Goal: Information Seeking & Learning: Learn about a topic

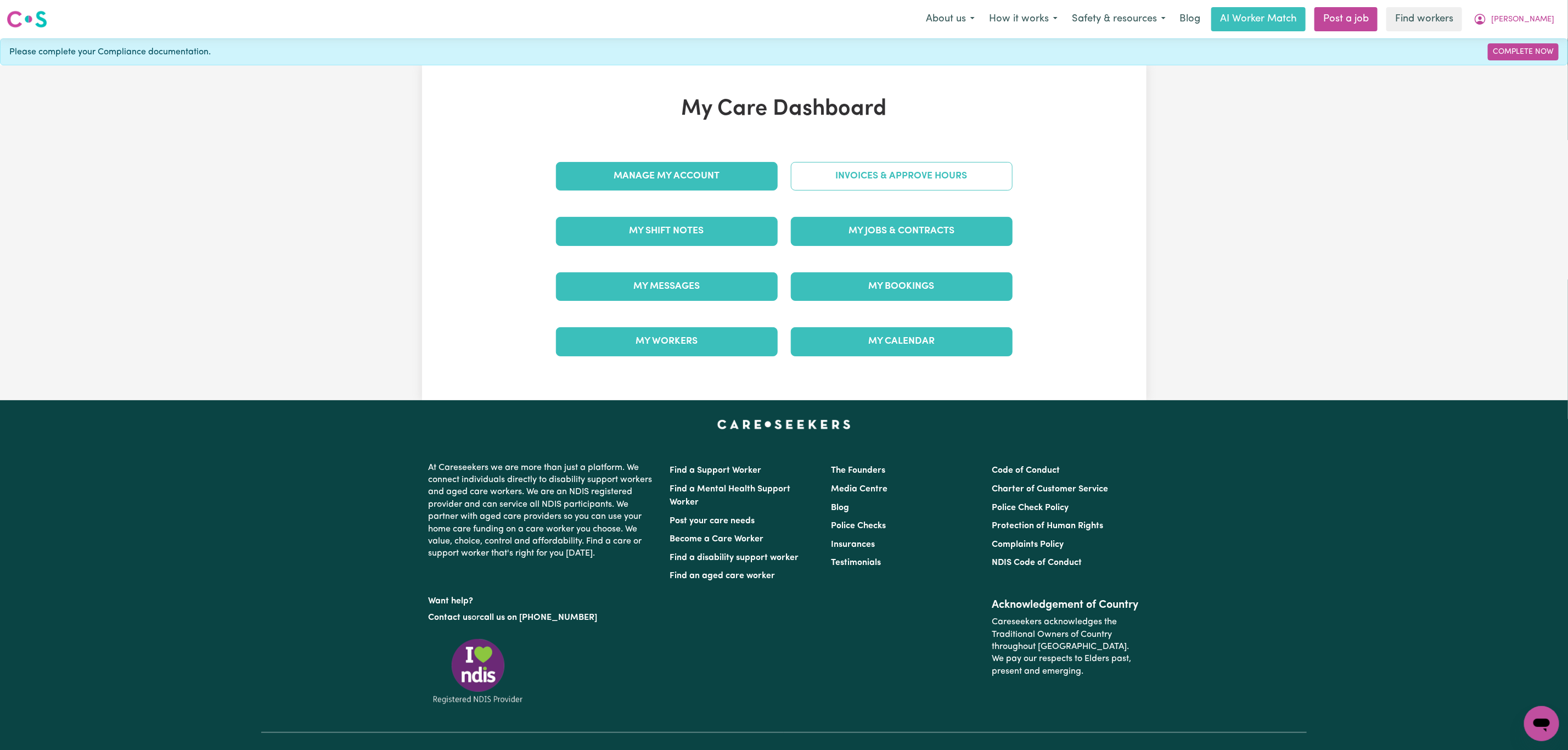
click at [918, 181] on link "Invoices & Approve Hours" at bounding box center [902, 176] width 222 height 29
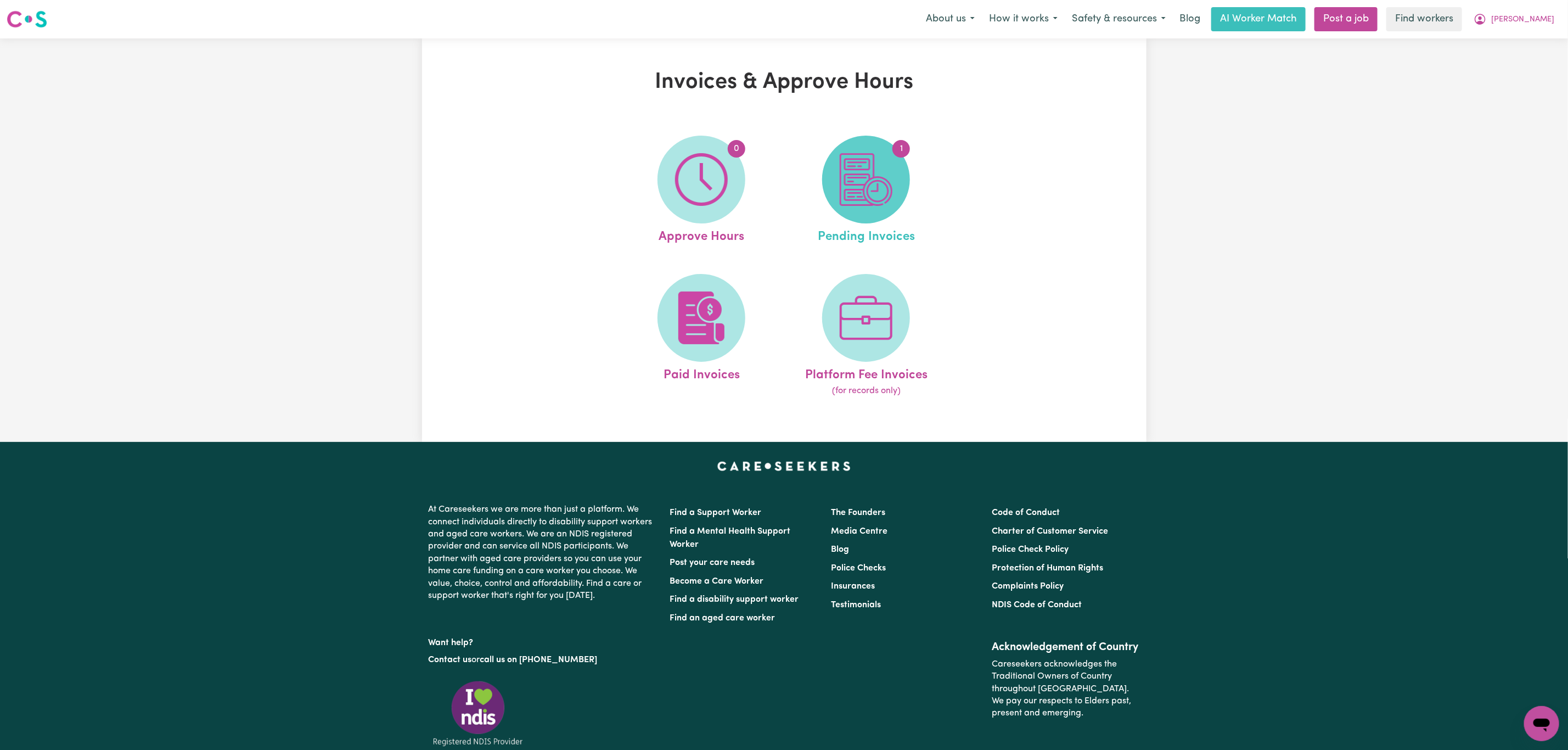
click at [858, 176] on img at bounding box center [866, 180] width 53 height 53
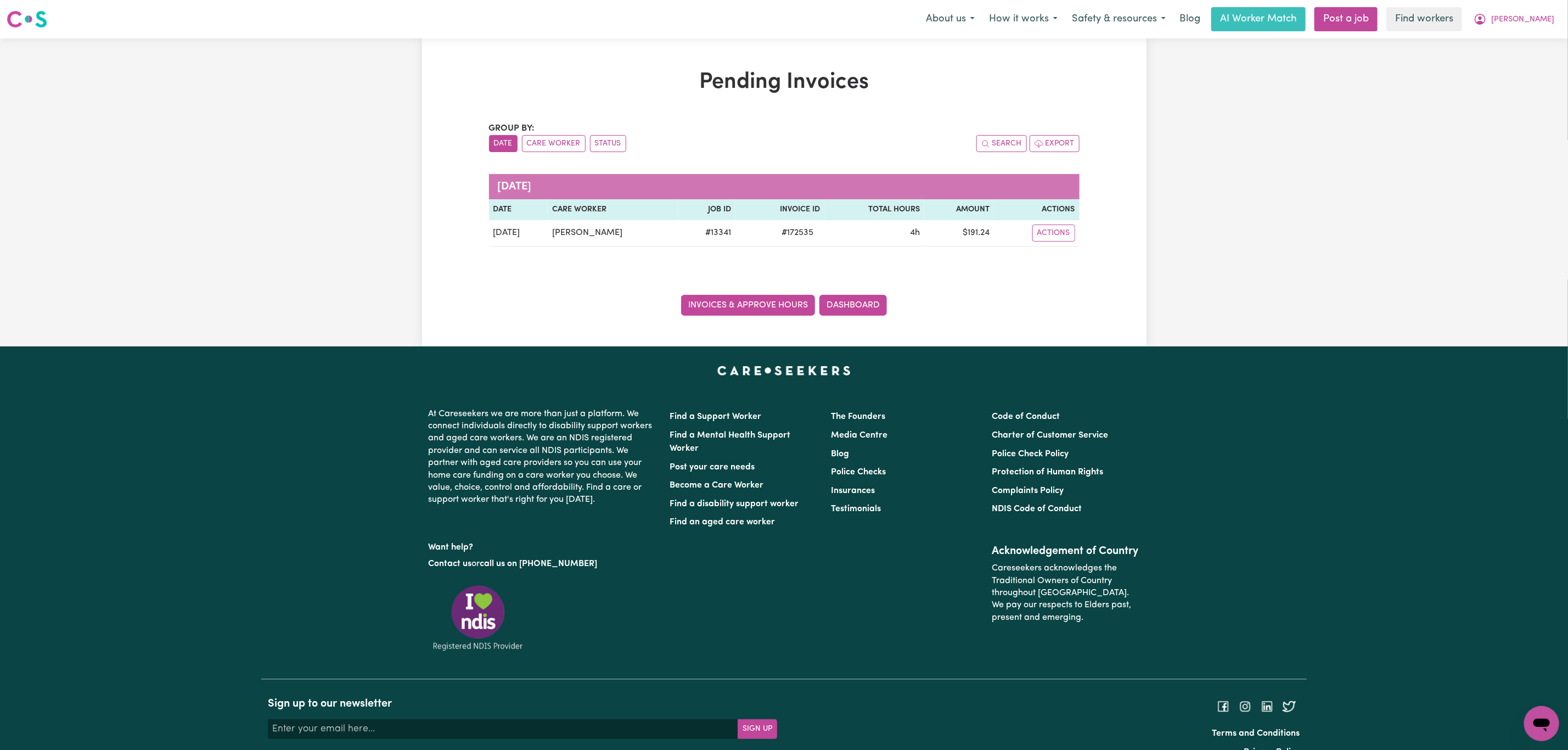
click at [709, 300] on link "Invoices & Approve Hours" at bounding box center [748, 305] width 134 height 21
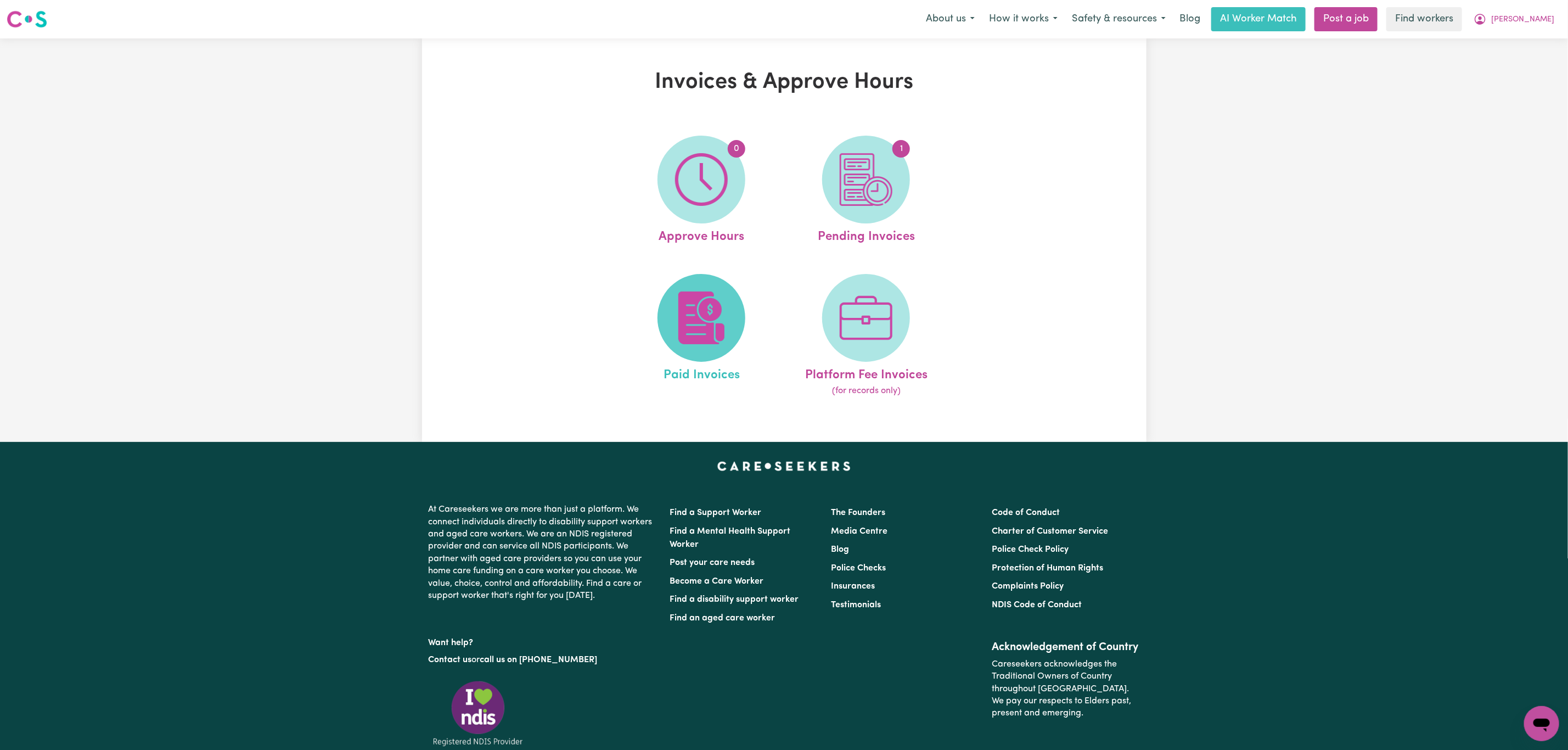
click at [695, 307] on img at bounding box center [701, 318] width 53 height 53
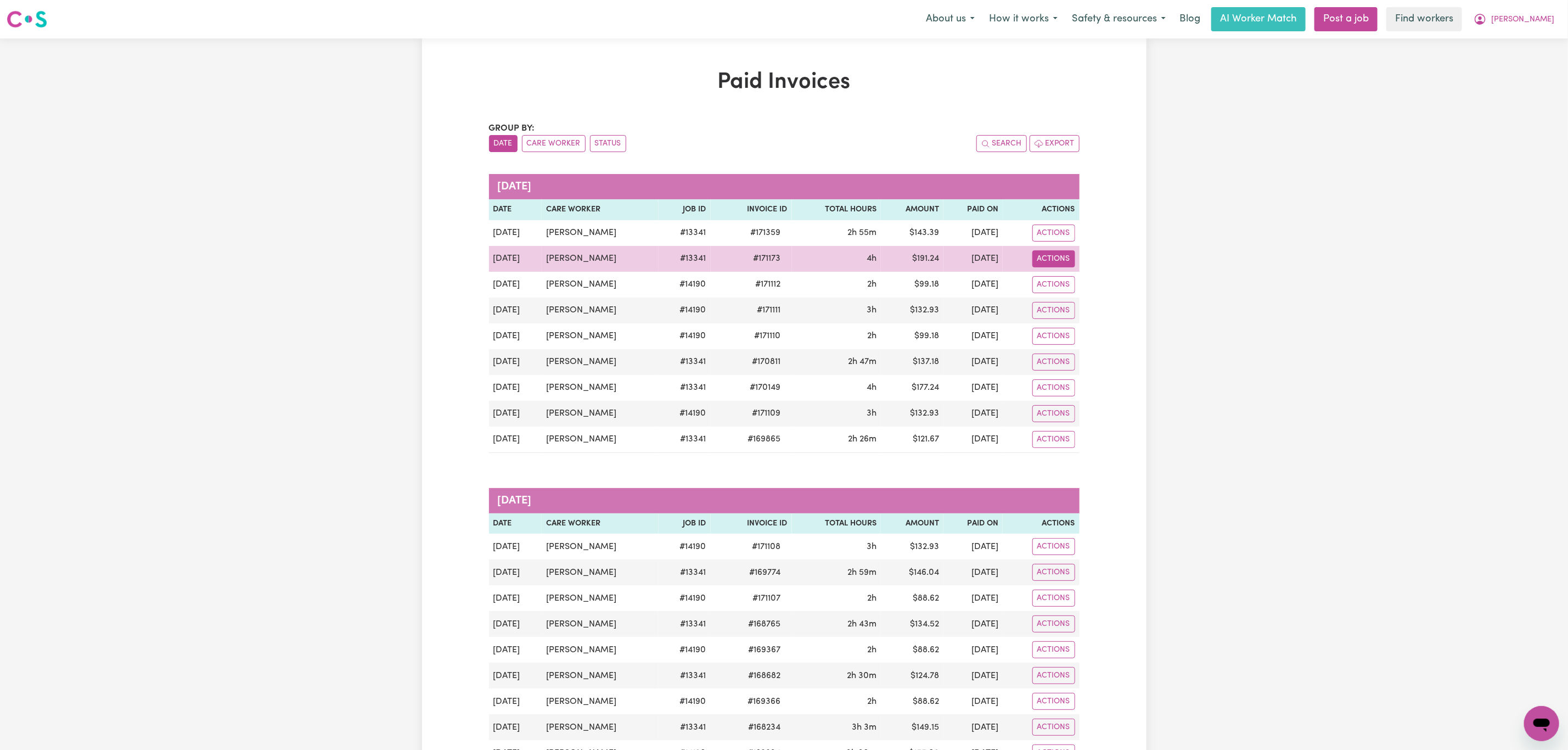
click at [1064, 256] on button "Actions" at bounding box center [1054, 259] width 43 height 17
click at [1064, 277] on link "Download Invoice" at bounding box center [1100, 285] width 155 height 22
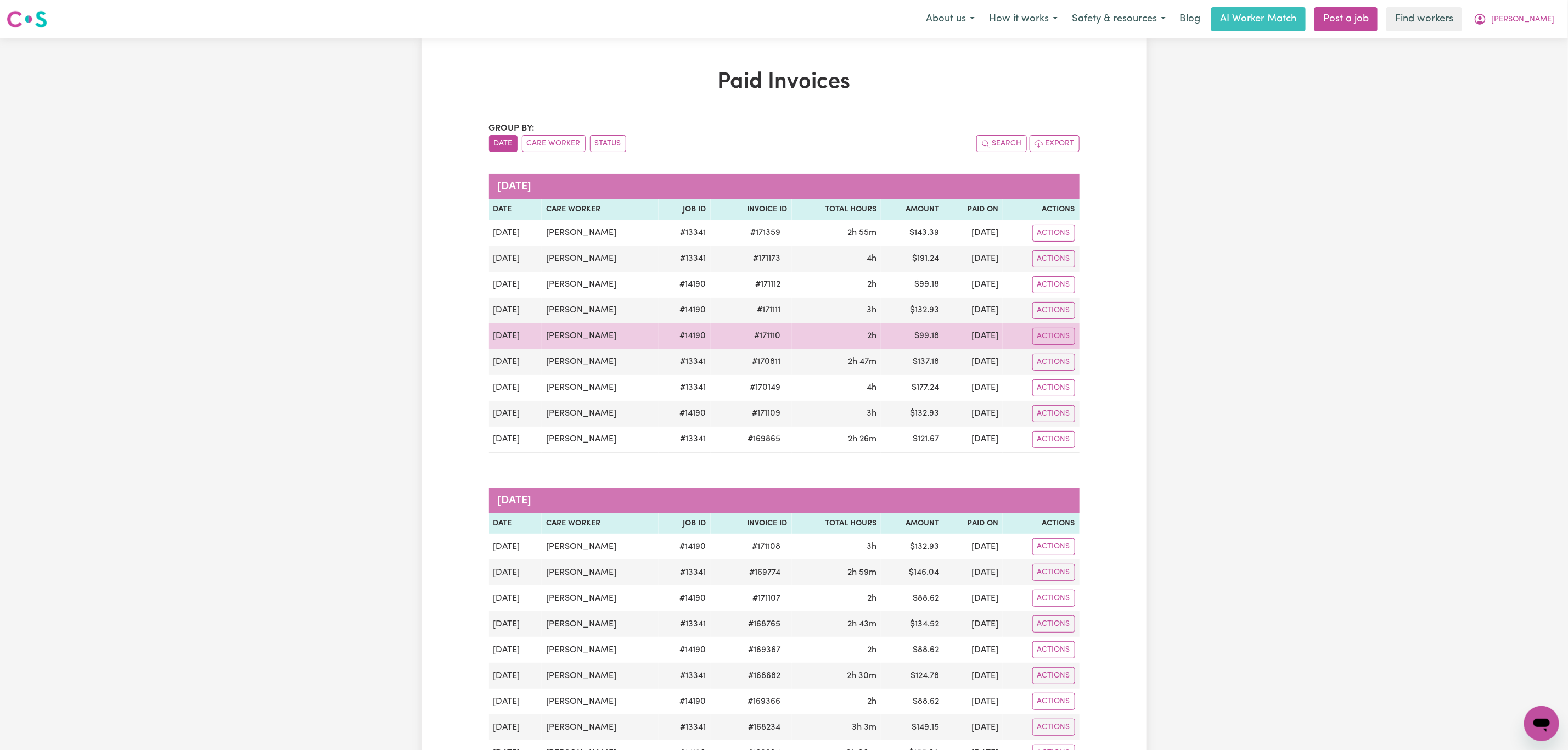
scroll to position [82, 0]
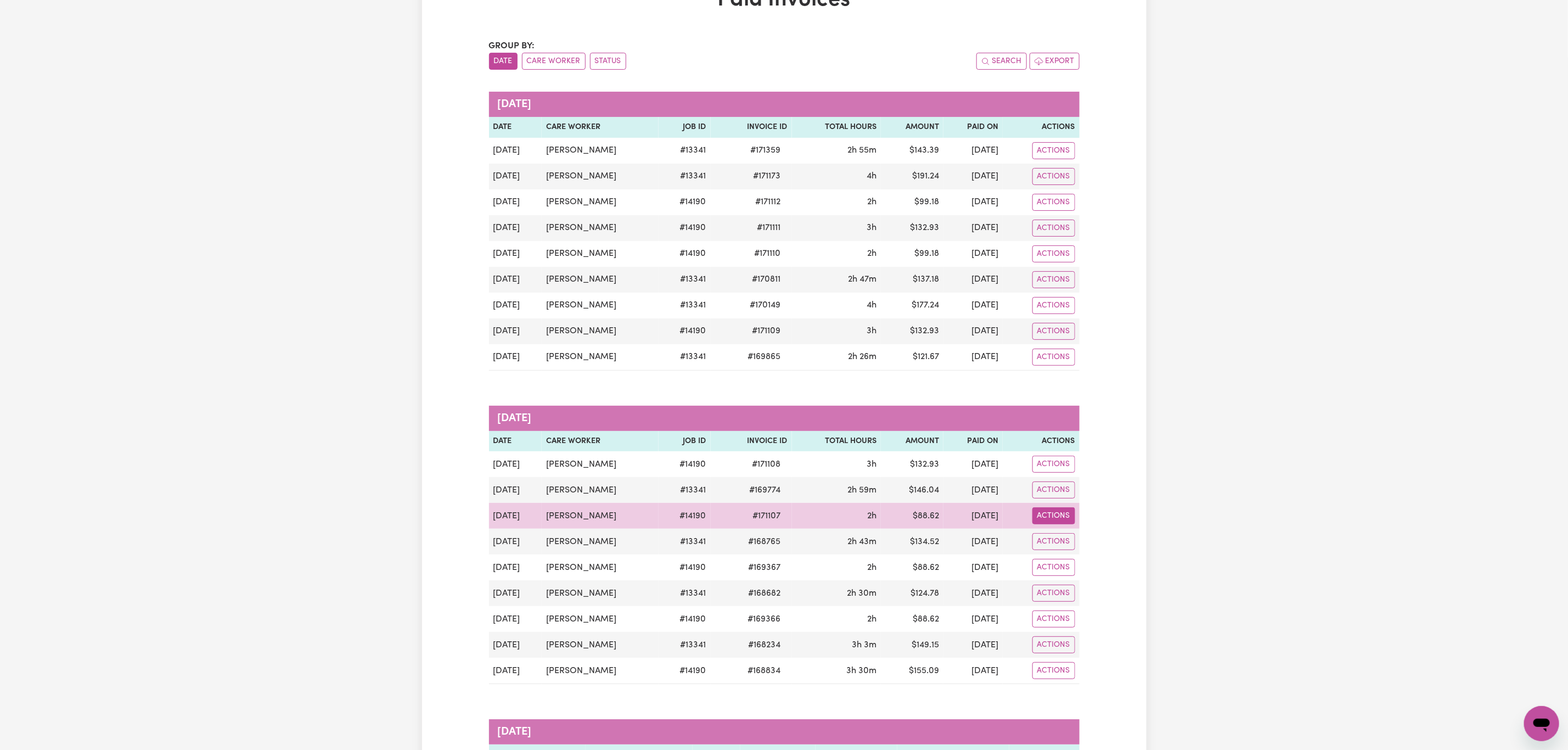
click at [1041, 524] on button "Actions" at bounding box center [1054, 516] width 43 height 17
click at [1041, 544] on link "Download Invoice" at bounding box center [1101, 543] width 155 height 22
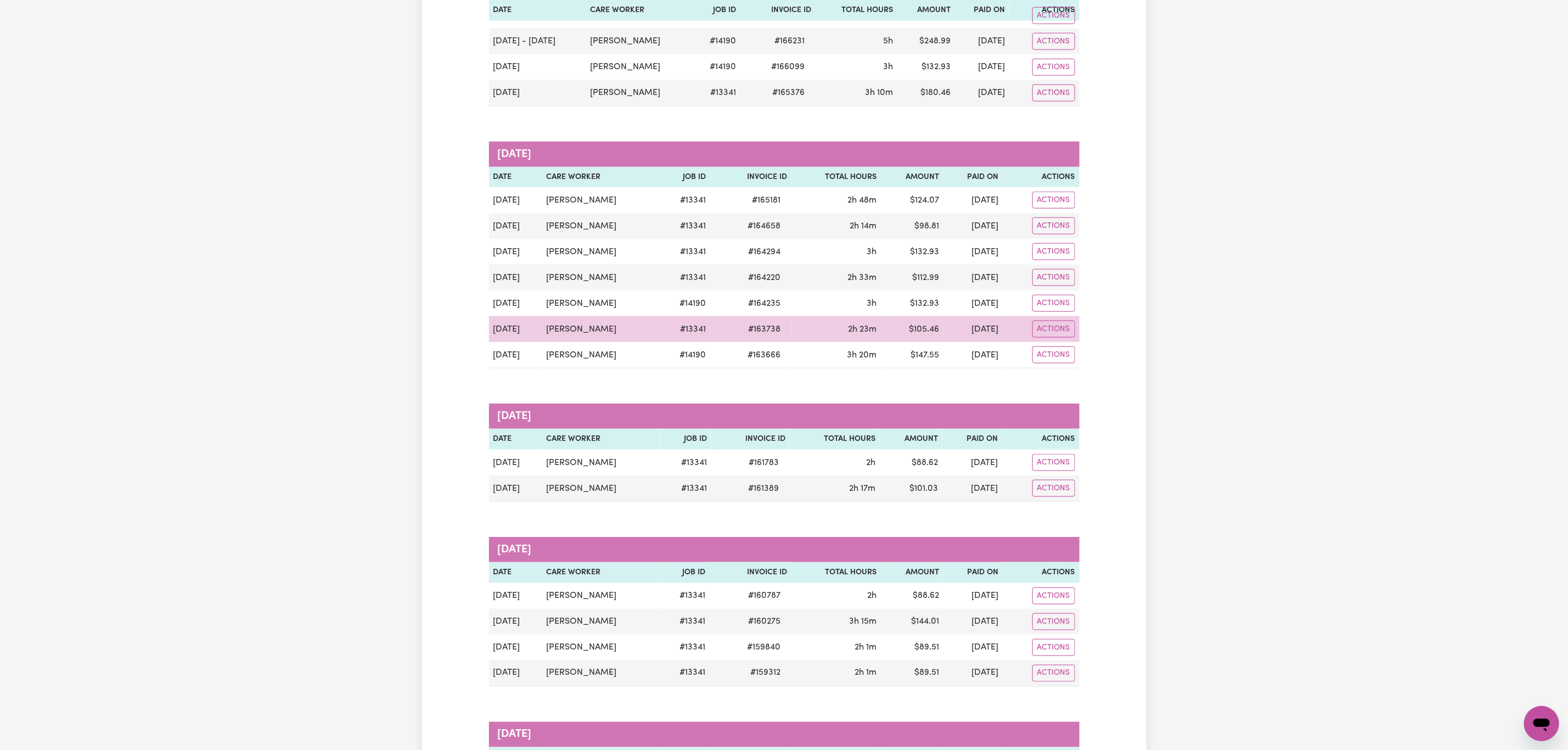
scroll to position [906, 0]
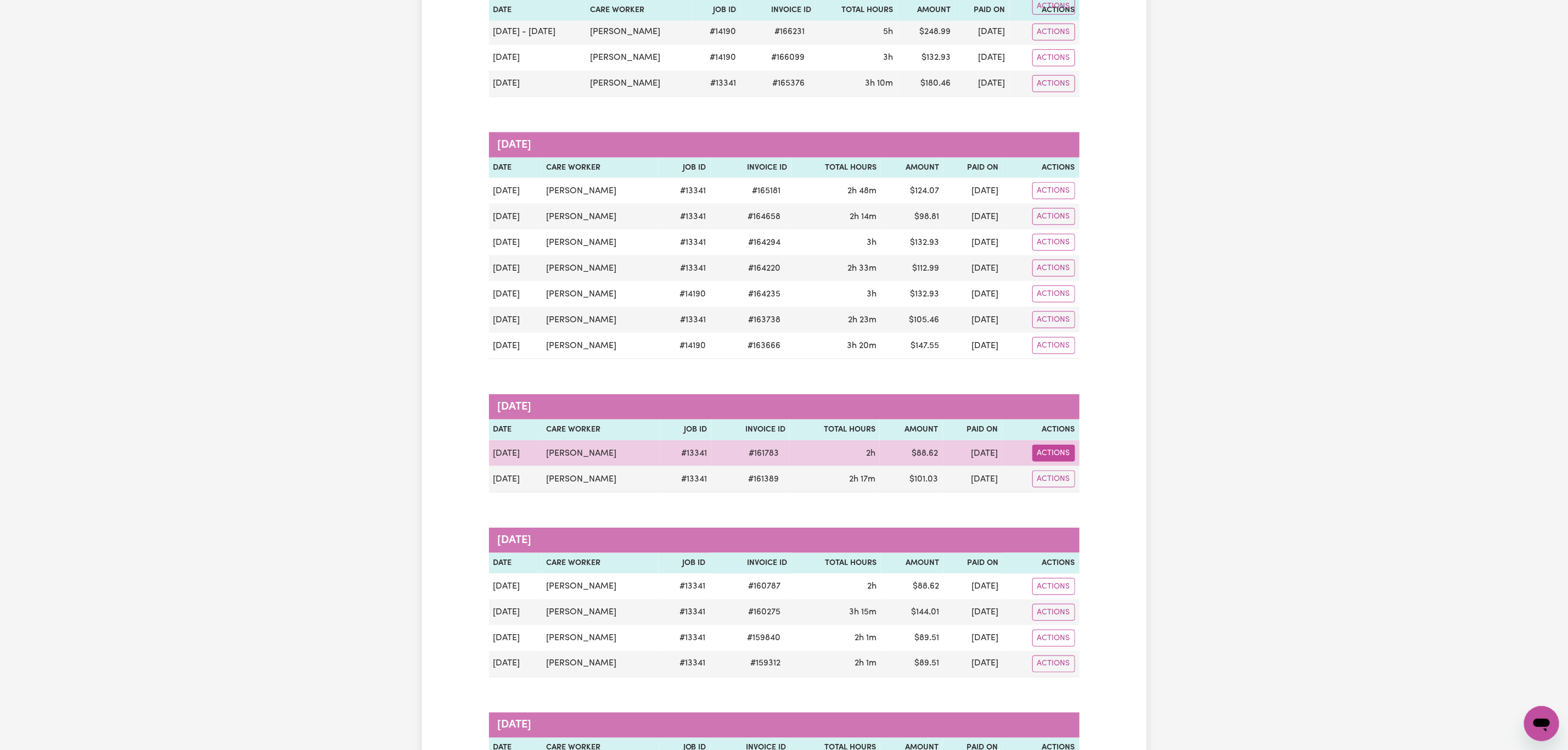
click at [1049, 462] on button "Actions" at bounding box center [1054, 453] width 43 height 17
click at [1060, 491] on link "Download Invoice" at bounding box center [1110, 480] width 155 height 22
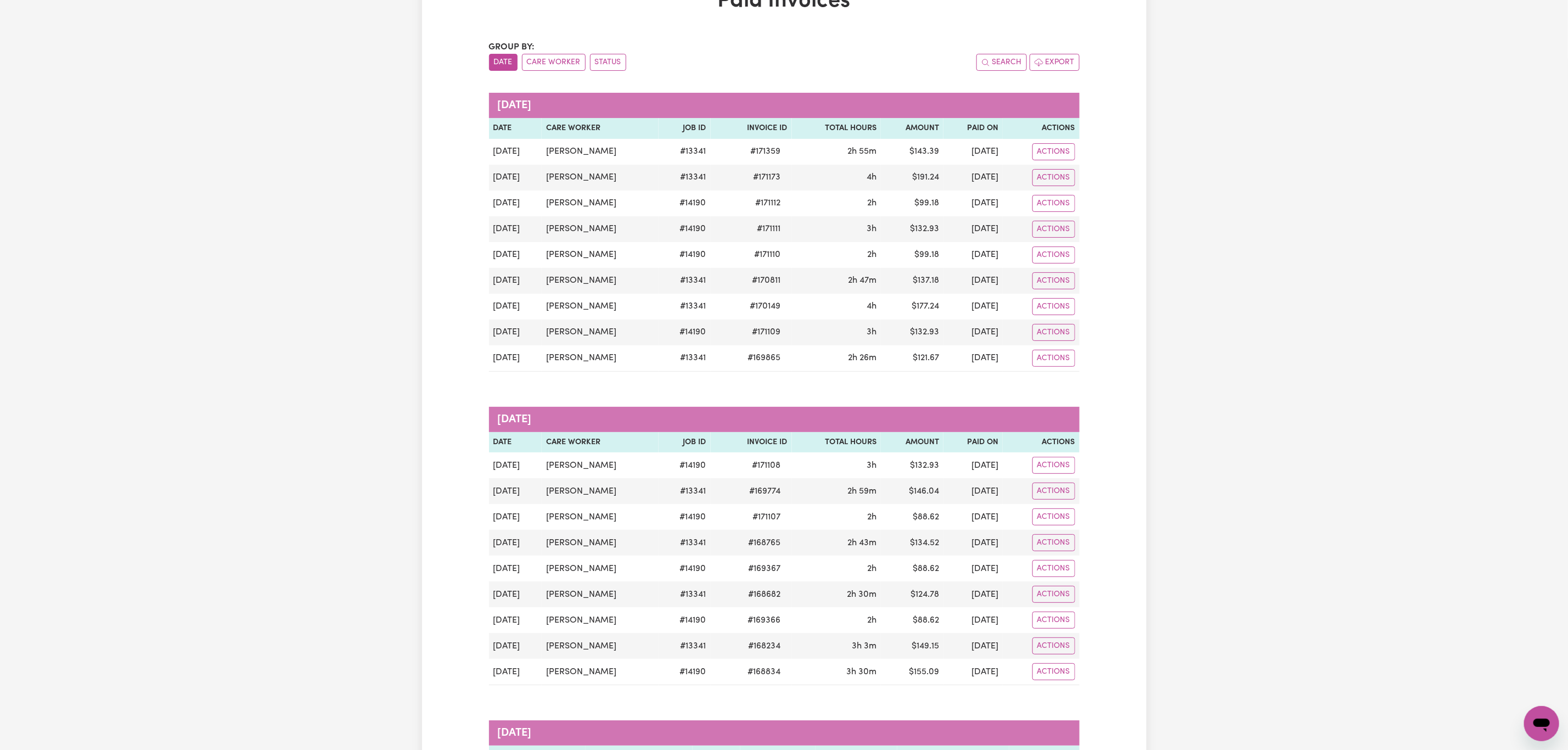
scroll to position [0, 0]
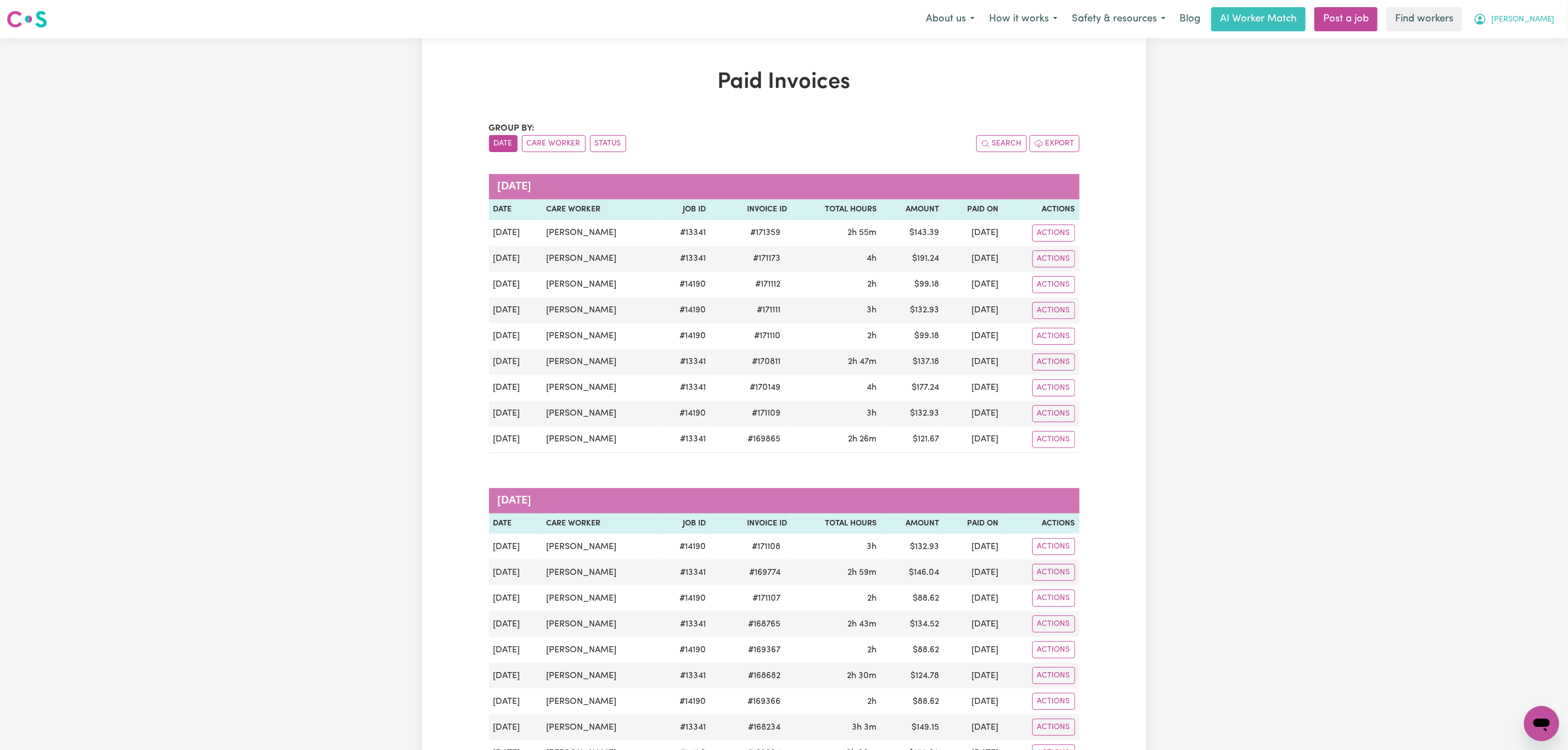
click at [1530, 13] on button "[PERSON_NAME]" at bounding box center [1514, 20] width 95 height 23
click at [1520, 44] on link "My Dashboard" at bounding box center [1517, 43] width 87 height 21
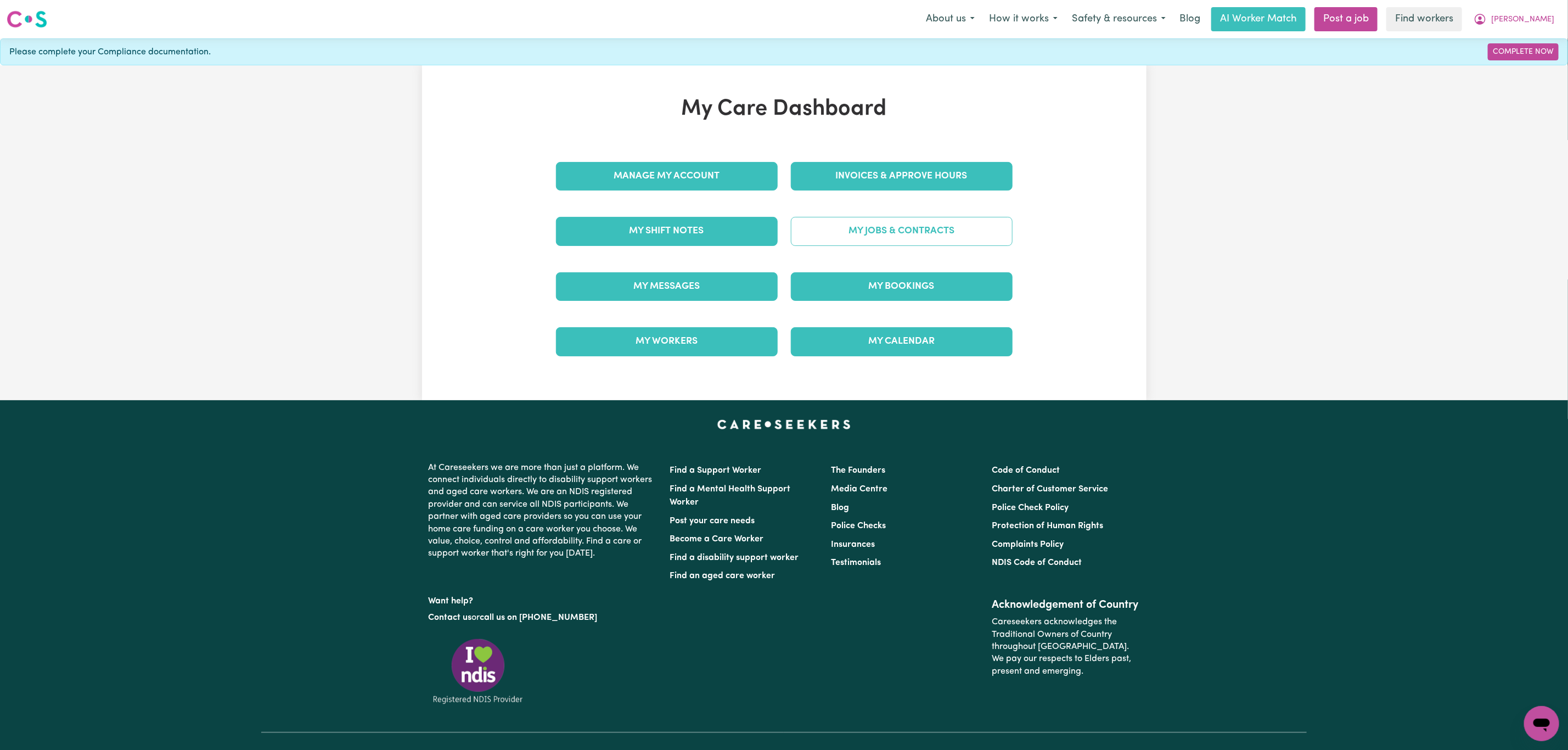
click at [835, 229] on link "My Jobs & Contracts" at bounding box center [902, 231] width 222 height 29
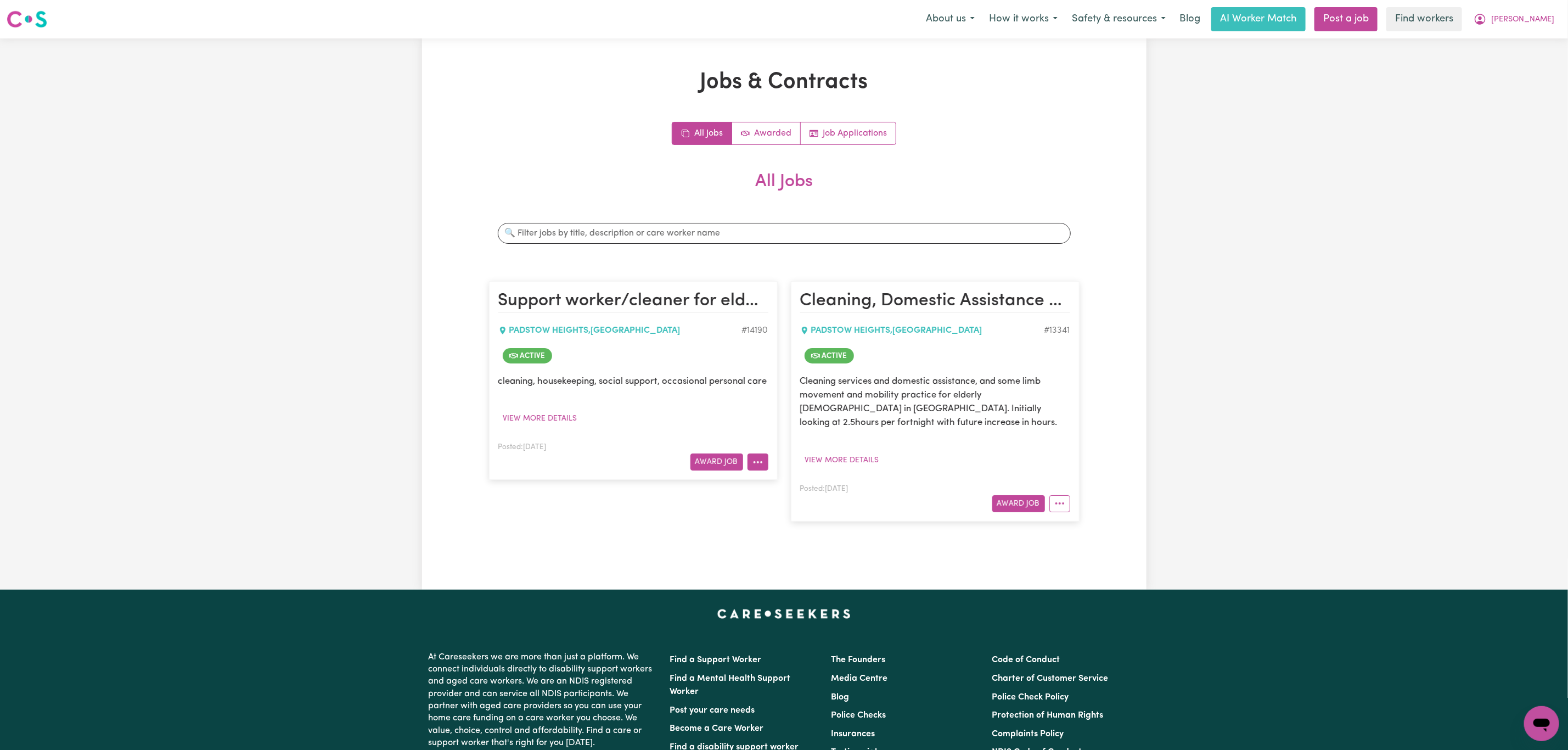
click at [752, 470] on button "More options" at bounding box center [758, 462] width 21 height 17
click at [789, 497] on link "View/Edit Contract" at bounding box center [801, 488] width 107 height 22
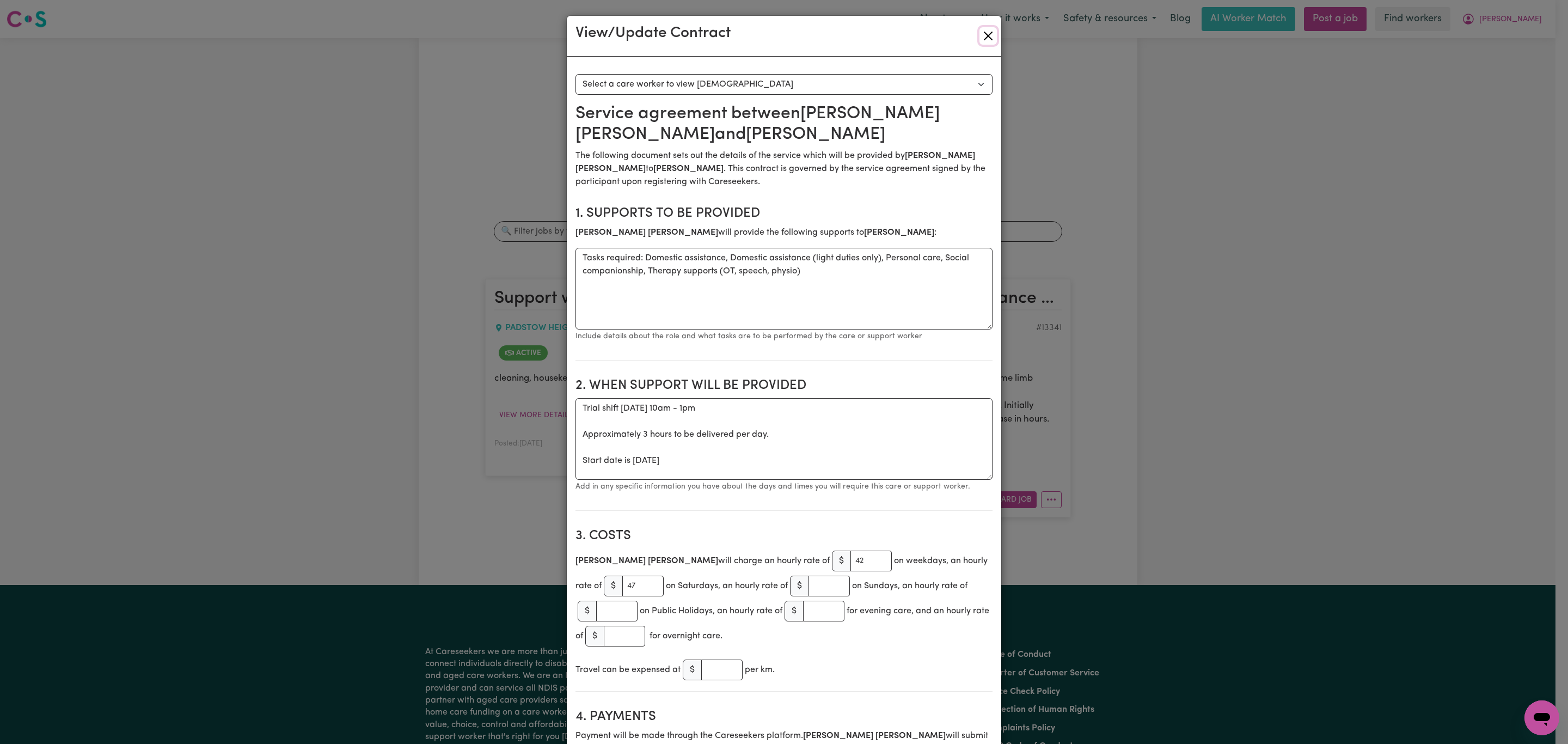
click at [983, 36] on button "Close" at bounding box center [988, 36] width 18 height 18
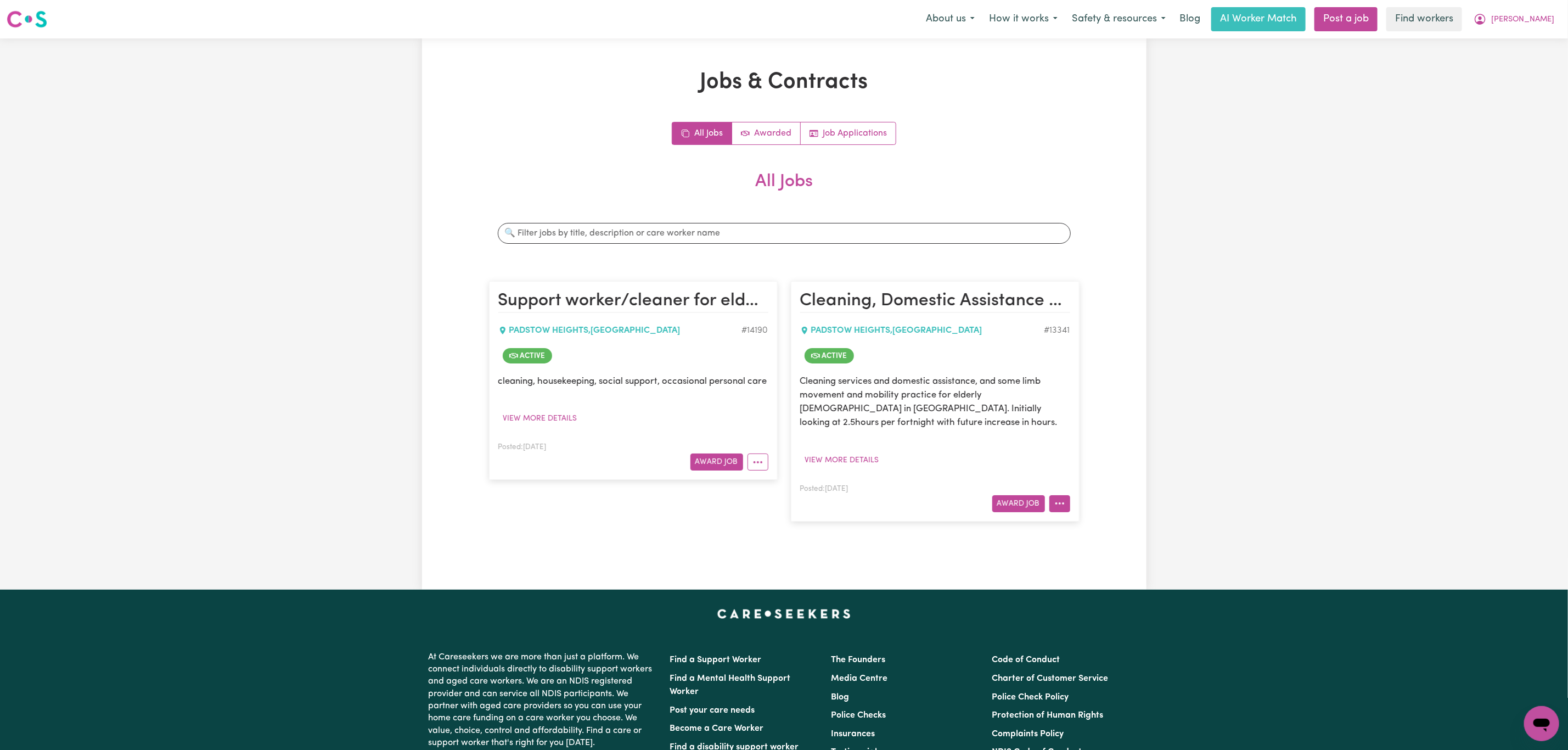
click at [1065, 509] on button "More options" at bounding box center [1060, 504] width 21 height 17
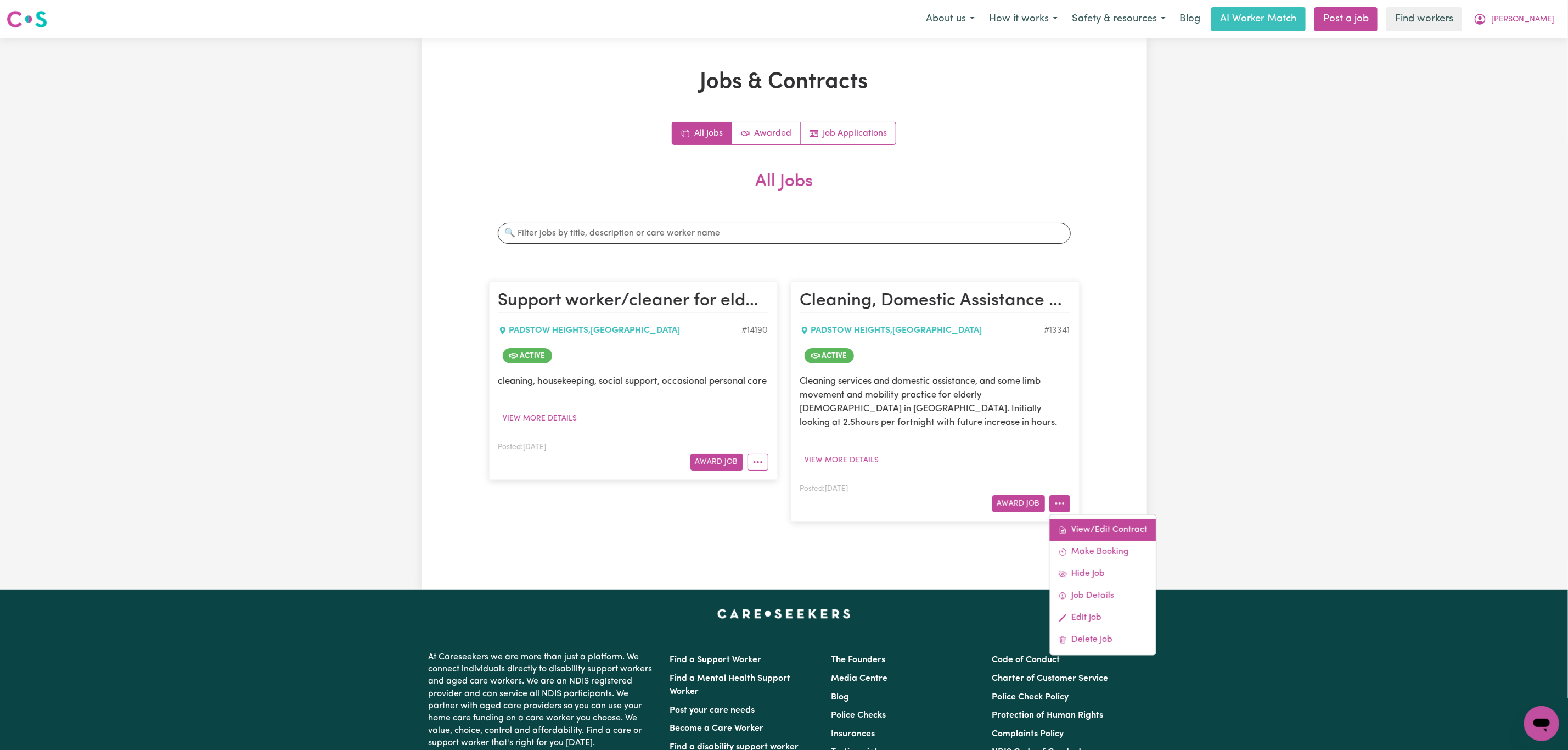
click at [1068, 532] on link "View/Edit Contract" at bounding box center [1103, 530] width 107 height 22
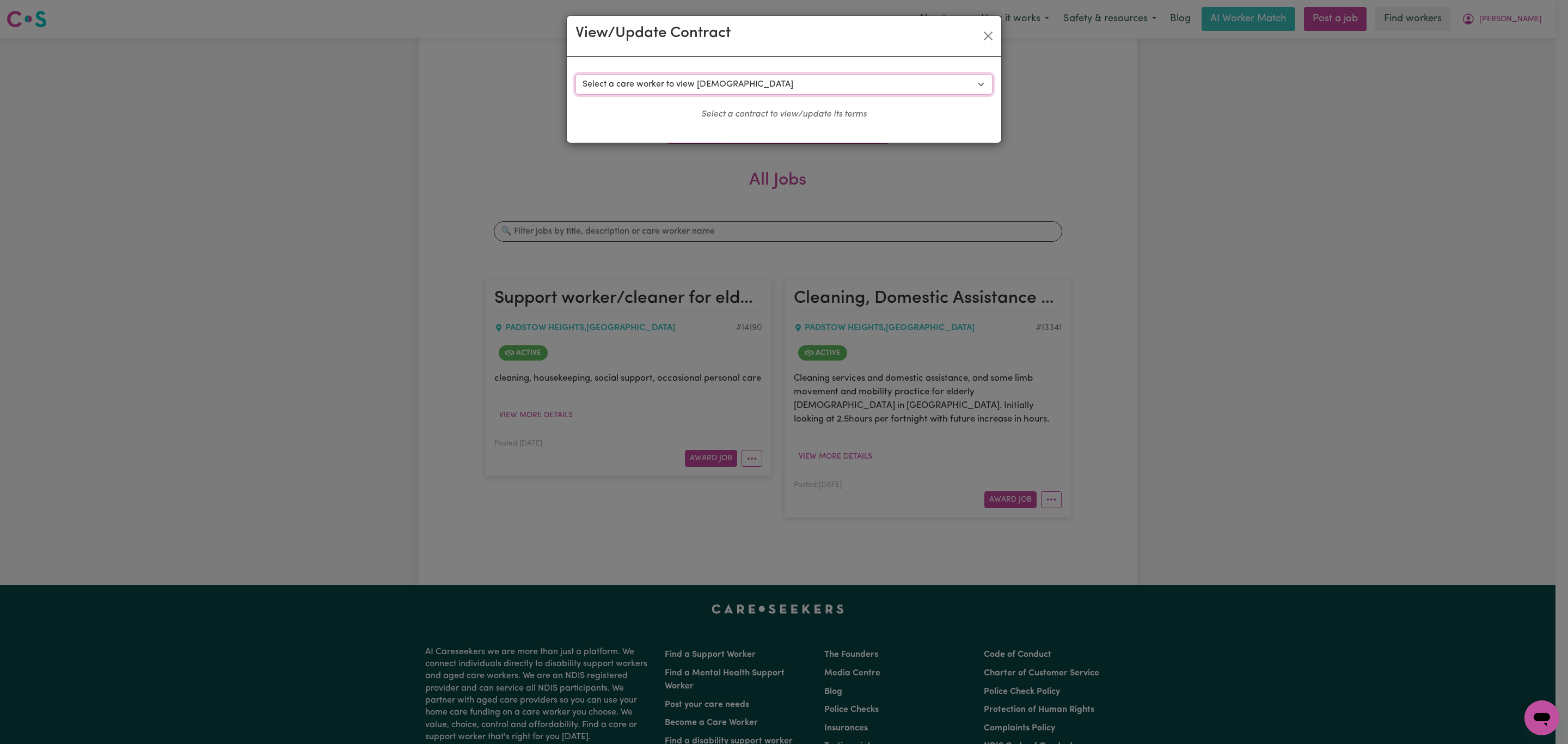
click at [875, 75] on select "Select a care worker to view [DEMOGRAPHIC_DATA] #9716 - [PERSON_NAME] (contract…" at bounding box center [783, 85] width 417 height 21
select select "9380"
click at [575, 74] on select "Select a care worker to view [DEMOGRAPHIC_DATA] #9716 - [PERSON_NAME] (contract…" at bounding box center [783, 85] width 417 height 21
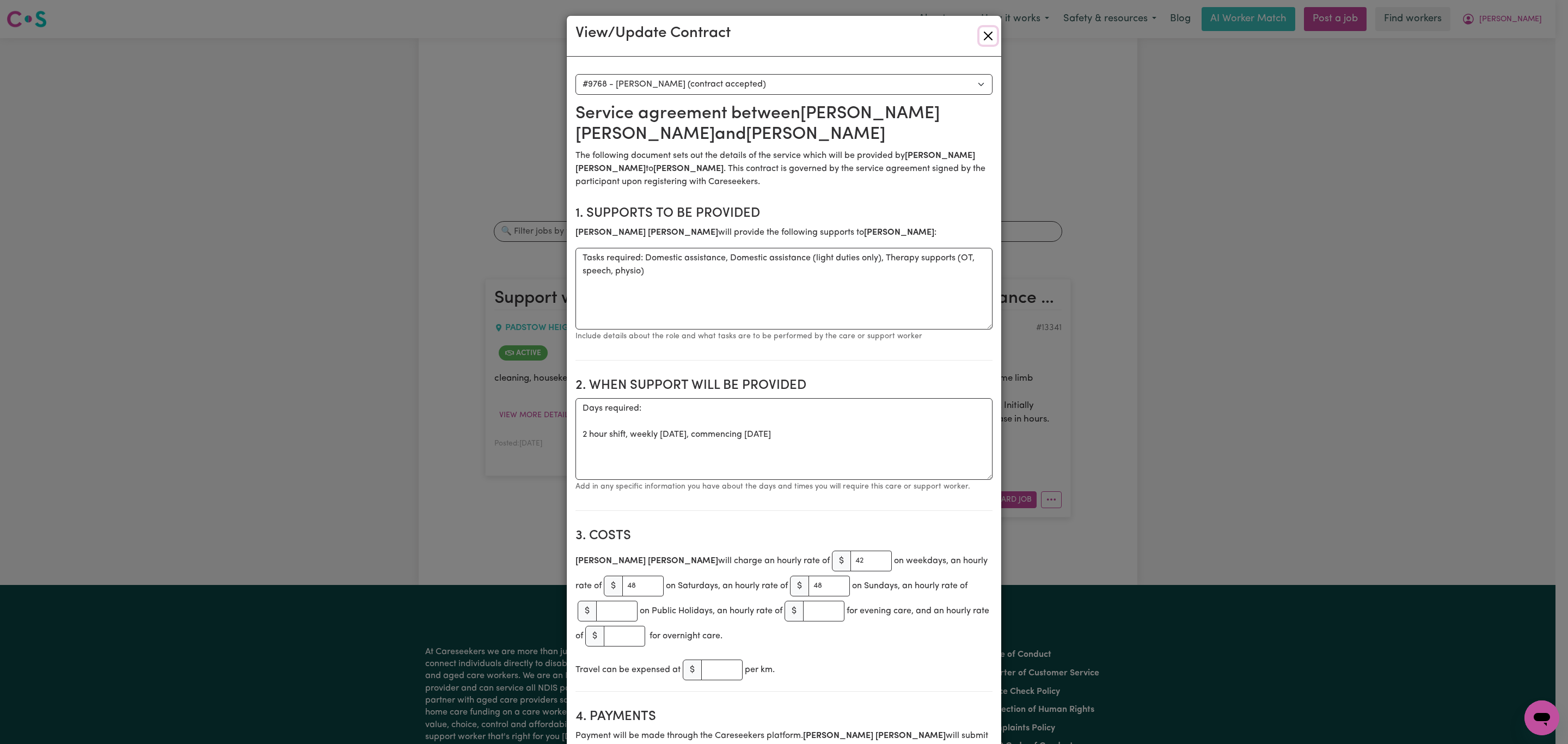
click at [982, 38] on button "Close" at bounding box center [988, 36] width 18 height 18
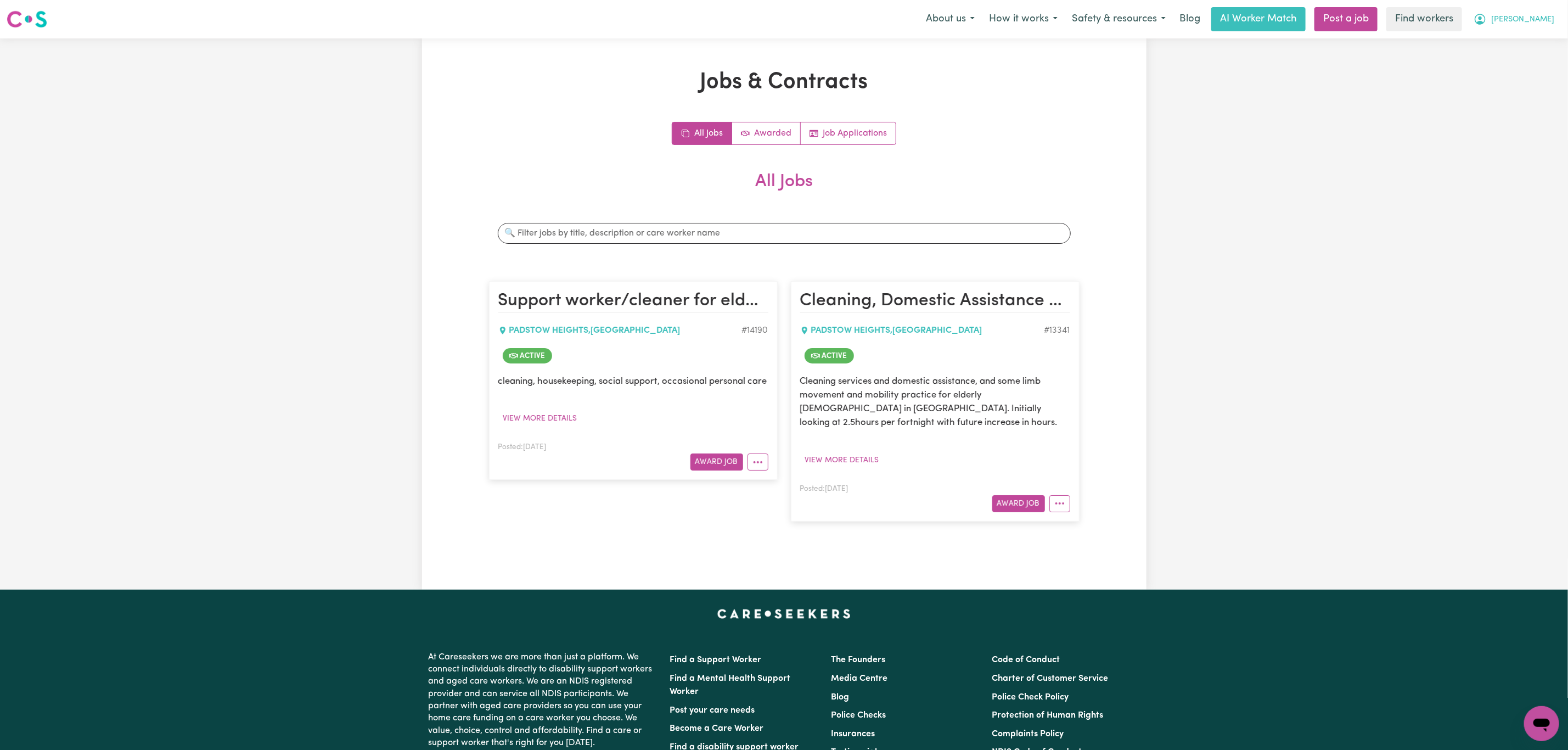
click at [1556, 8] on button "[PERSON_NAME]" at bounding box center [1514, 20] width 95 height 23
click at [1540, 32] on div "My Dashboard Logout" at bounding box center [1518, 53] width 88 height 42
click at [1538, 34] on link "My Dashboard" at bounding box center [1517, 43] width 87 height 21
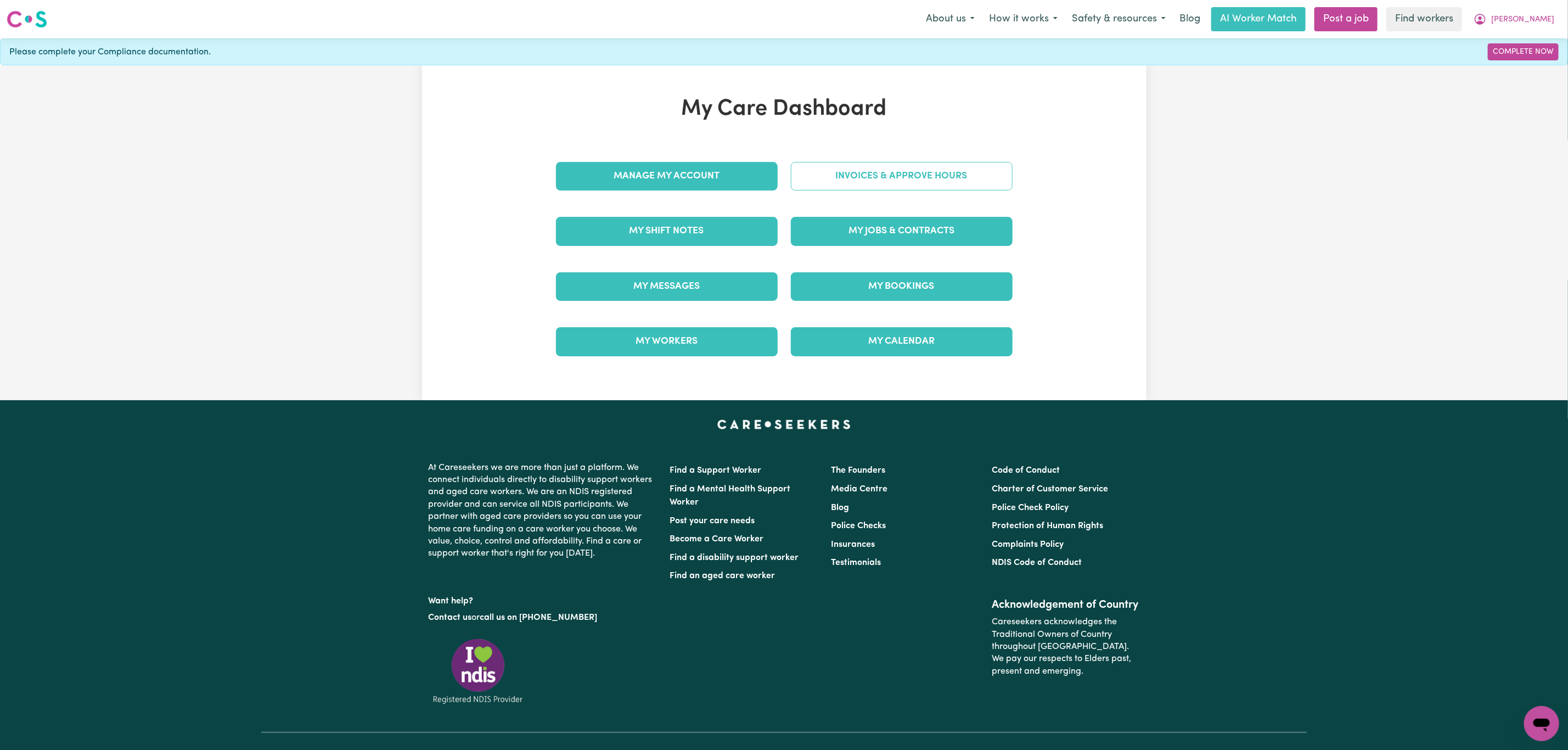
click at [913, 172] on link "Invoices & Approve Hours" at bounding box center [902, 176] width 222 height 29
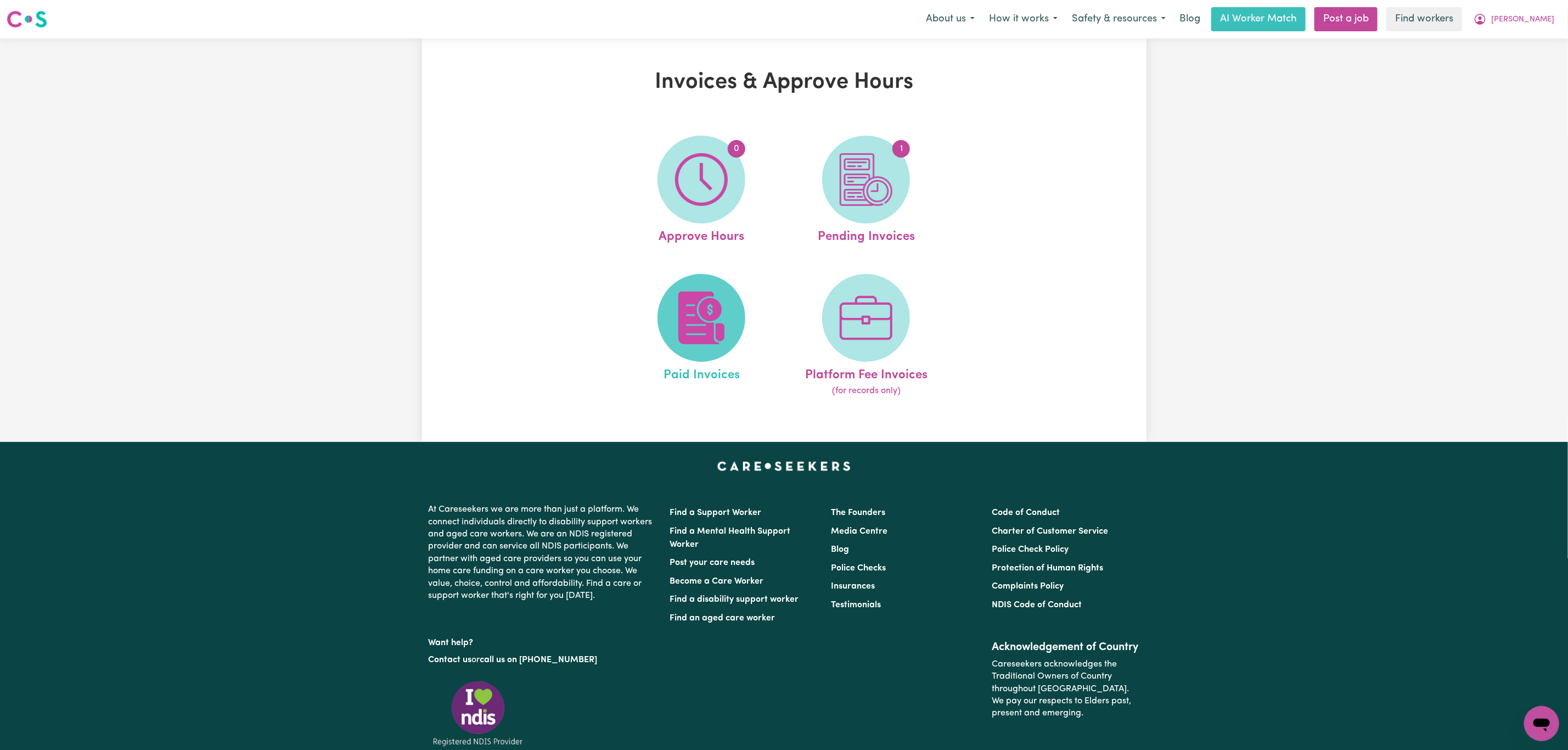
click at [669, 343] on span at bounding box center [701, 317] width 88 height 88
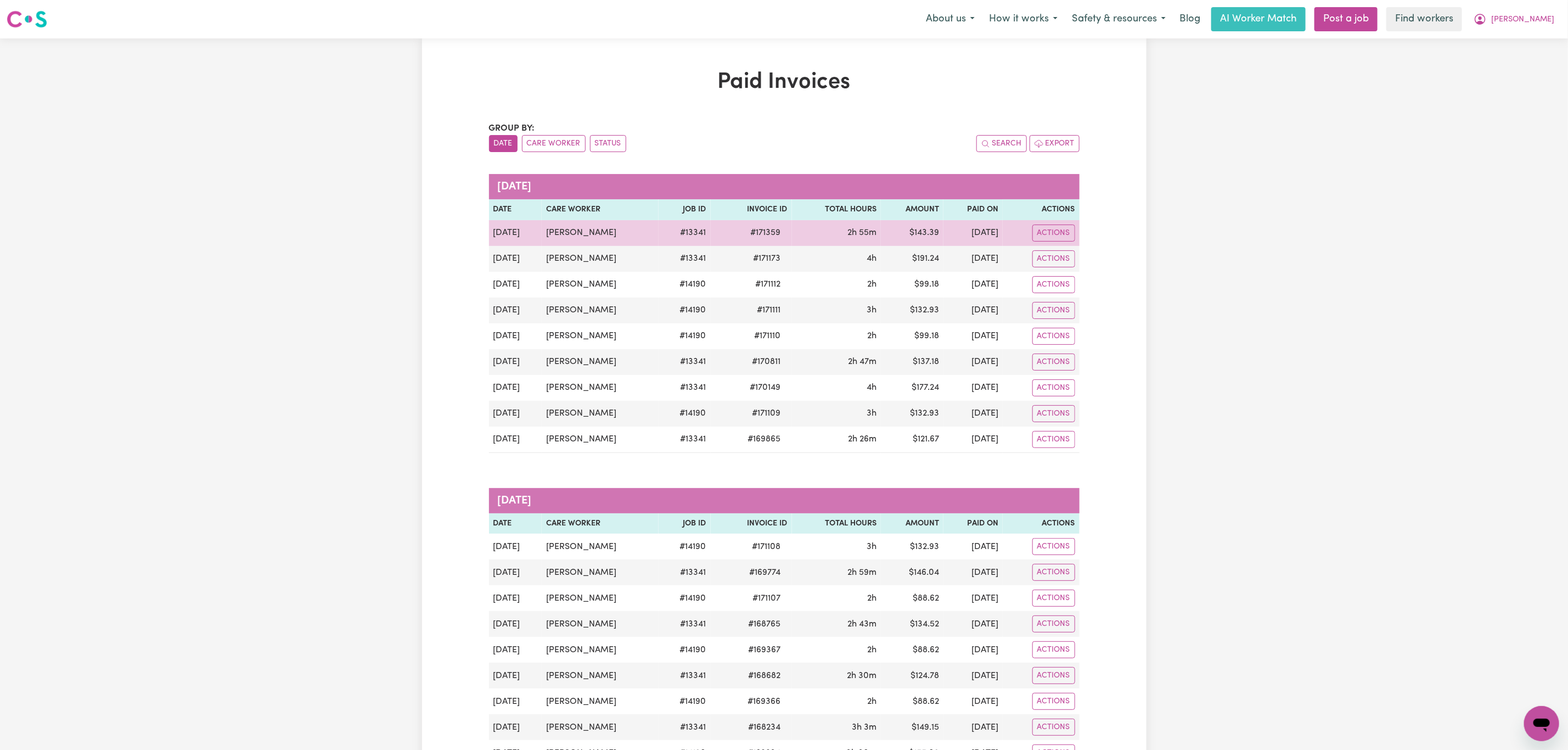
scroll to position [82, 0]
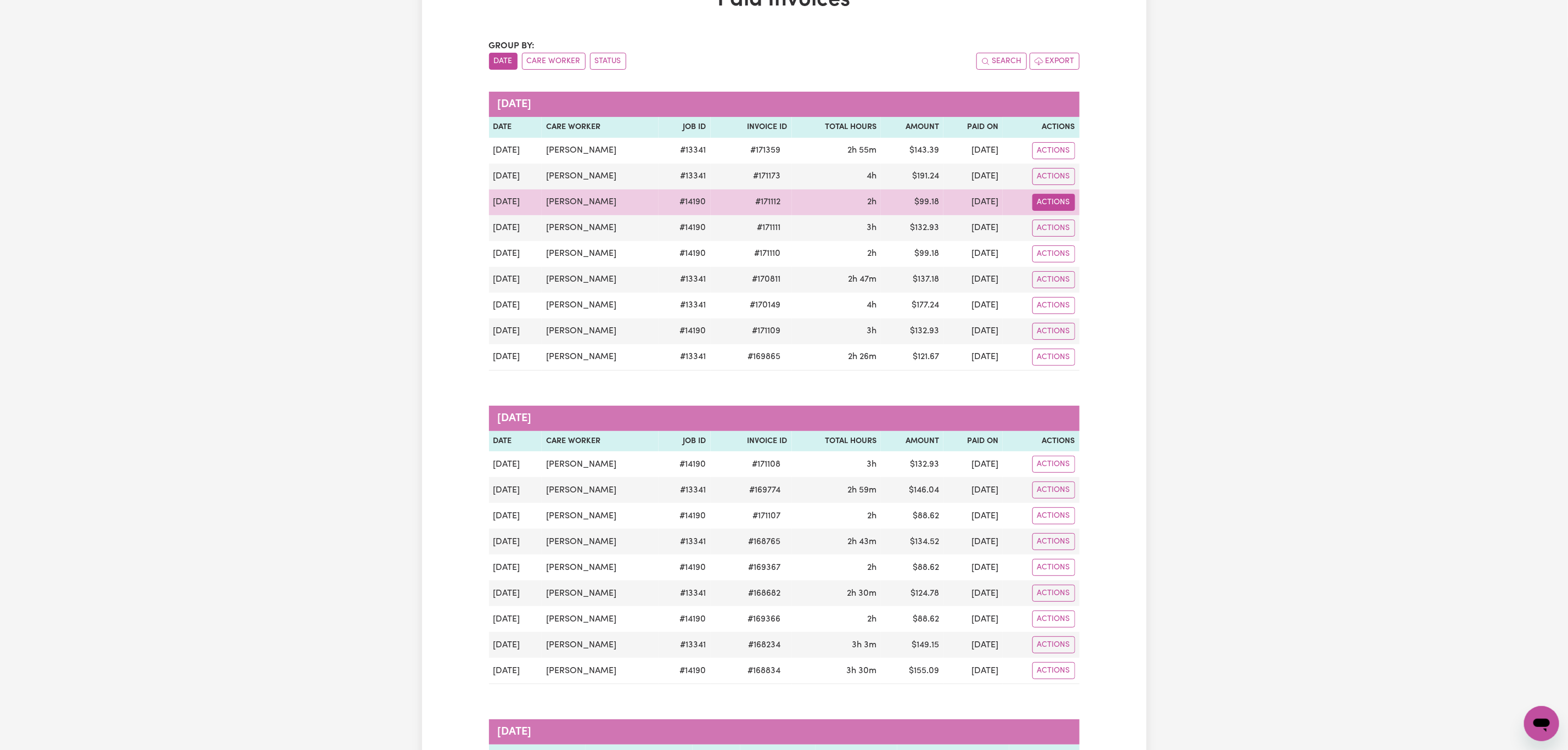
click at [1046, 208] on button "Actions" at bounding box center [1054, 203] width 43 height 17
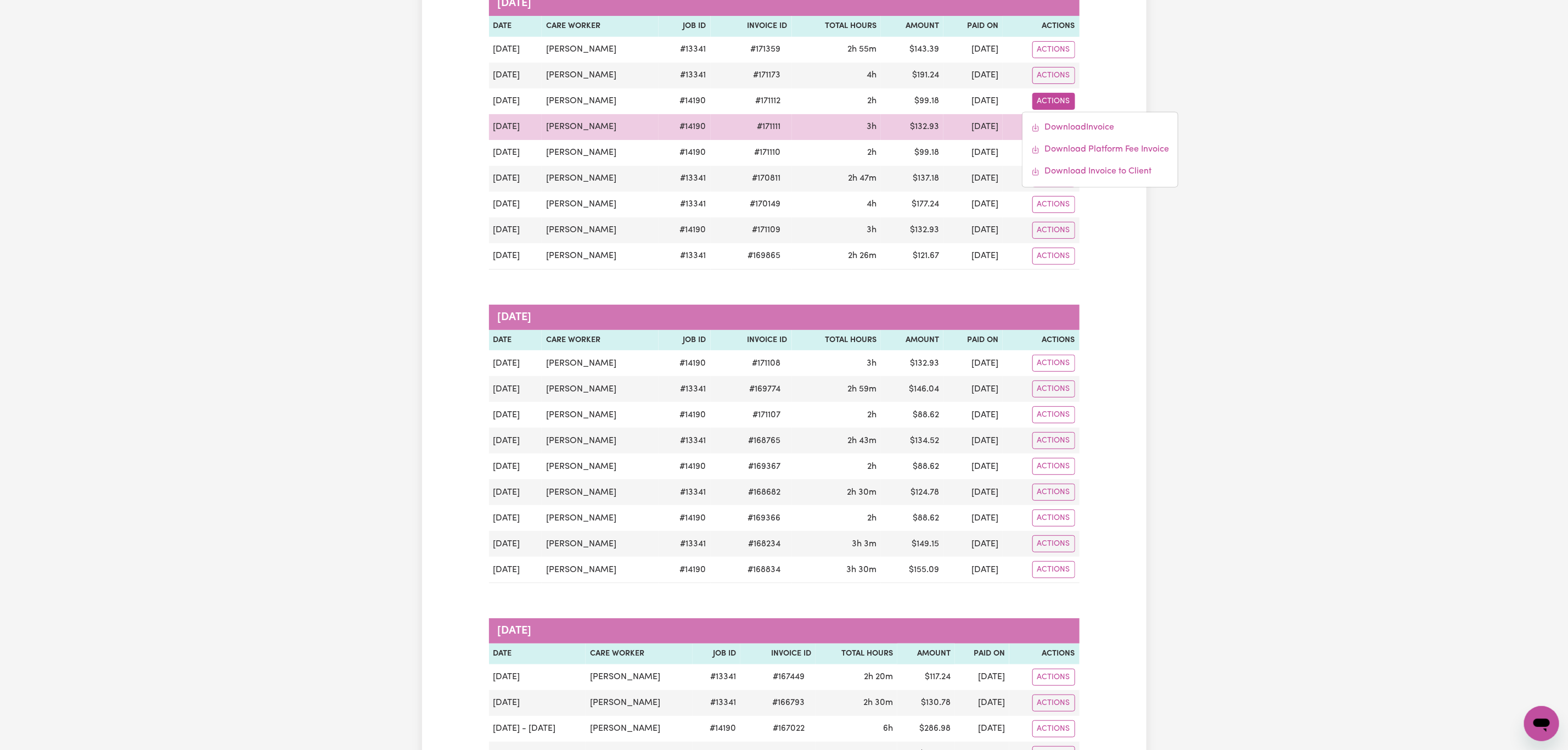
scroll to position [164, 0]
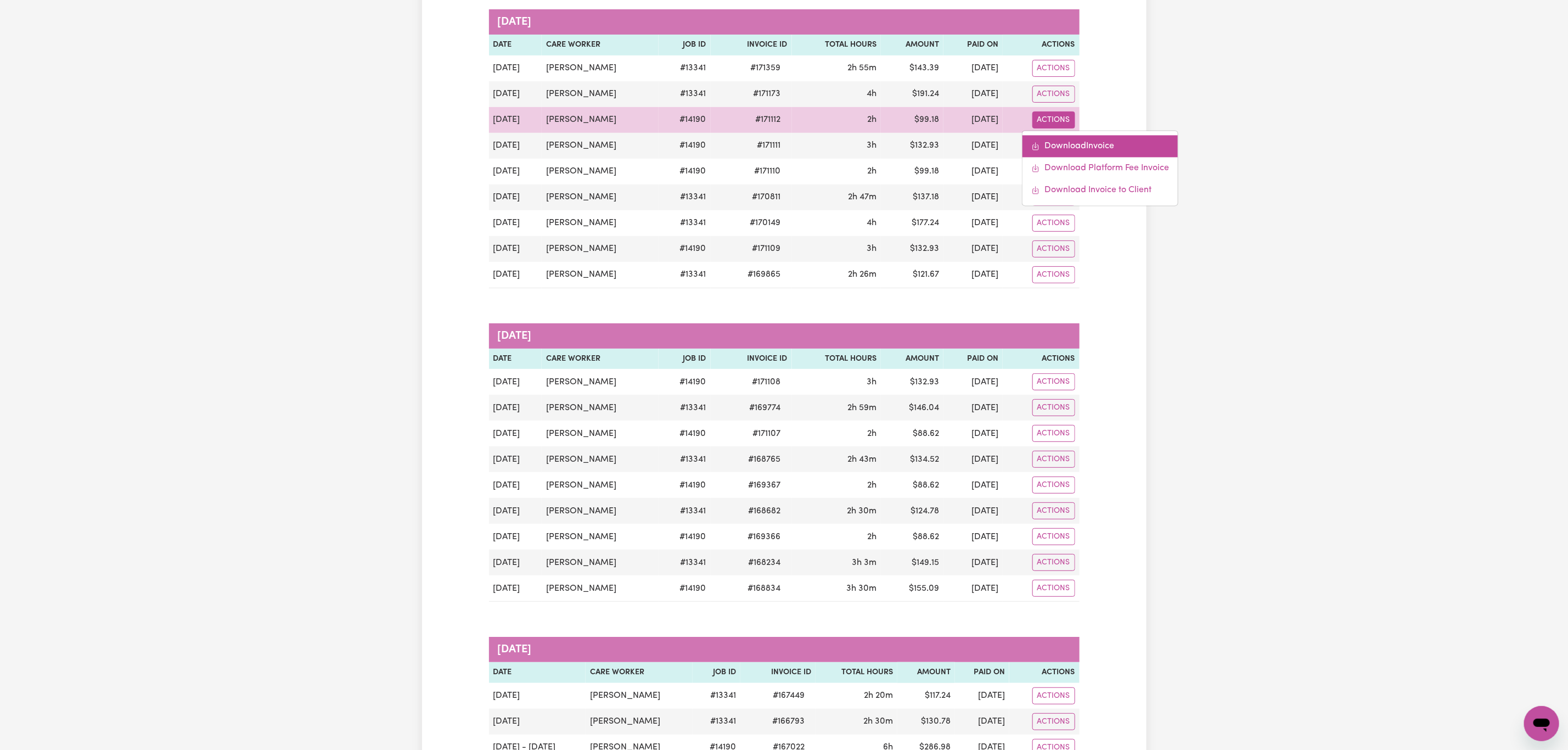
click at [1110, 141] on link "Download Invoice" at bounding box center [1100, 146] width 155 height 22
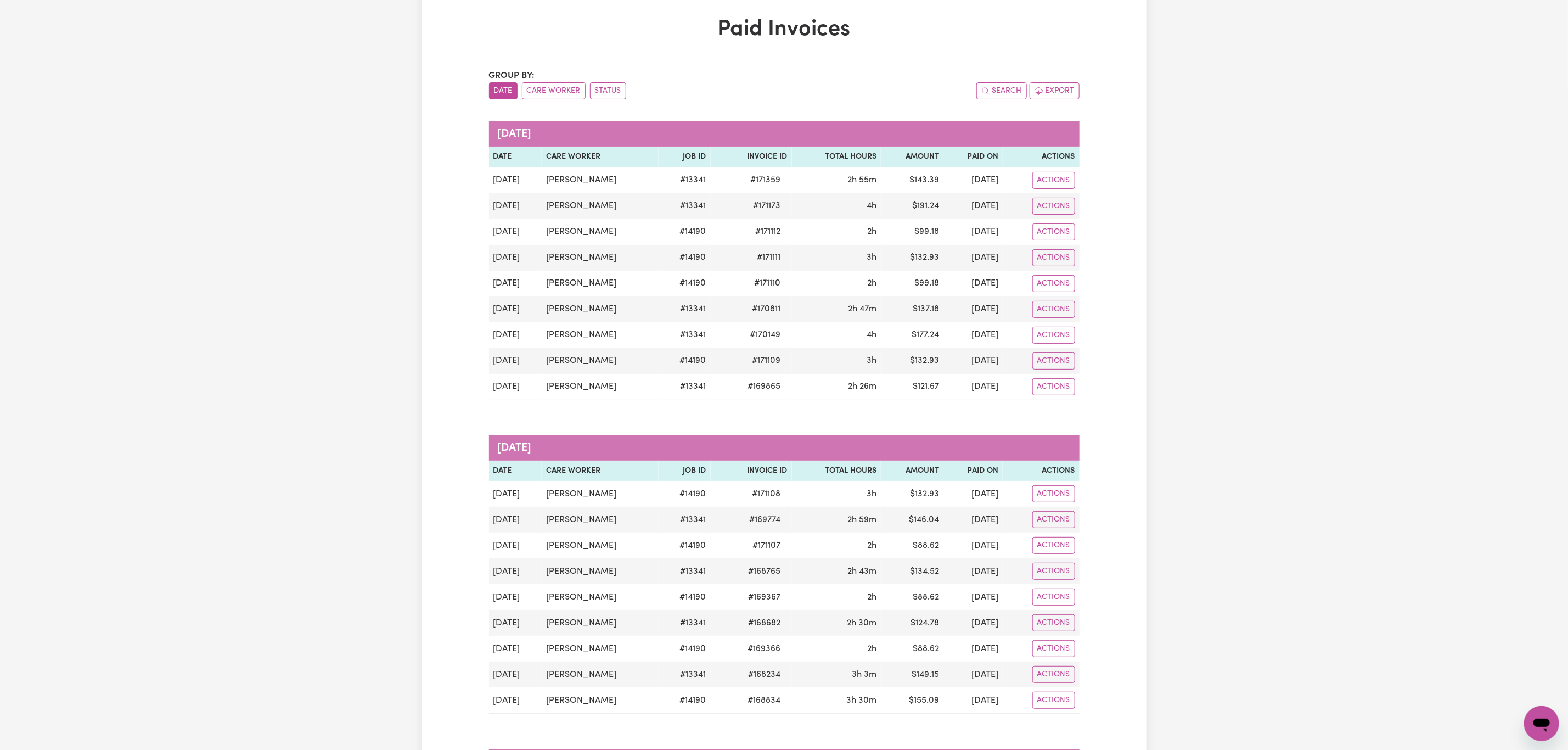
scroll to position [82, 0]
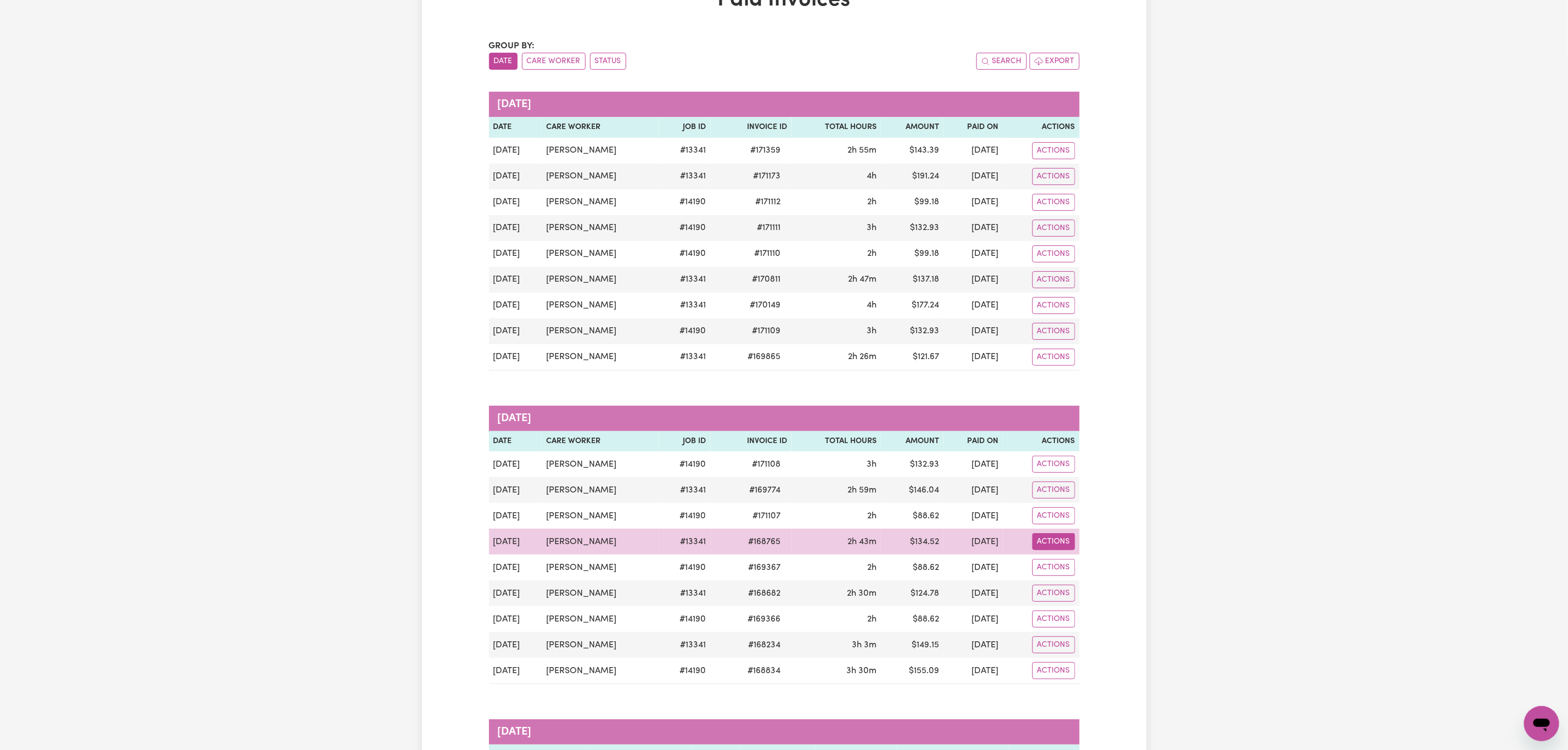
click at [1058, 550] on button "Actions" at bounding box center [1054, 542] width 43 height 17
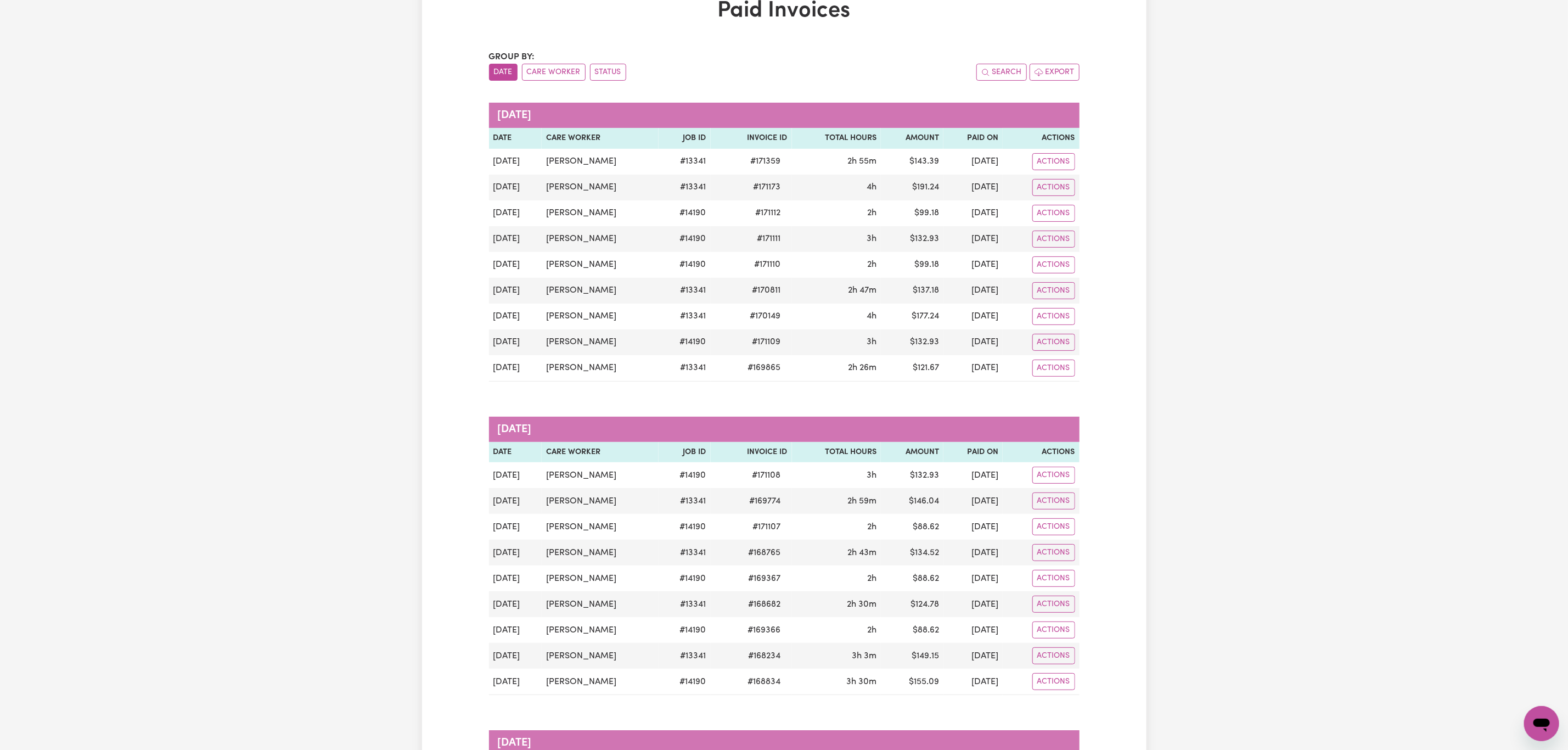
scroll to position [0, 0]
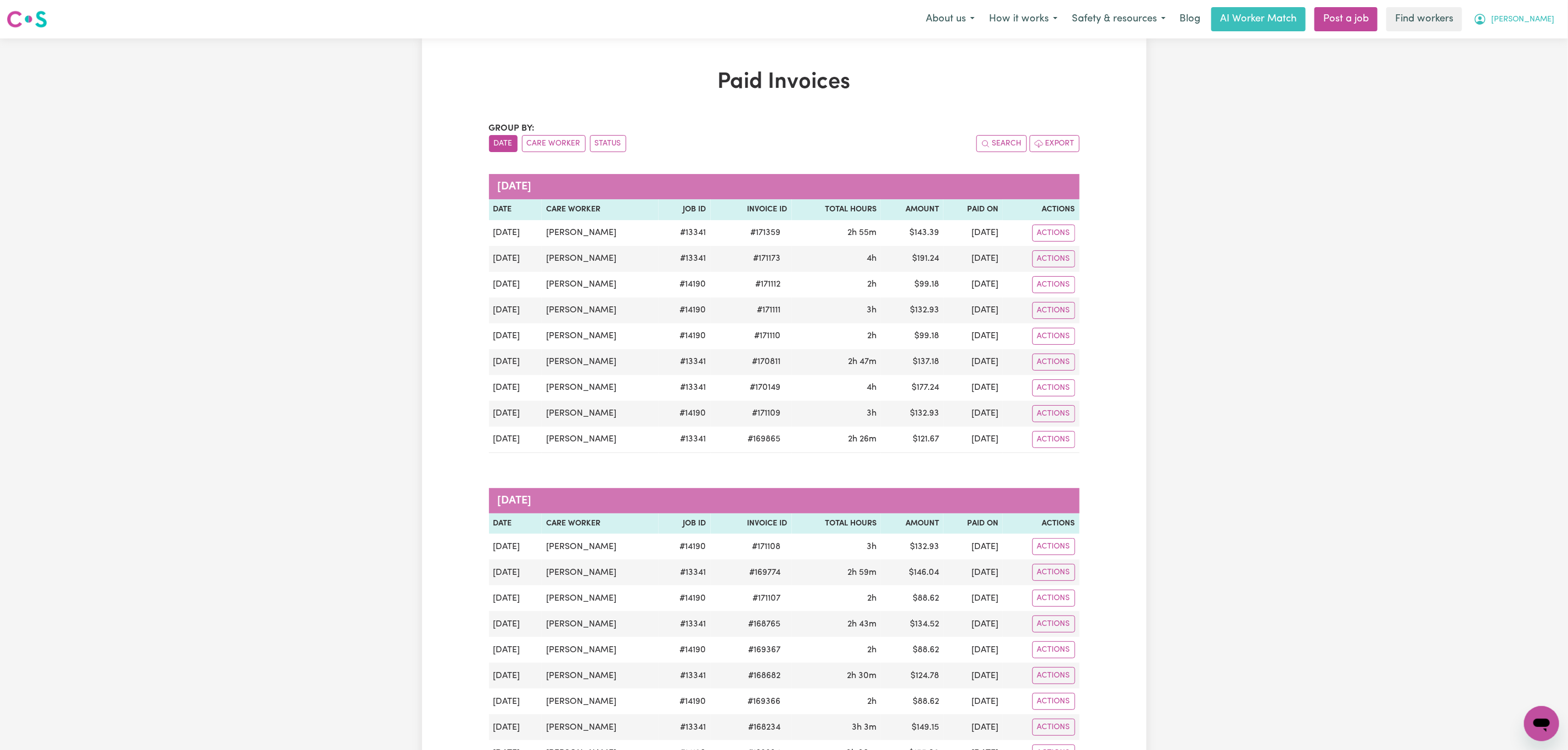
drag, startPoint x: 1548, startPoint y: 13, endPoint x: 1512, endPoint y: 12, distance: 36.0
click at [1547, 12] on button "[PERSON_NAME]" at bounding box center [1514, 20] width 95 height 23
click at [1500, 39] on link "My Dashboard" at bounding box center [1517, 43] width 87 height 21
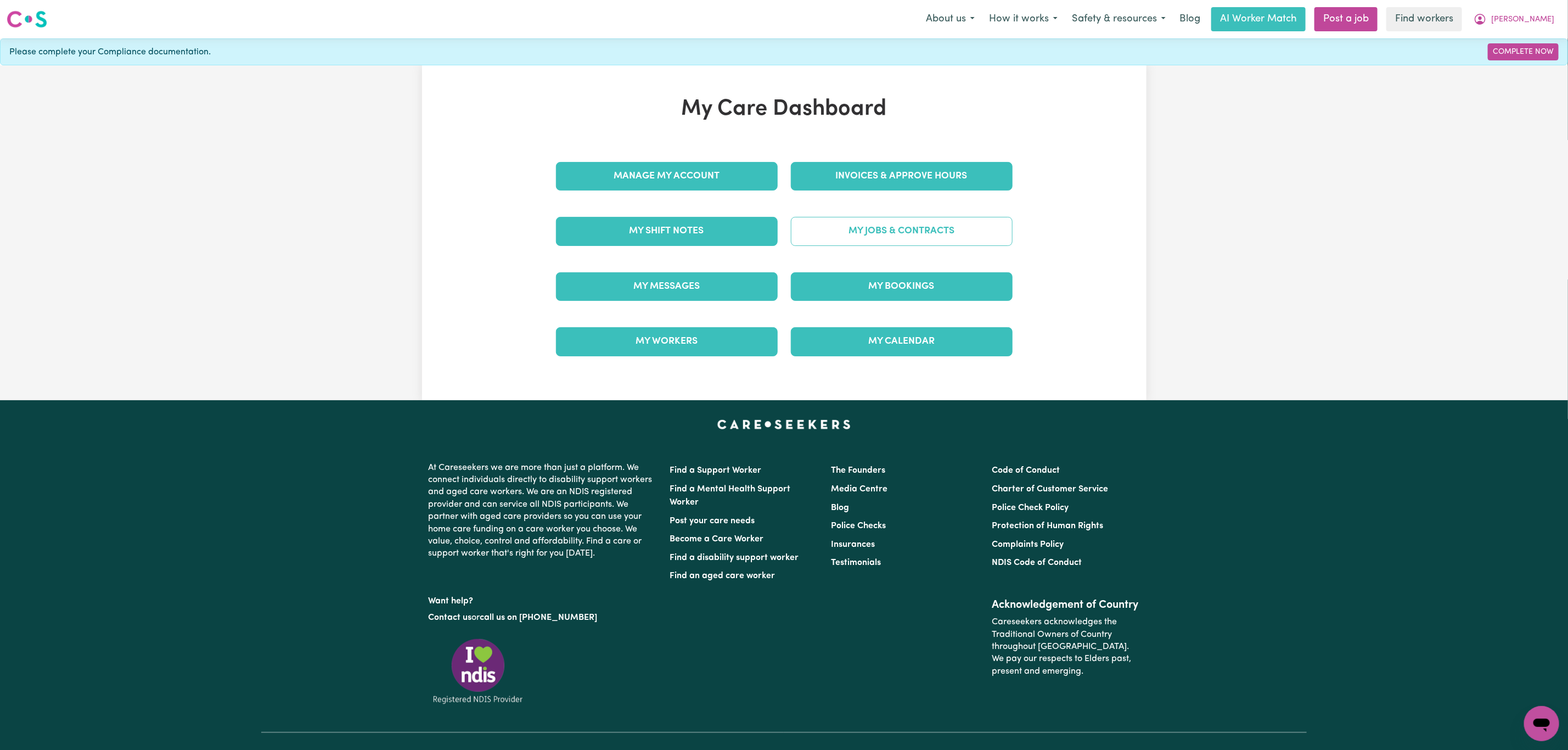
click at [911, 229] on link "My Jobs & Contracts" at bounding box center [902, 231] width 222 height 29
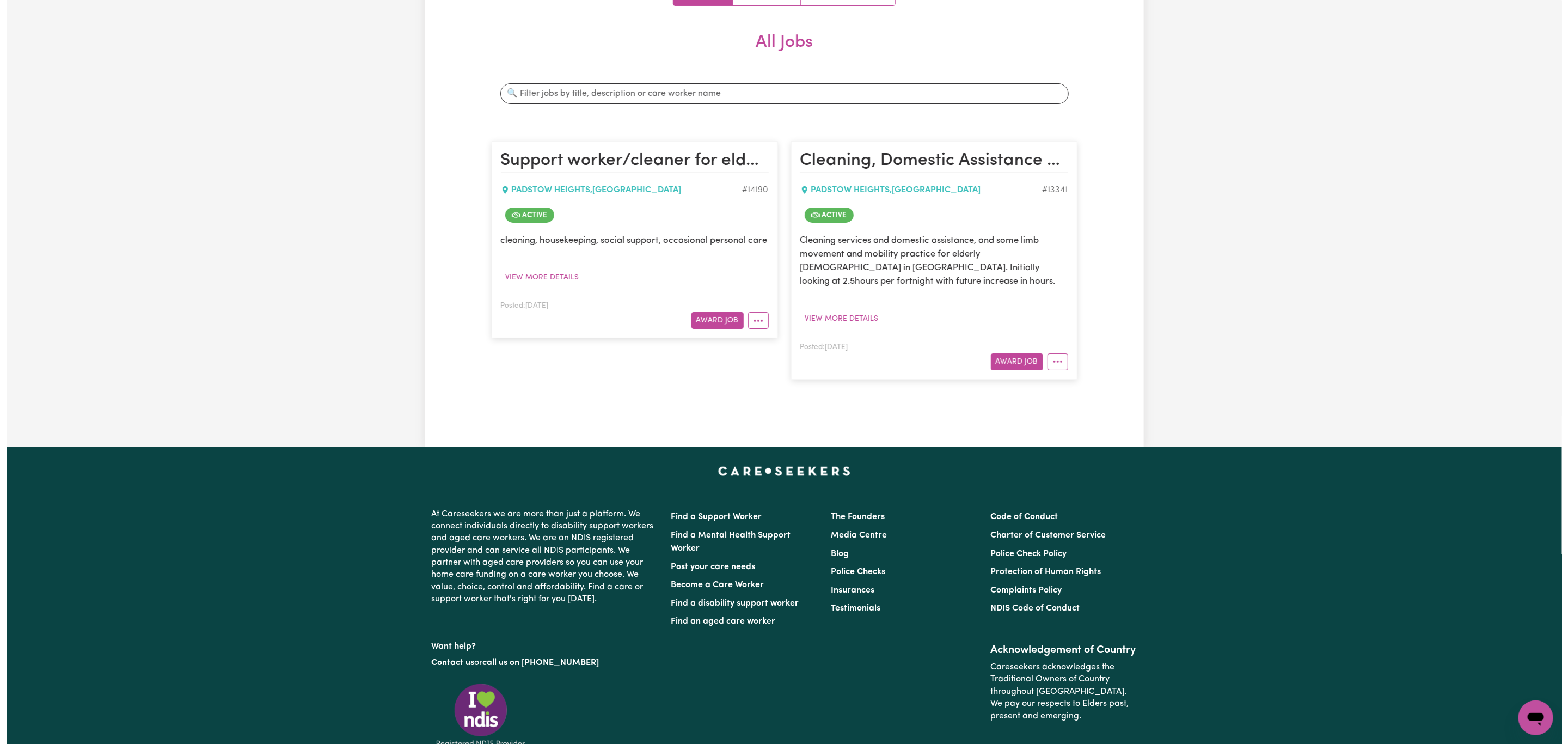
scroll to position [163, 0]
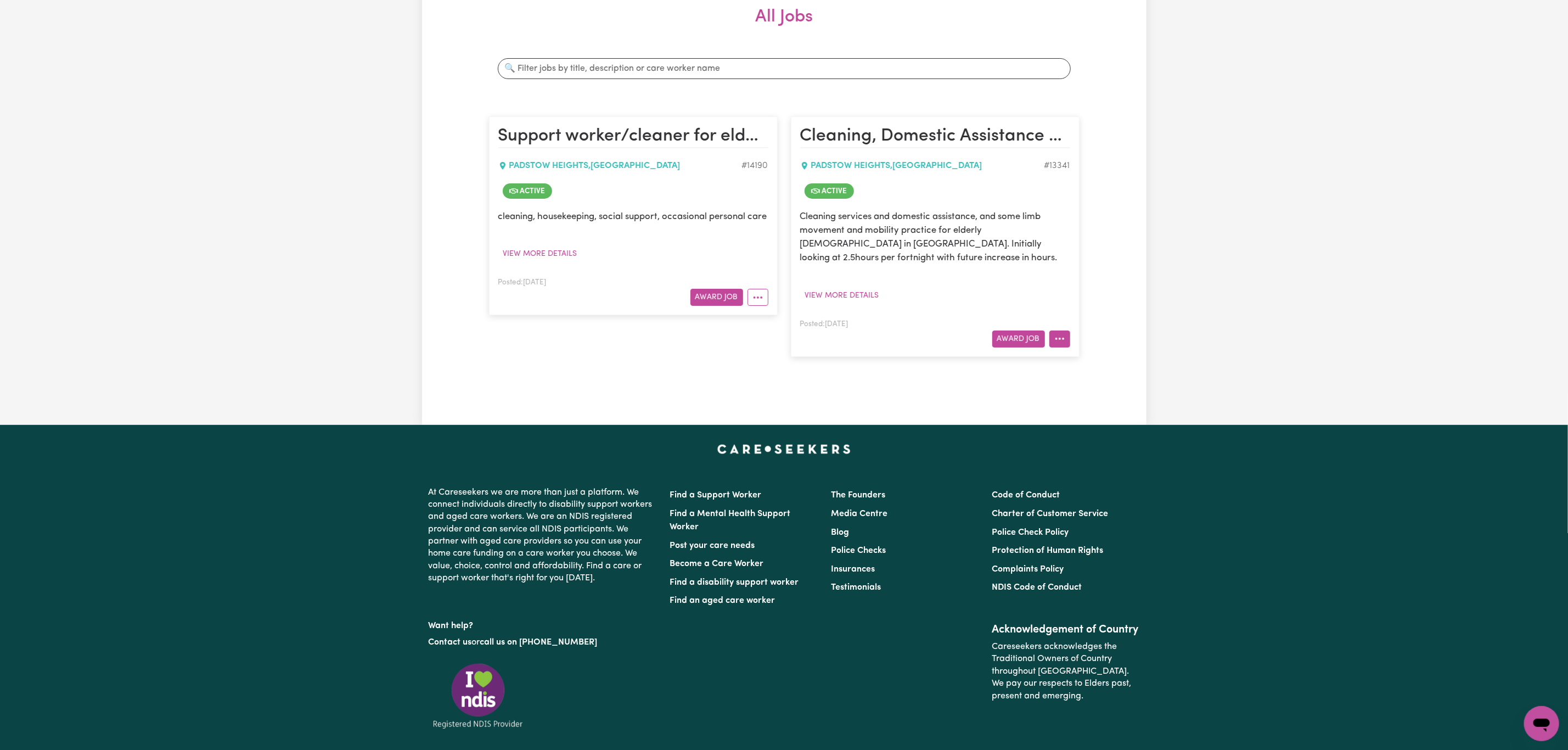
click at [1062, 341] on button "More options" at bounding box center [1060, 339] width 21 height 17
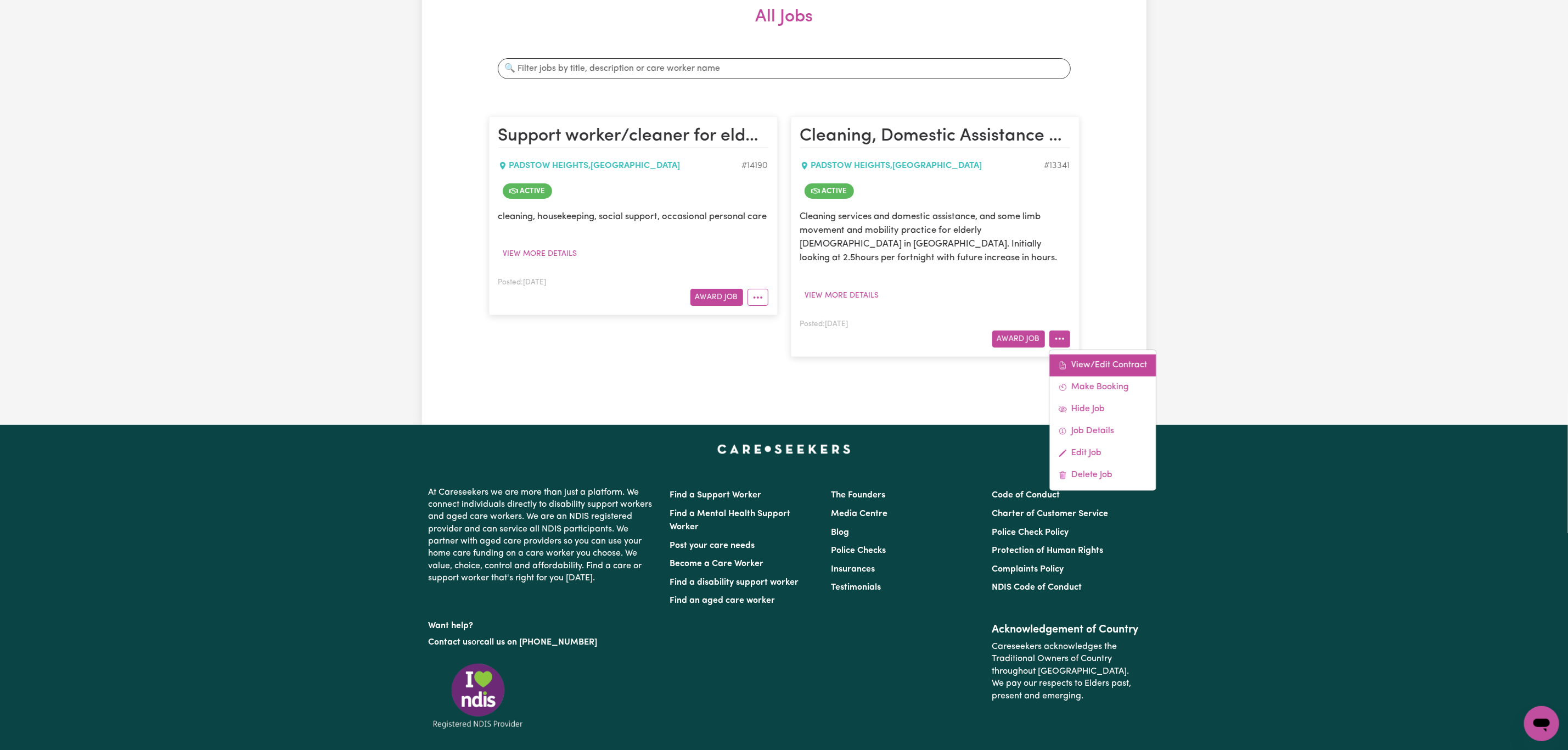
click at [1086, 364] on link "View/Edit Contract" at bounding box center [1103, 365] width 107 height 22
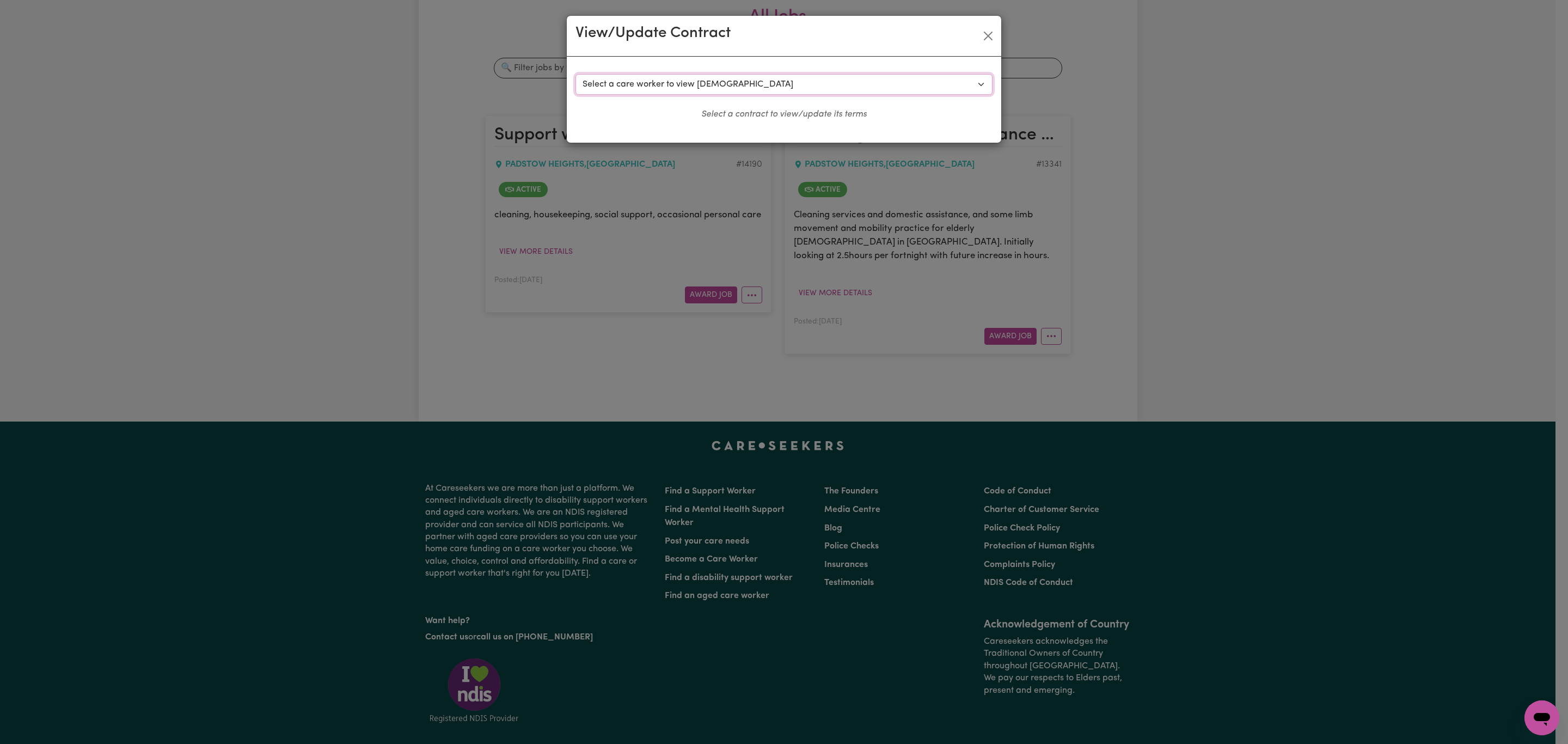
click at [678, 80] on select "Select a care worker to view [DEMOGRAPHIC_DATA] #9716 - [PERSON_NAME] (contract…" at bounding box center [783, 85] width 417 height 21
select select "9380"
click at [575, 74] on select "Select a care worker to view [DEMOGRAPHIC_DATA] #9716 - [PERSON_NAME] (contract…" at bounding box center [783, 85] width 417 height 21
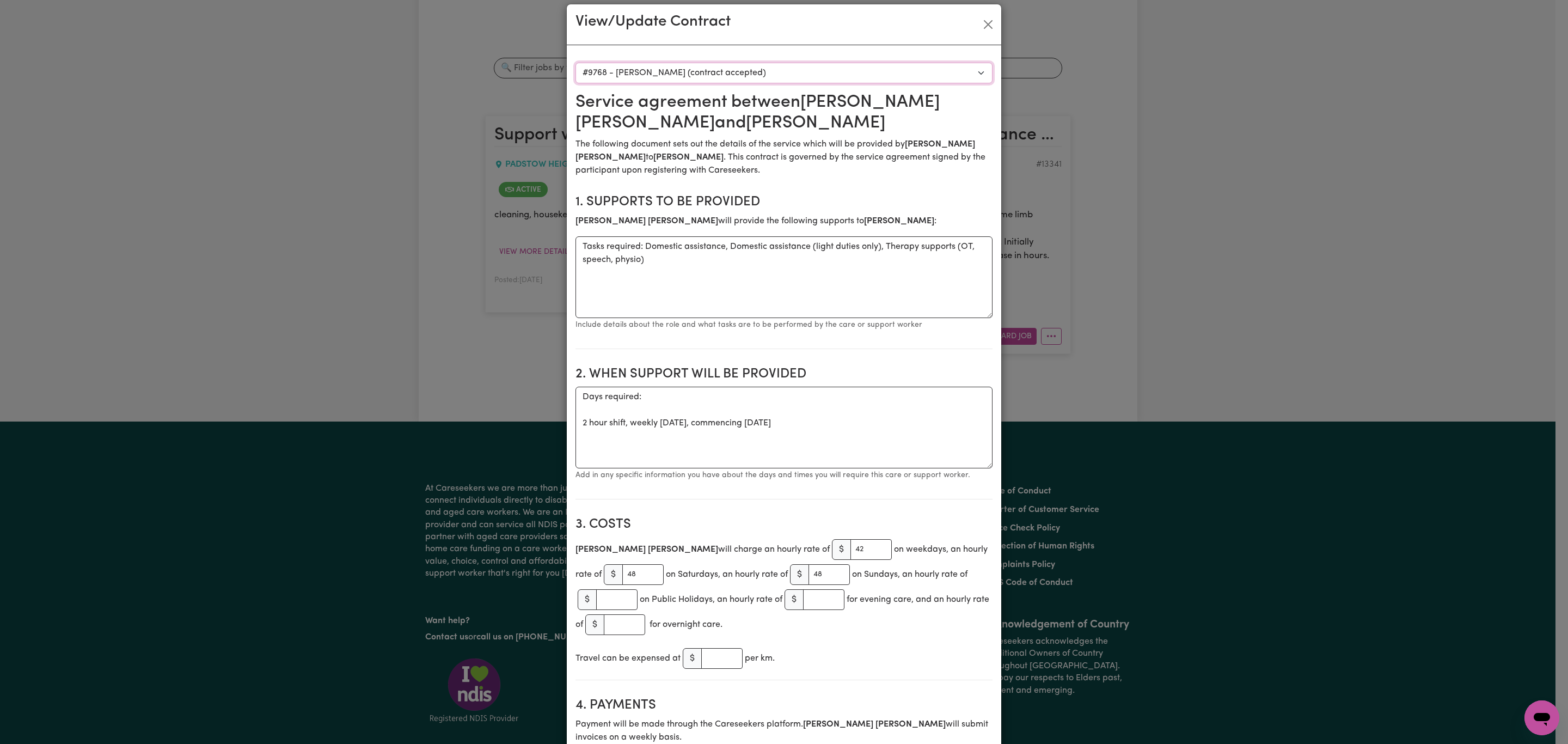
scroll to position [0, 0]
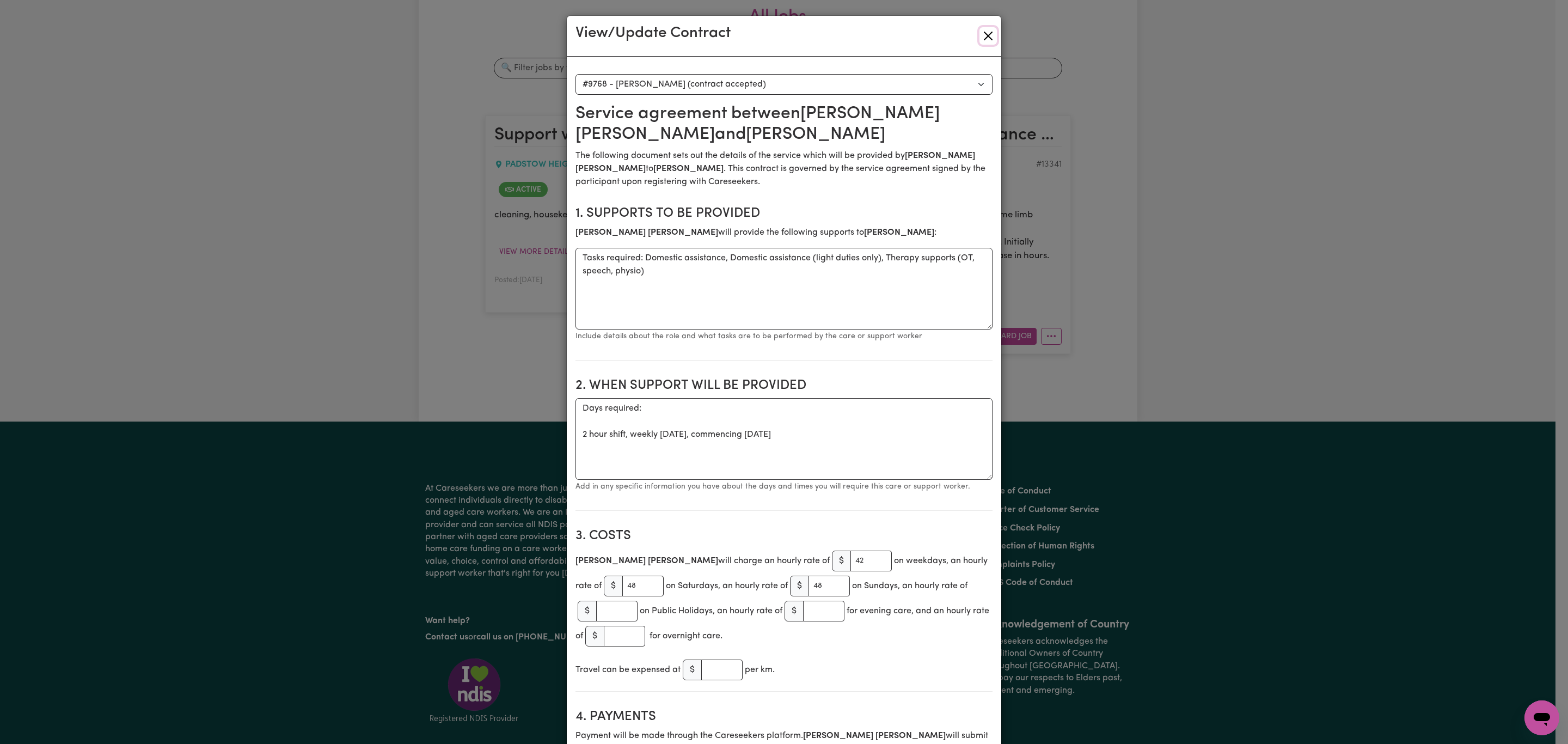
click at [983, 39] on button "Close" at bounding box center [988, 36] width 18 height 18
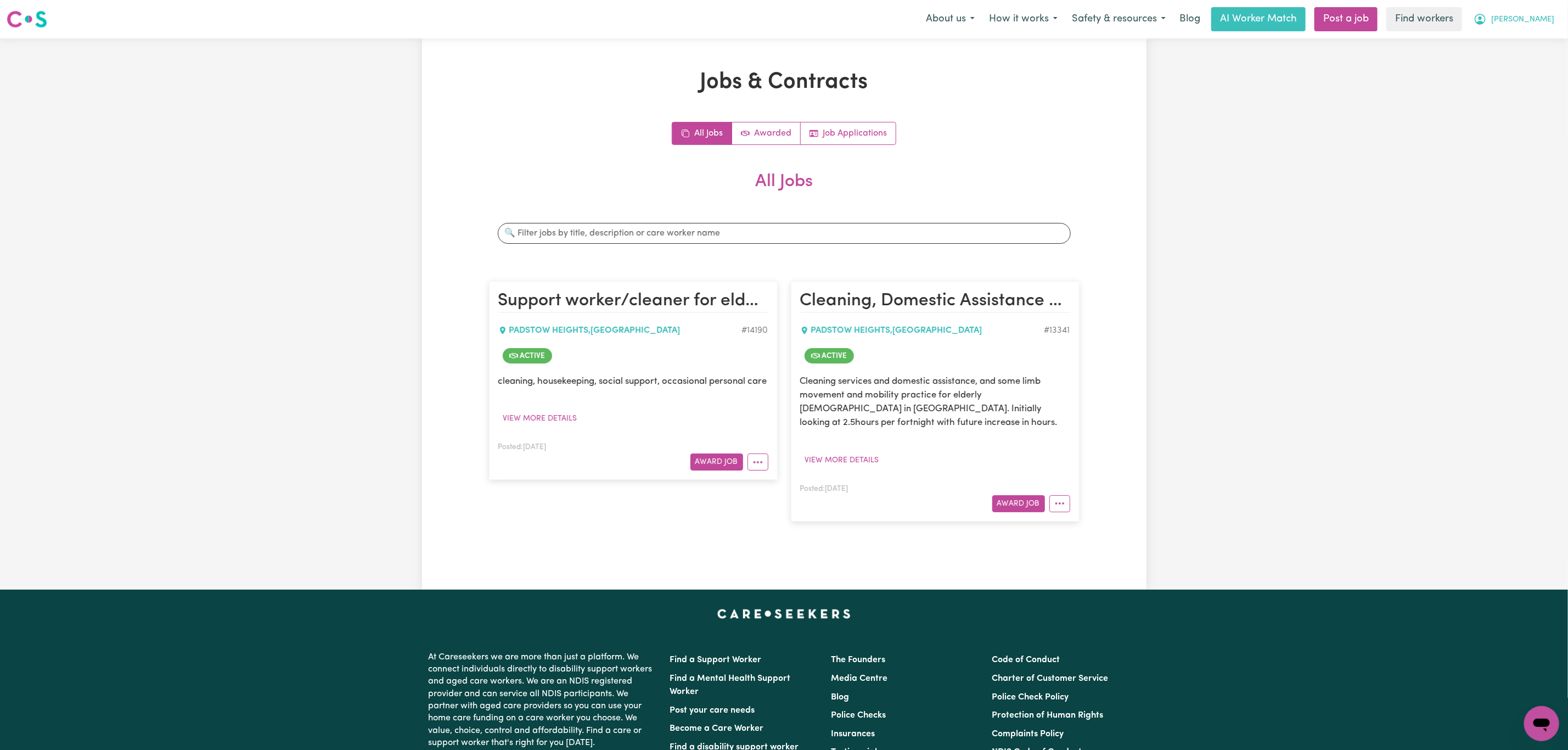
click at [1537, 14] on span "[PERSON_NAME]" at bounding box center [1523, 20] width 63 height 12
click at [1537, 25] on span "[PERSON_NAME]" at bounding box center [1523, 20] width 63 height 12
click at [1531, 12] on button "[PERSON_NAME]" at bounding box center [1514, 20] width 95 height 23
click at [1487, 25] on icon "My Account" at bounding box center [1480, 19] width 13 height 13
click at [1537, 10] on button "[PERSON_NAME]" at bounding box center [1514, 20] width 95 height 23
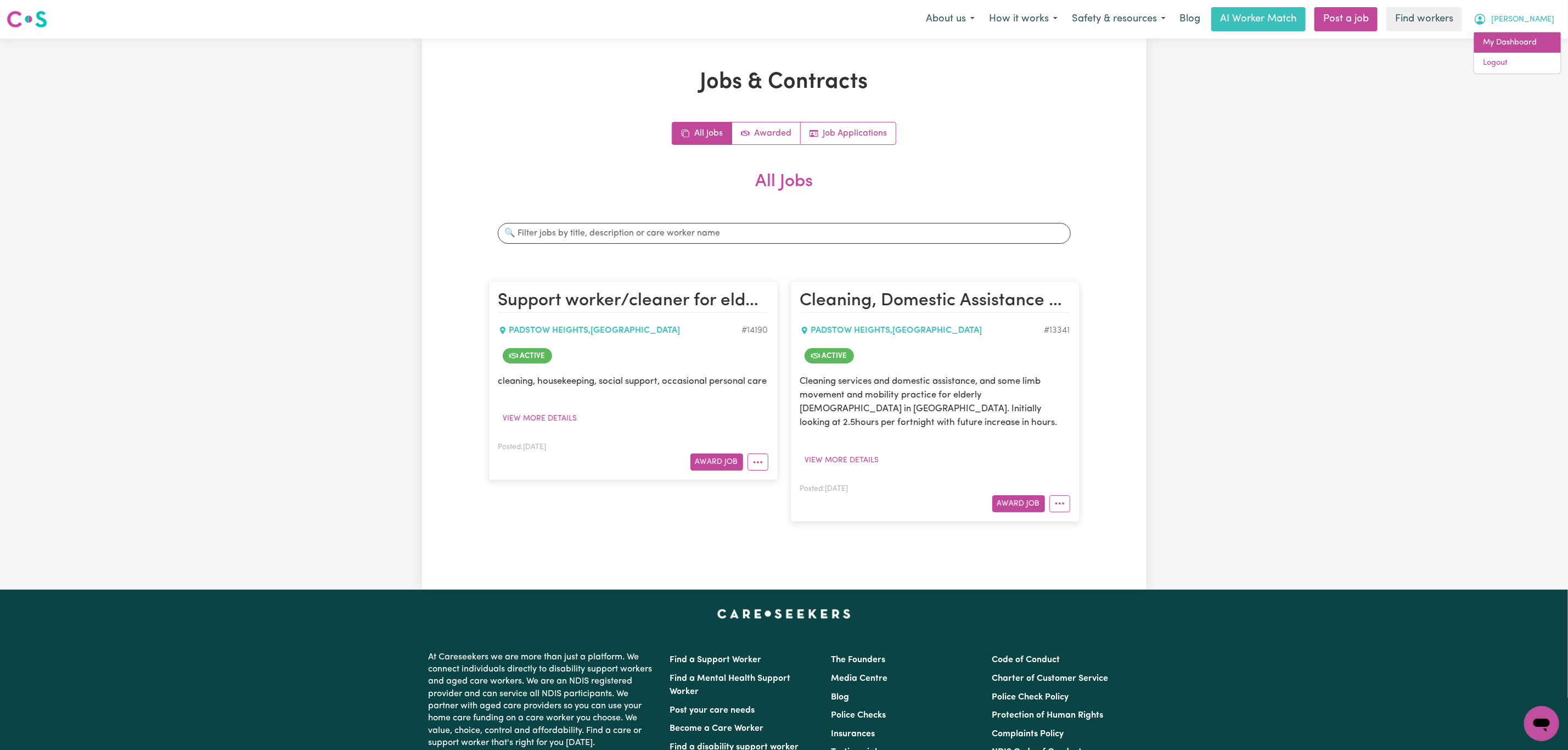
click at [1526, 40] on link "My Dashboard" at bounding box center [1517, 43] width 87 height 21
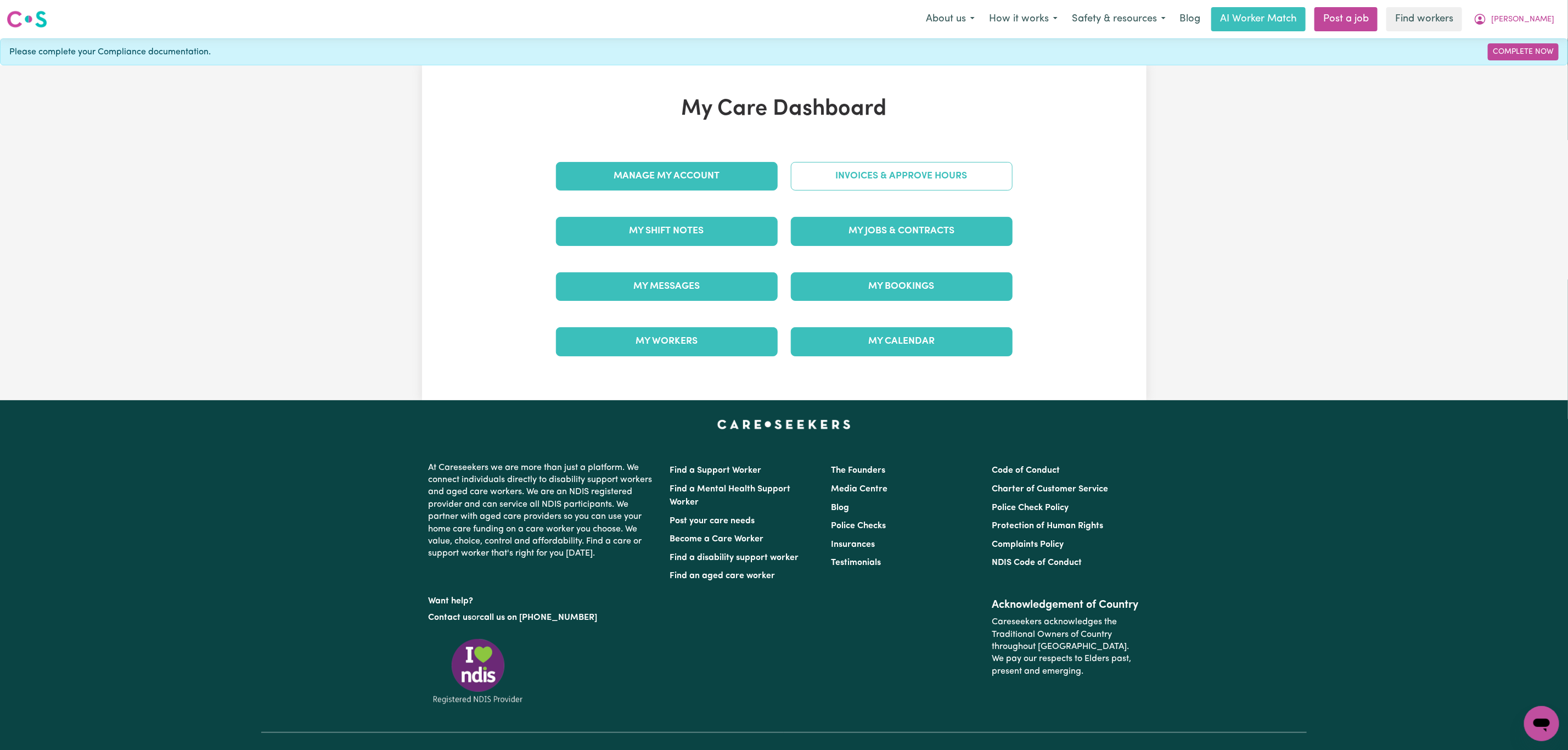
click at [974, 177] on link "Invoices & Approve Hours" at bounding box center [902, 176] width 222 height 29
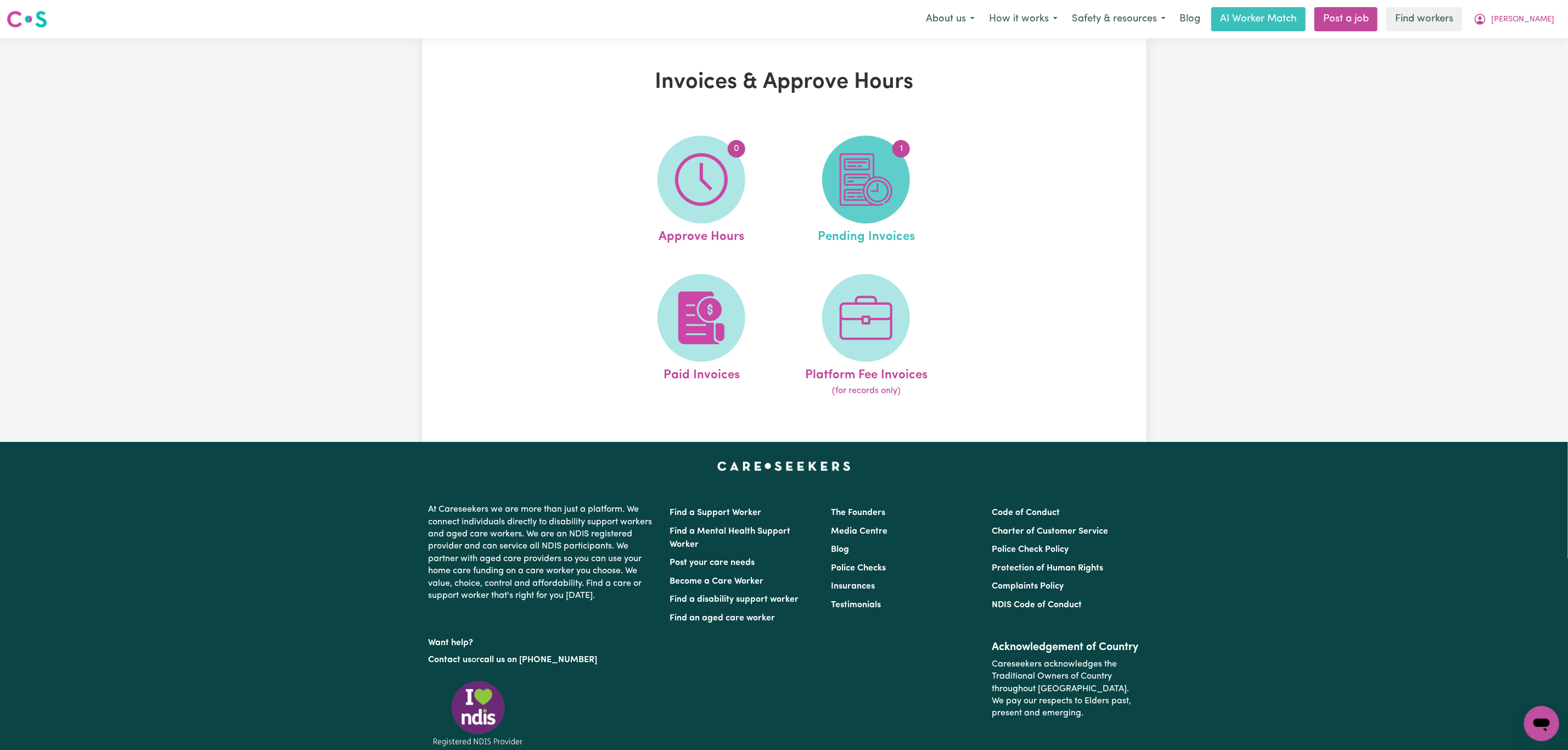
click at [866, 185] on img at bounding box center [866, 180] width 53 height 53
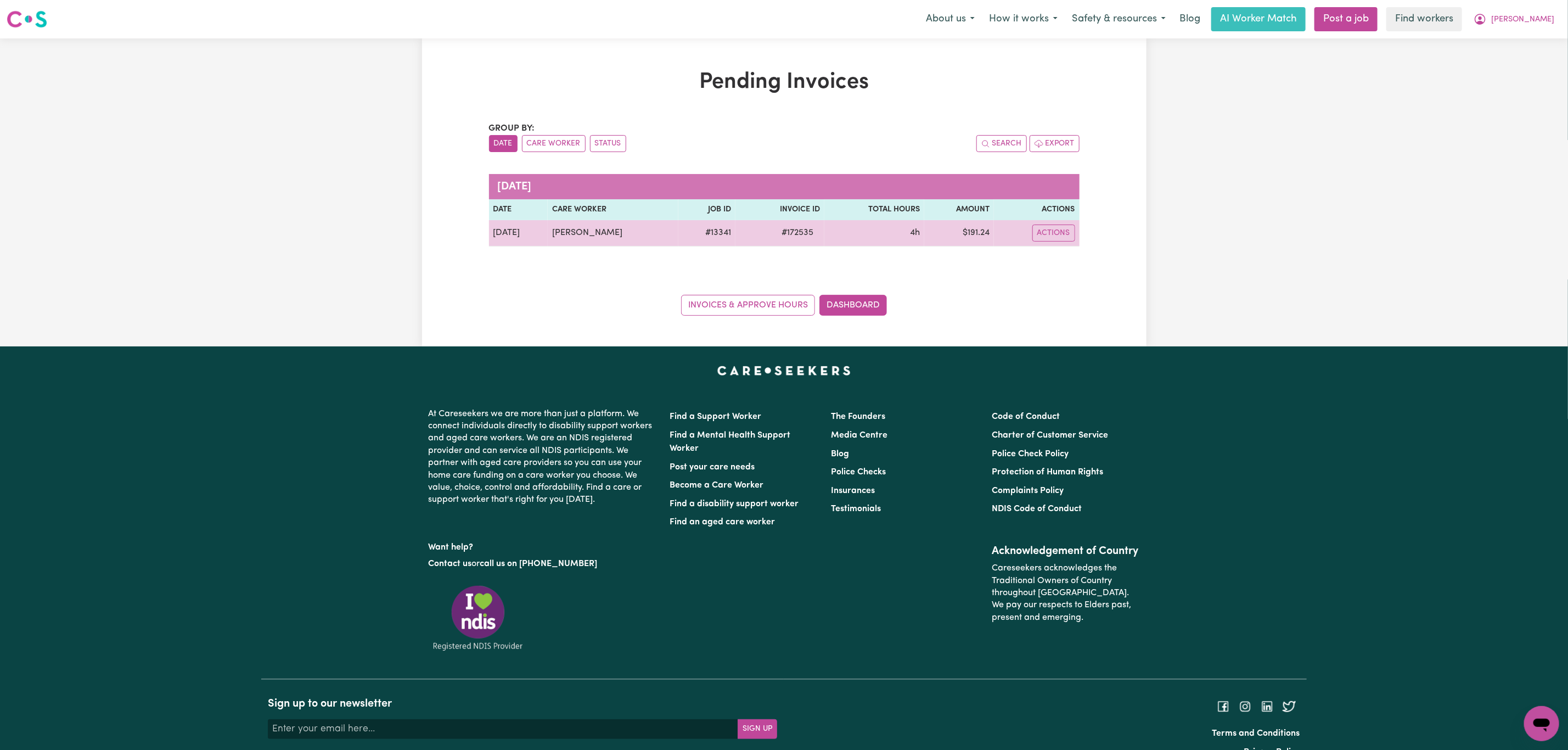
click at [790, 238] on span "# 172535" at bounding box center [797, 233] width 45 height 13
copy span "172535"
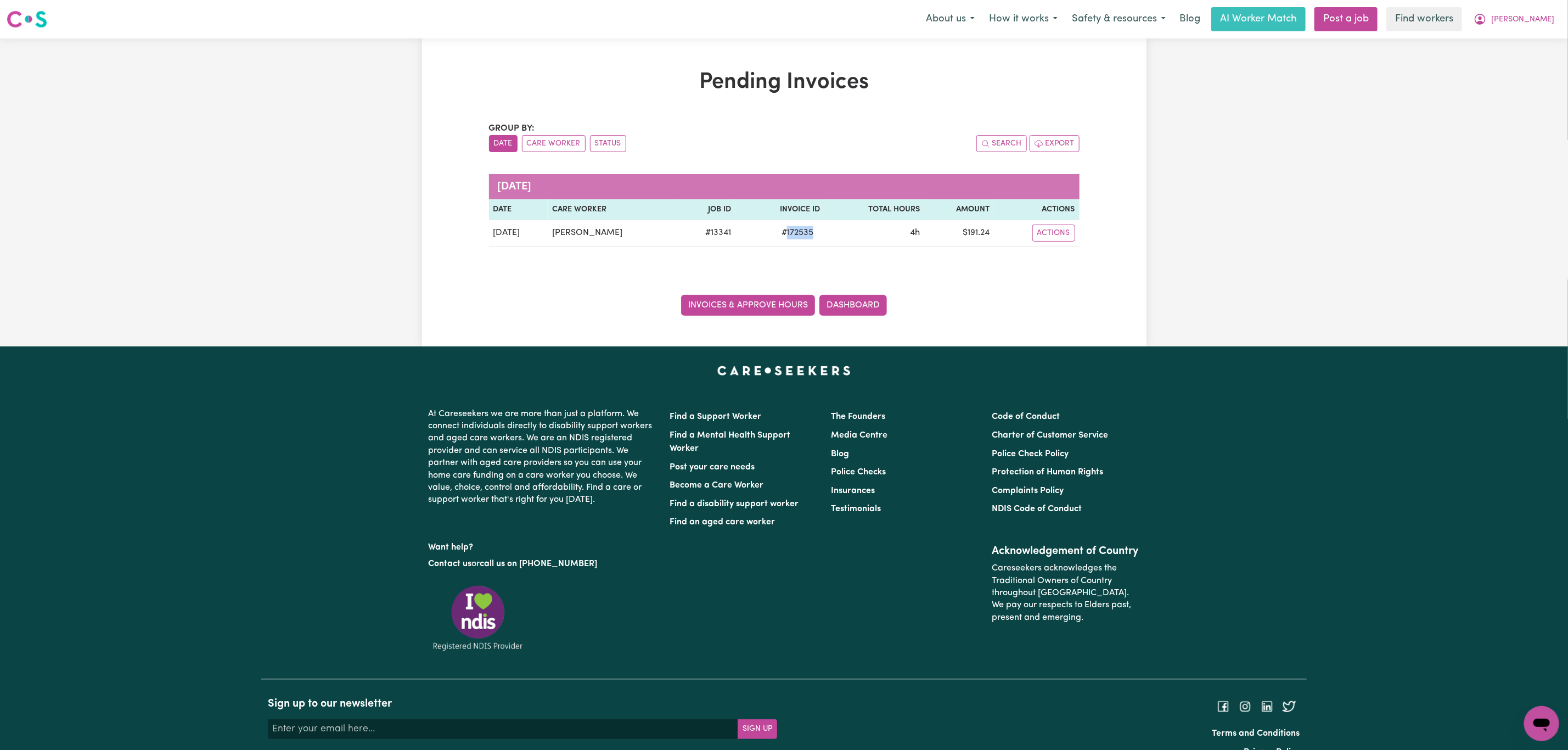
click at [761, 305] on link "Invoices & Approve Hours" at bounding box center [748, 305] width 134 height 21
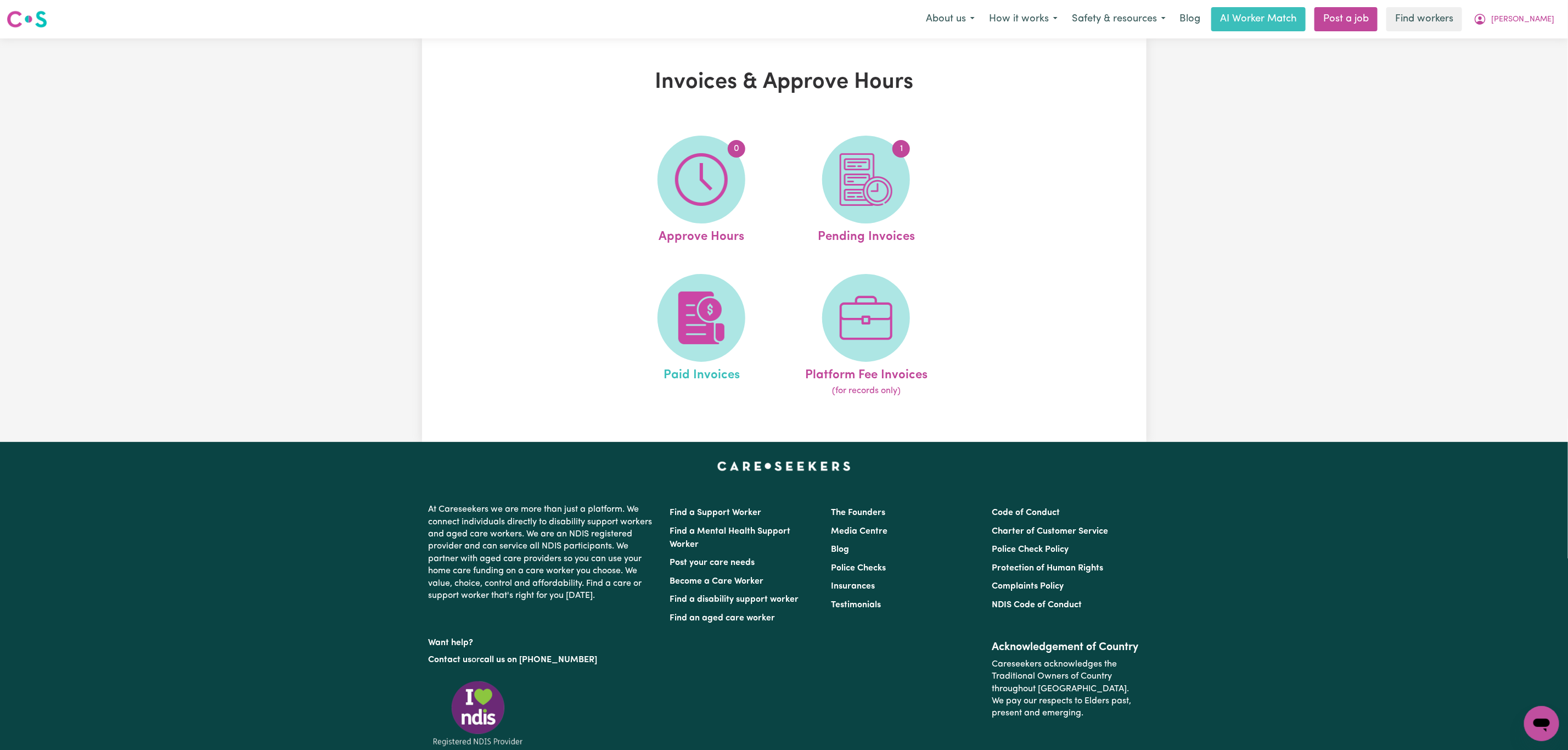
click at [651, 345] on link "Paid Invoices" at bounding box center [701, 336] width 158 height 124
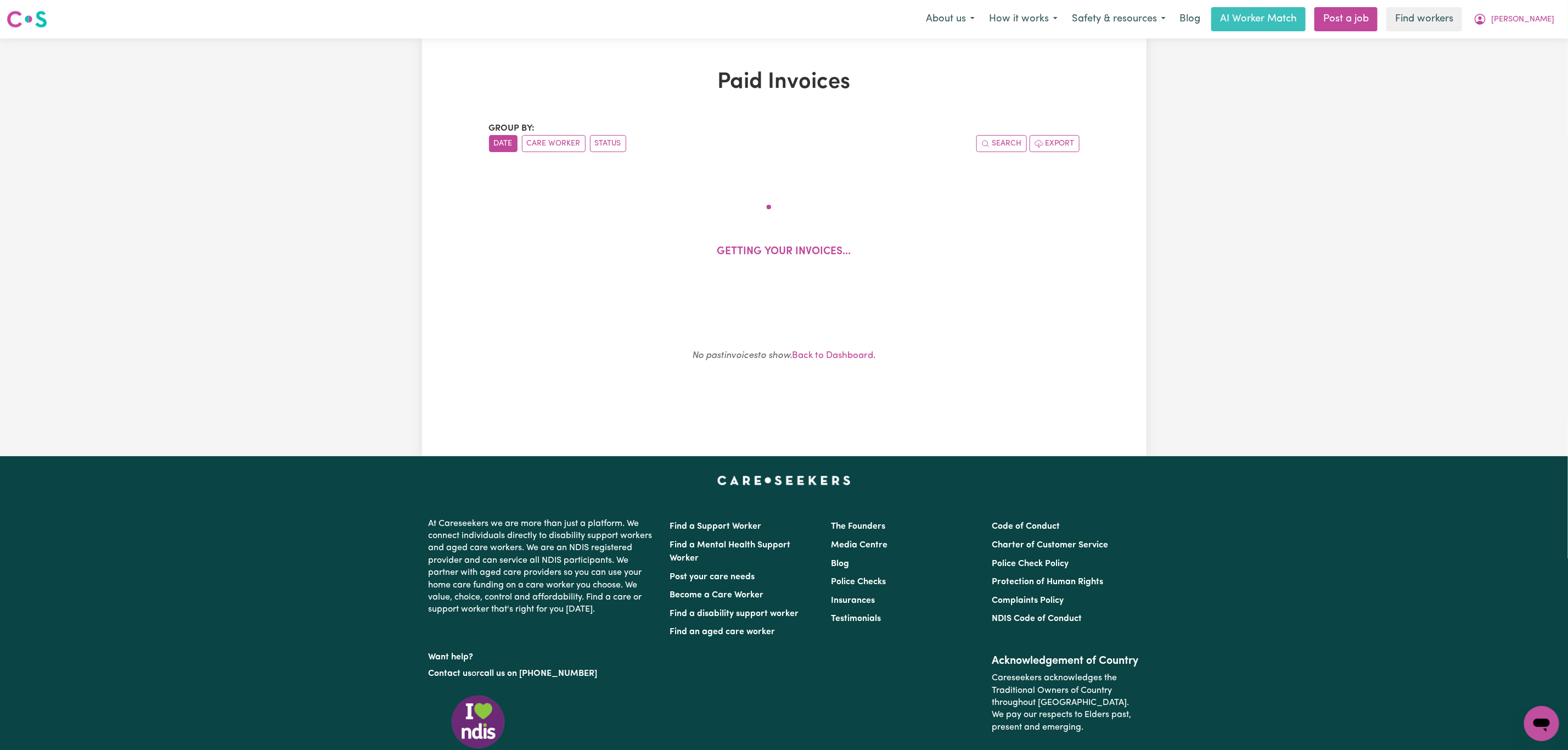
click at [697, 338] on div "No past invoices to show. Back to Dashboard ." at bounding box center [784, 360] width 564 height 77
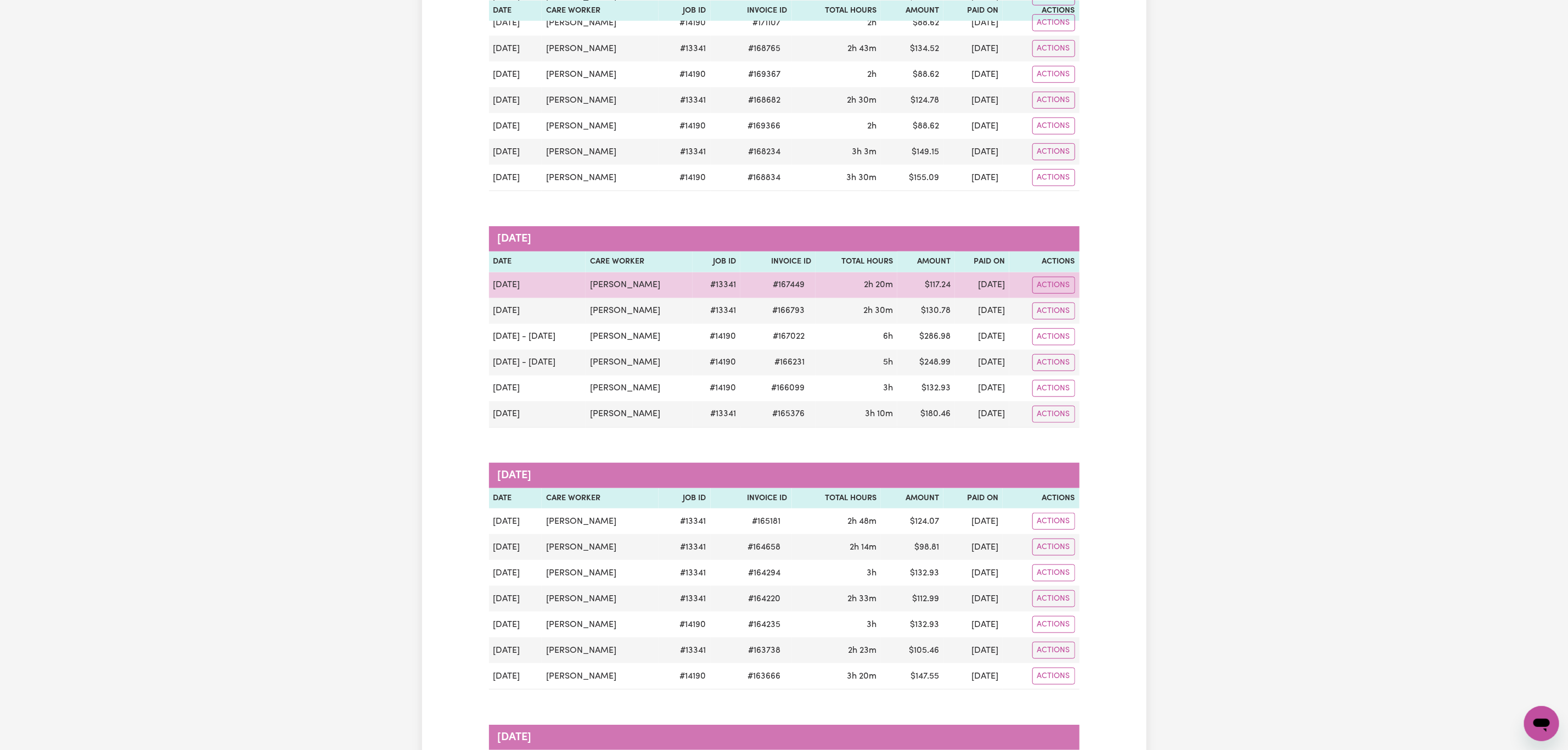
scroll to position [576, 0]
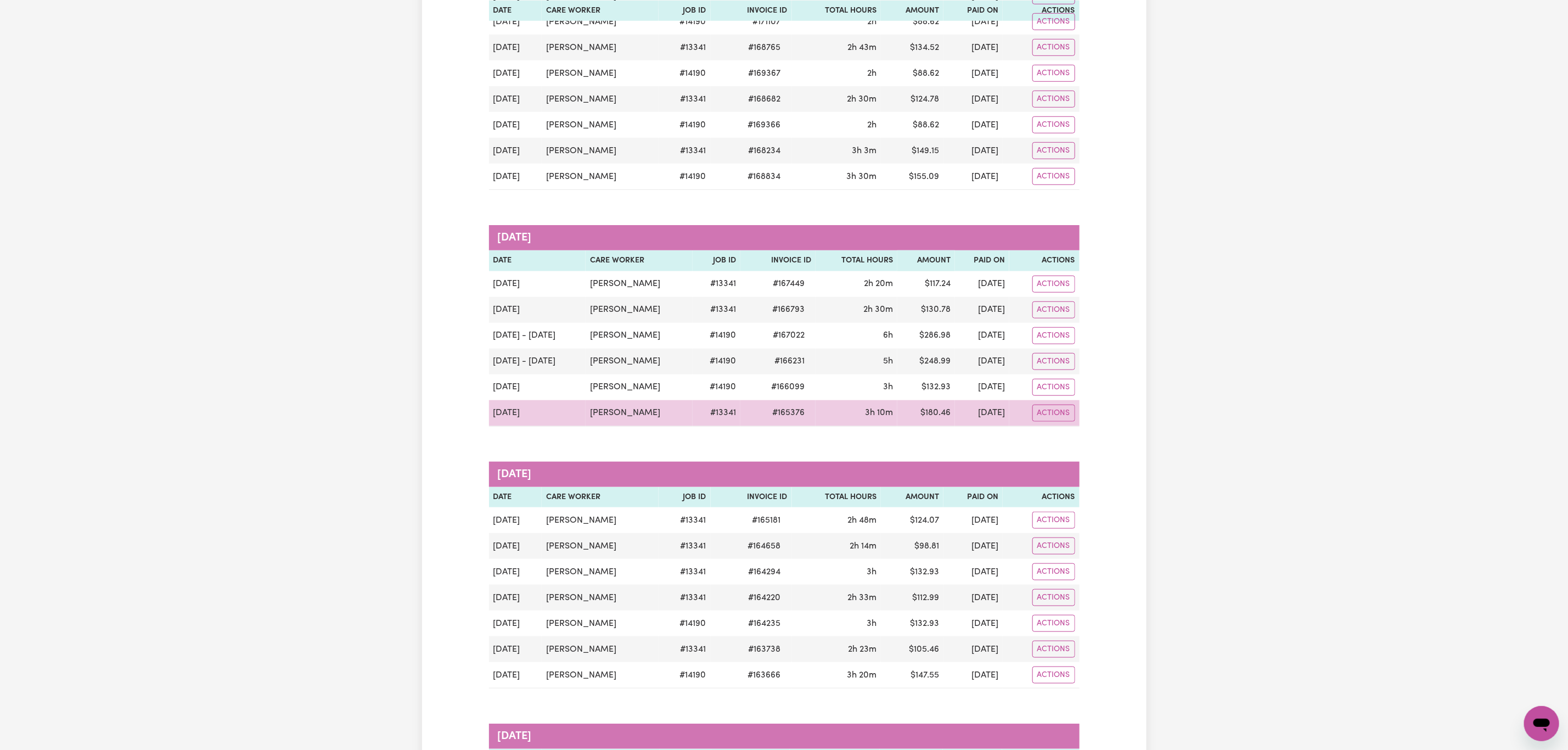
click at [794, 419] on span "# 165376" at bounding box center [789, 412] width 45 height 13
click at [794, 419] on span "# 165376" at bounding box center [789, 412] width 45 height 13
click at [798, 419] on span "# 165376" at bounding box center [789, 412] width 45 height 13
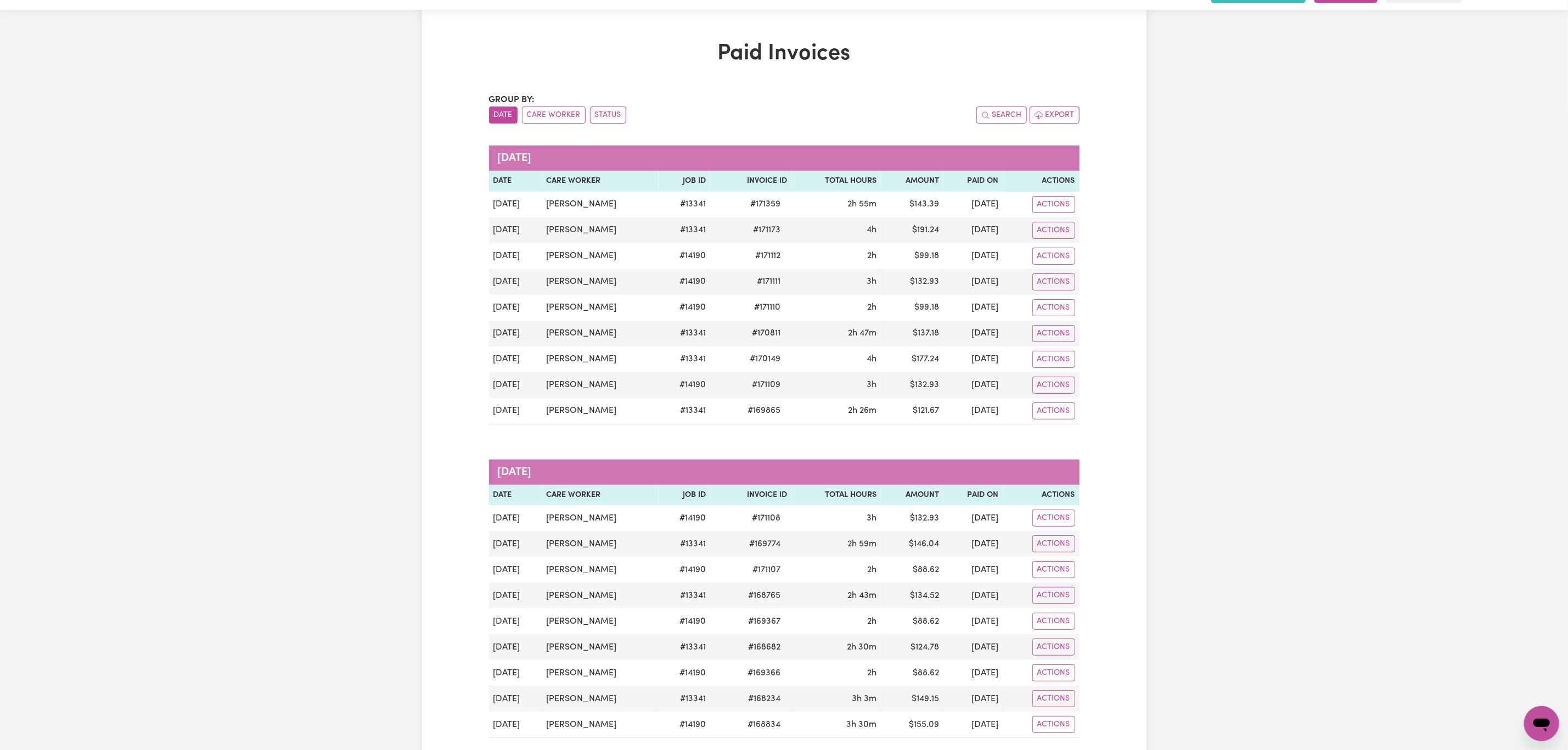
scroll to position [0, 0]
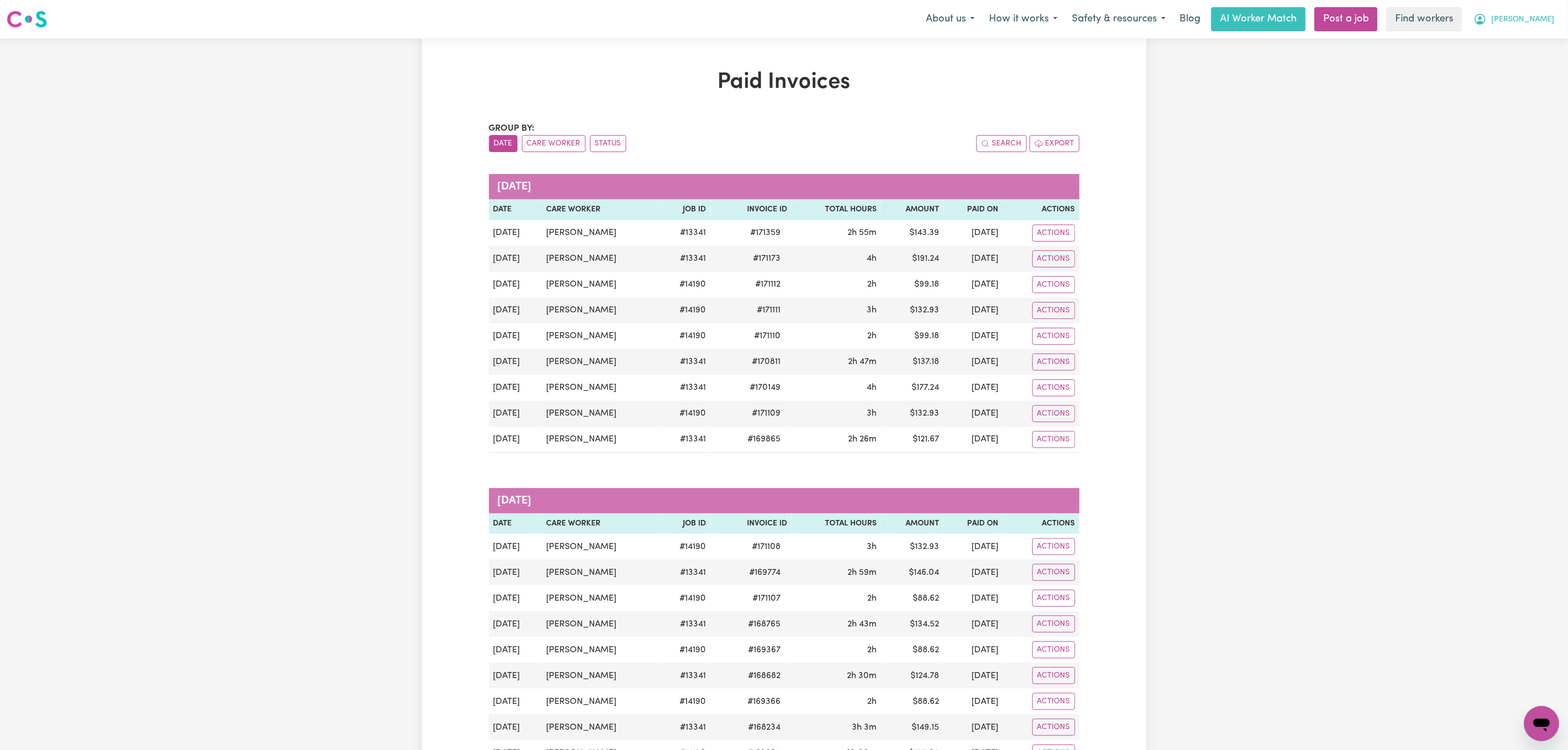
click at [1540, 18] on span "[PERSON_NAME]" at bounding box center [1523, 20] width 63 height 12
click at [1524, 38] on link "My Dashboard" at bounding box center [1517, 43] width 87 height 21
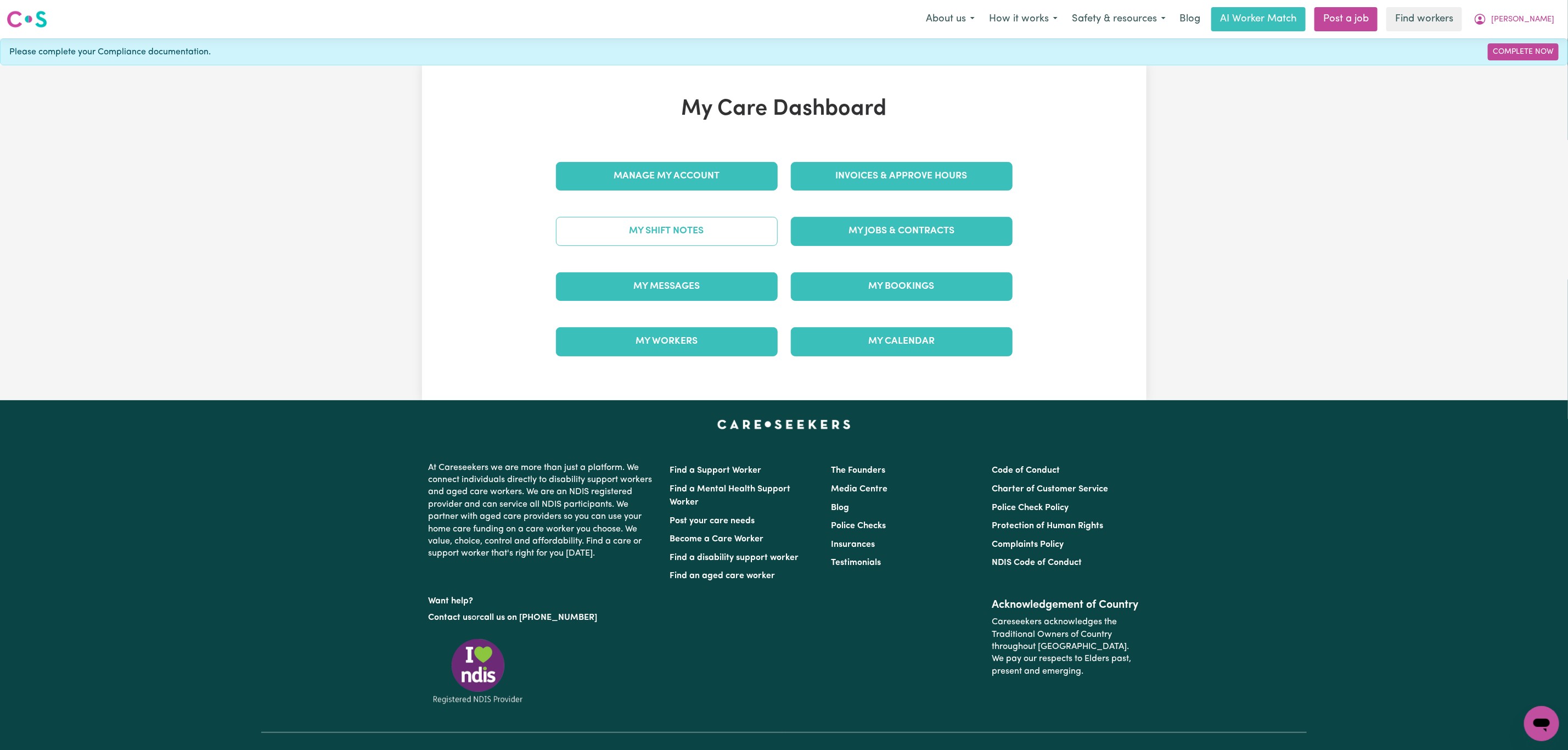
click at [665, 241] on link "My Shift Notes" at bounding box center [666, 231] width 222 height 29
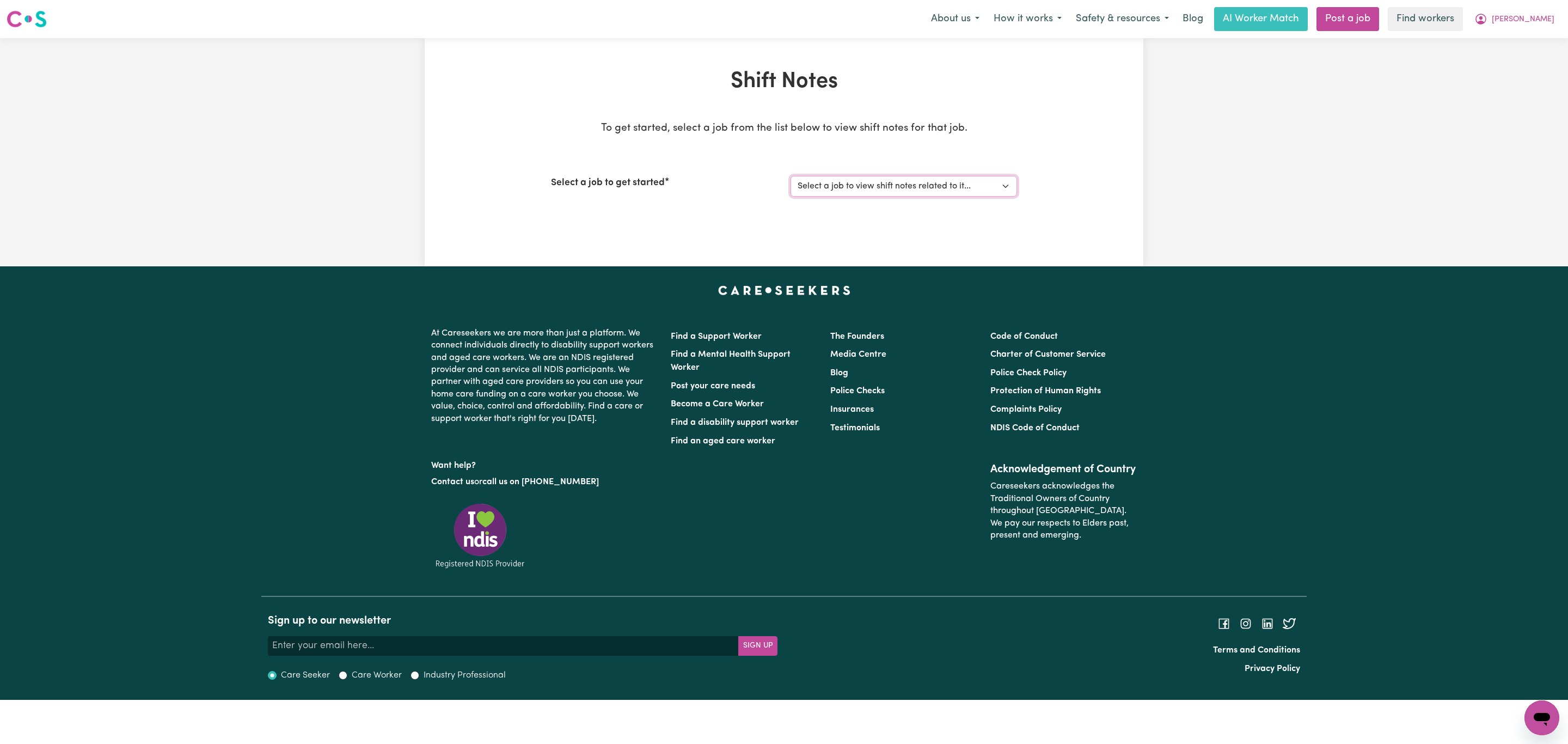
drag, startPoint x: 837, startPoint y: 181, endPoint x: 830, endPoint y: 196, distance: 16.6
click at [837, 181] on select "Select a job to view shift notes related to it... [[PERSON_NAME]] Support worke…" at bounding box center [904, 186] width 226 height 21
select select "13341"
click at [791, 176] on select "Select a job to view shift notes related to it... [[PERSON_NAME]] Support worke…" at bounding box center [904, 186] width 226 height 21
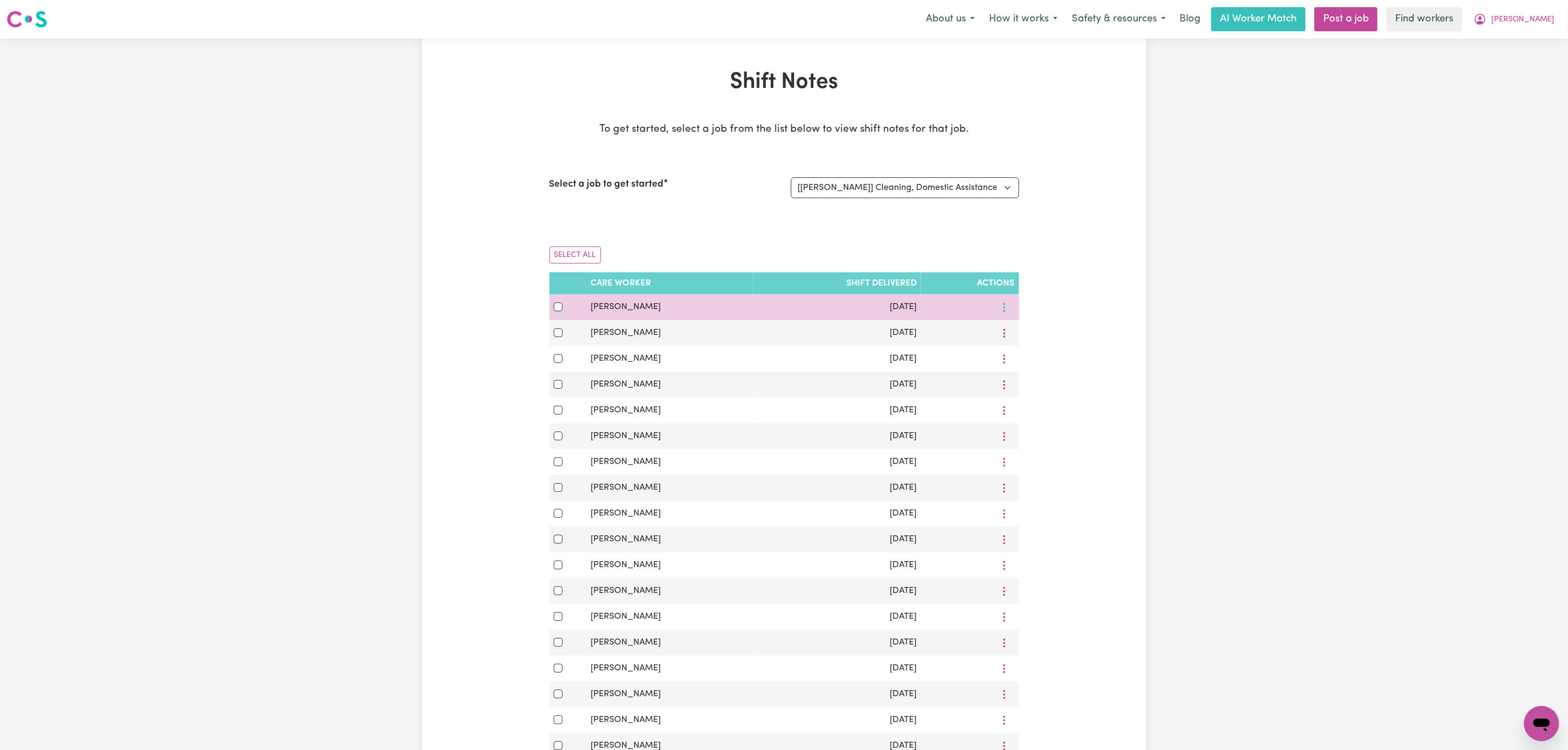
click at [1006, 309] on icon "More options" at bounding box center [1005, 307] width 11 height 11
click at [1021, 327] on link "View Shift Note" at bounding box center [1043, 333] width 91 height 22
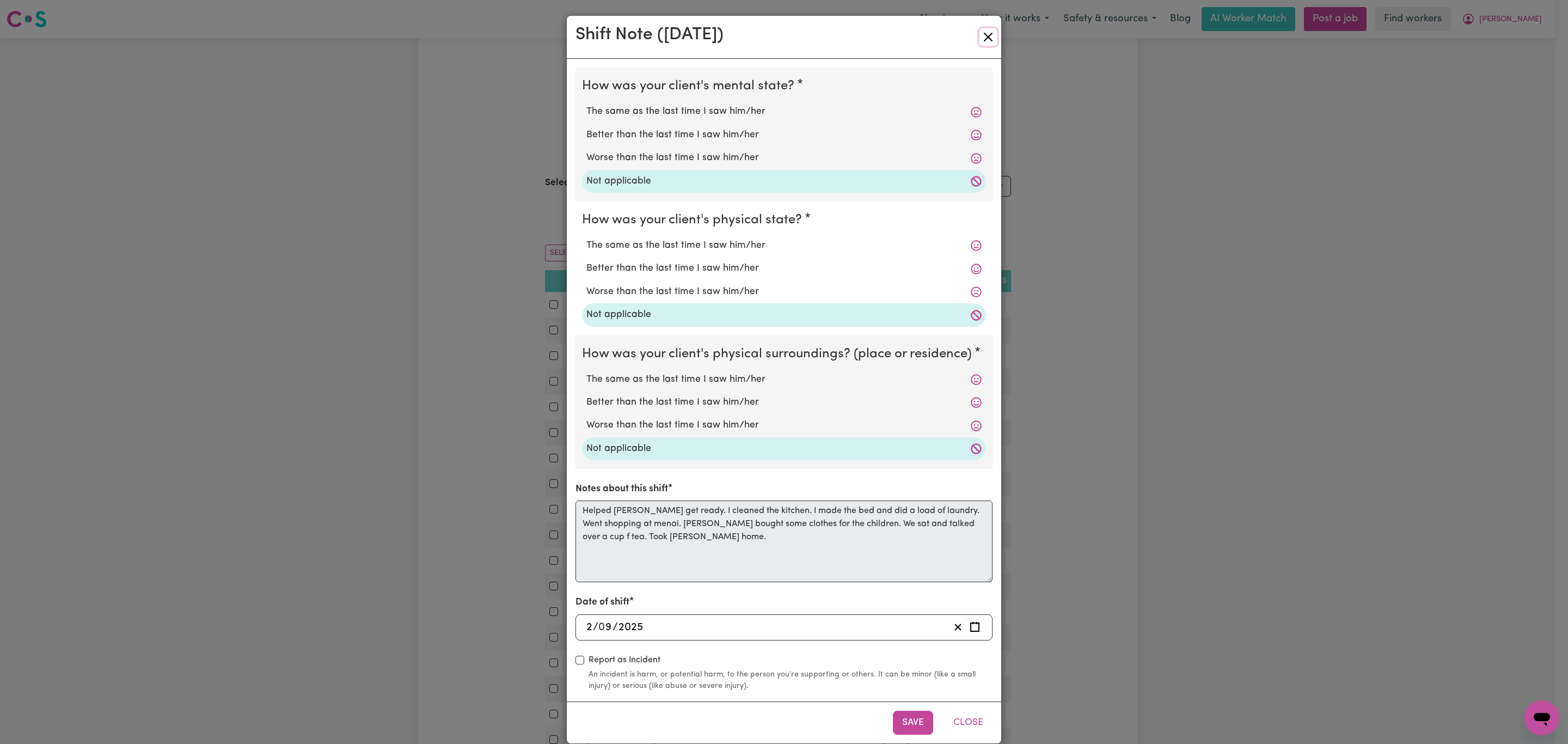
click at [979, 35] on button "Close" at bounding box center [988, 37] width 18 height 18
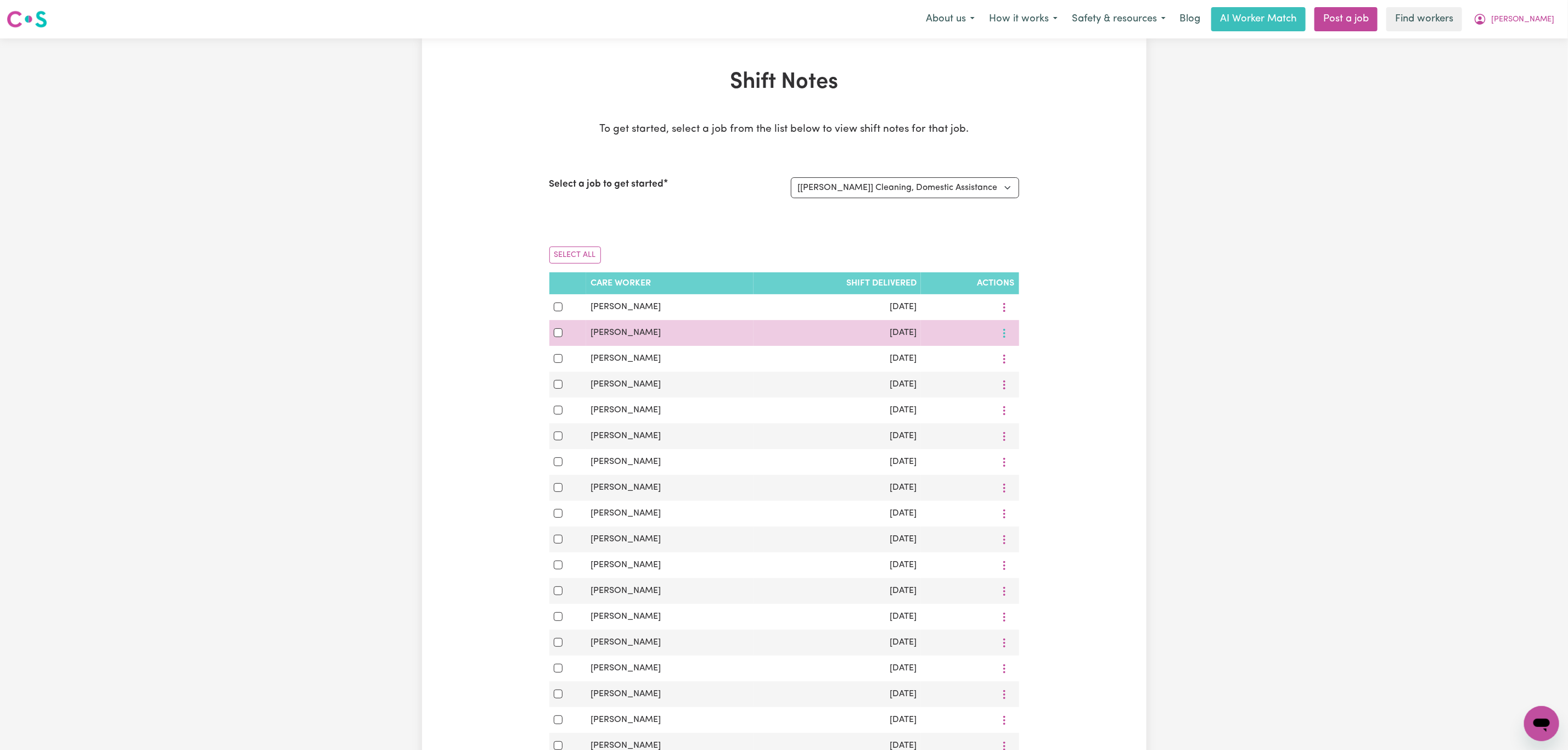
click at [1003, 338] on icon "More options" at bounding box center [1005, 333] width 11 height 11
click at [1010, 361] on icon at bounding box center [1011, 360] width 9 height 9
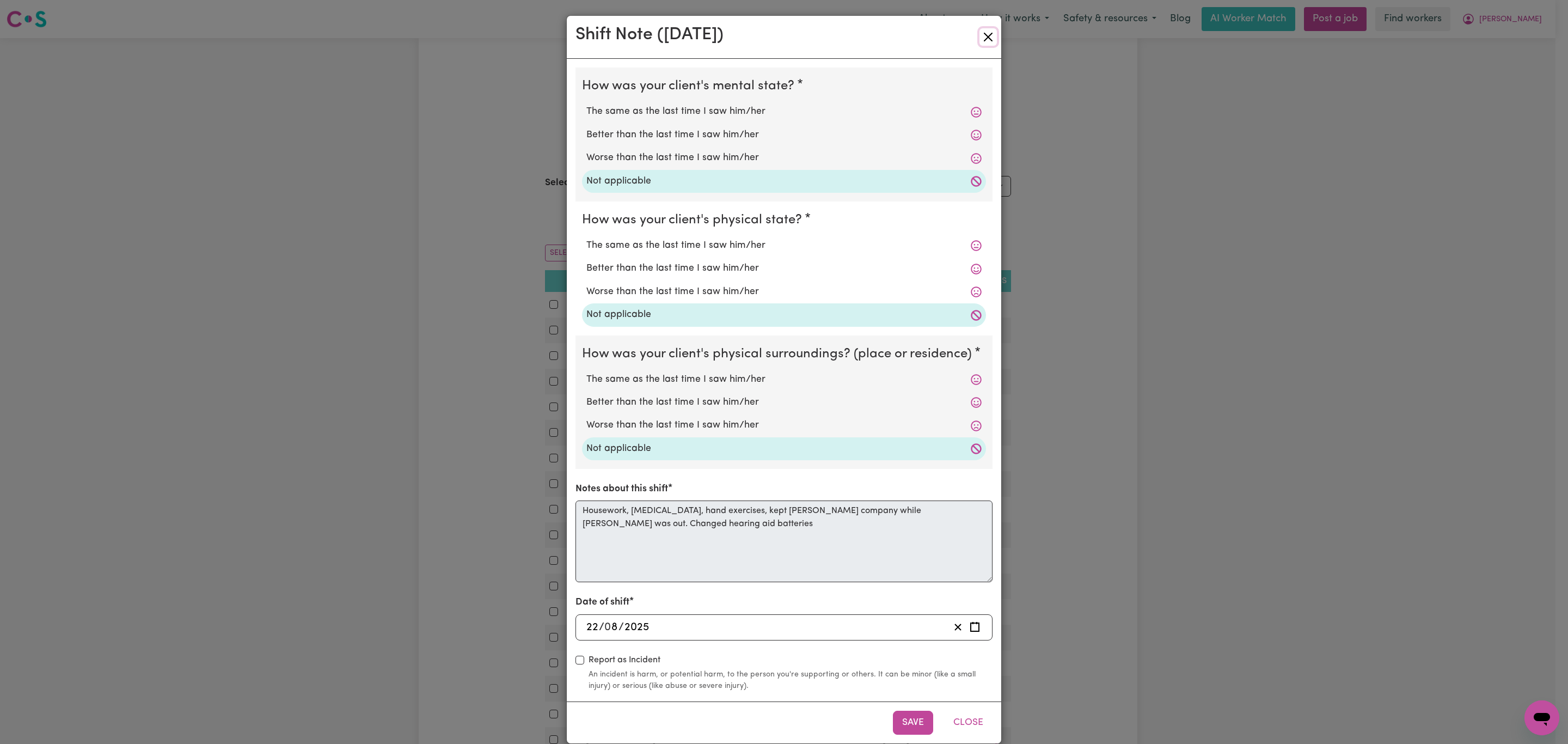
click at [984, 38] on button "Close" at bounding box center [988, 37] width 18 height 18
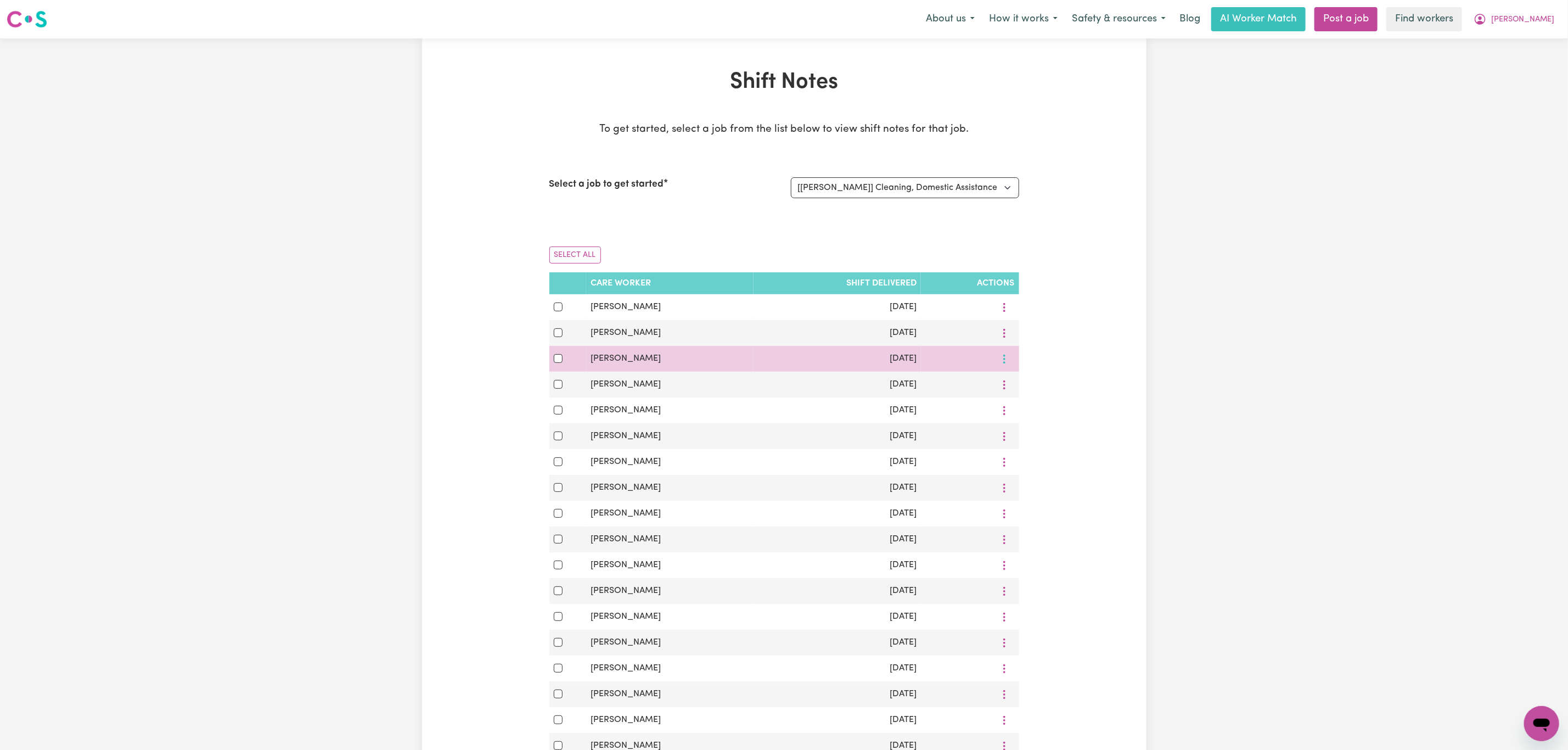
click at [1002, 361] on icon "More options" at bounding box center [1005, 359] width 11 height 11
click at [1039, 384] on span "View Shift Note" at bounding box center [1049, 385] width 60 height 9
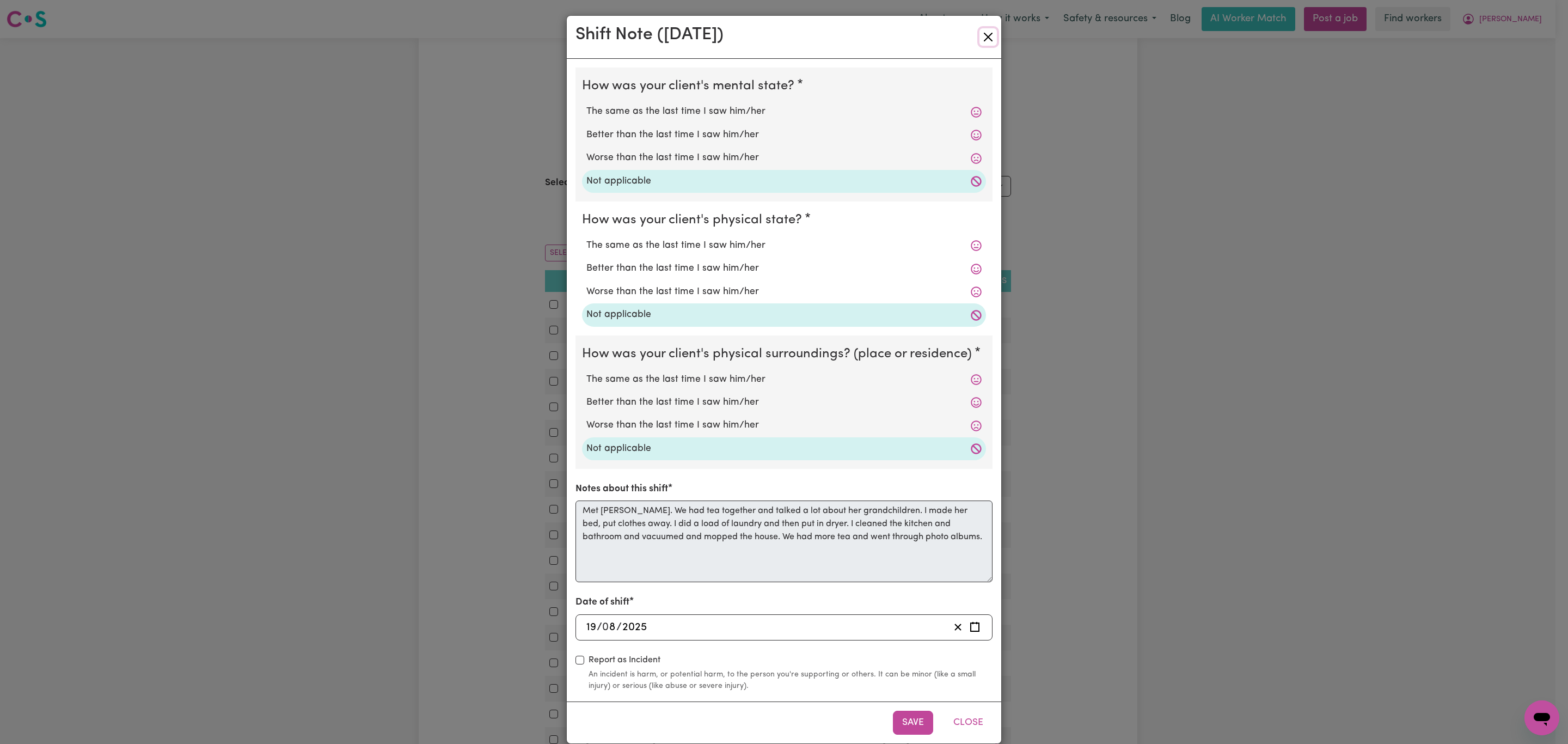
click at [979, 40] on button "Close" at bounding box center [988, 37] width 18 height 18
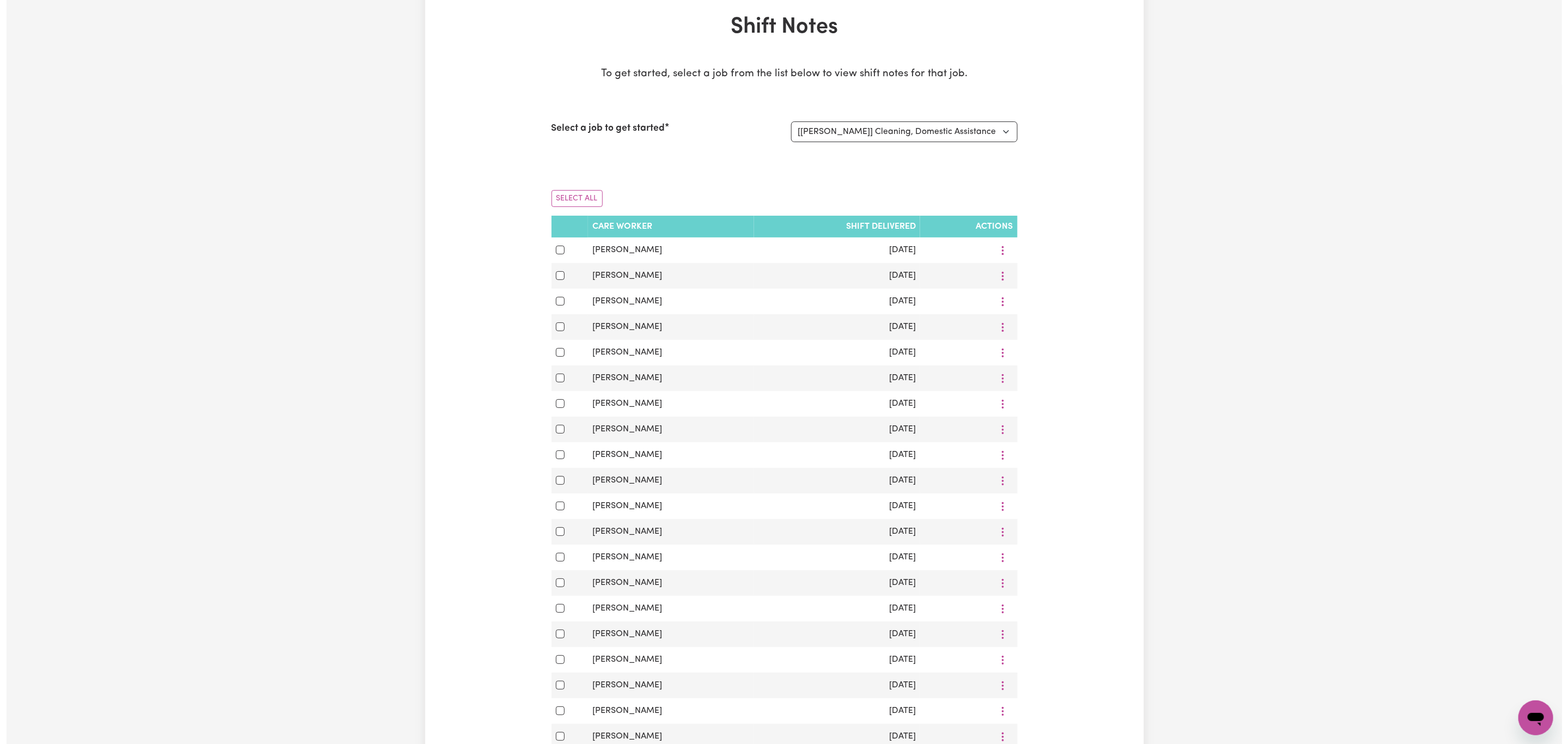
scroll to position [82, 0]
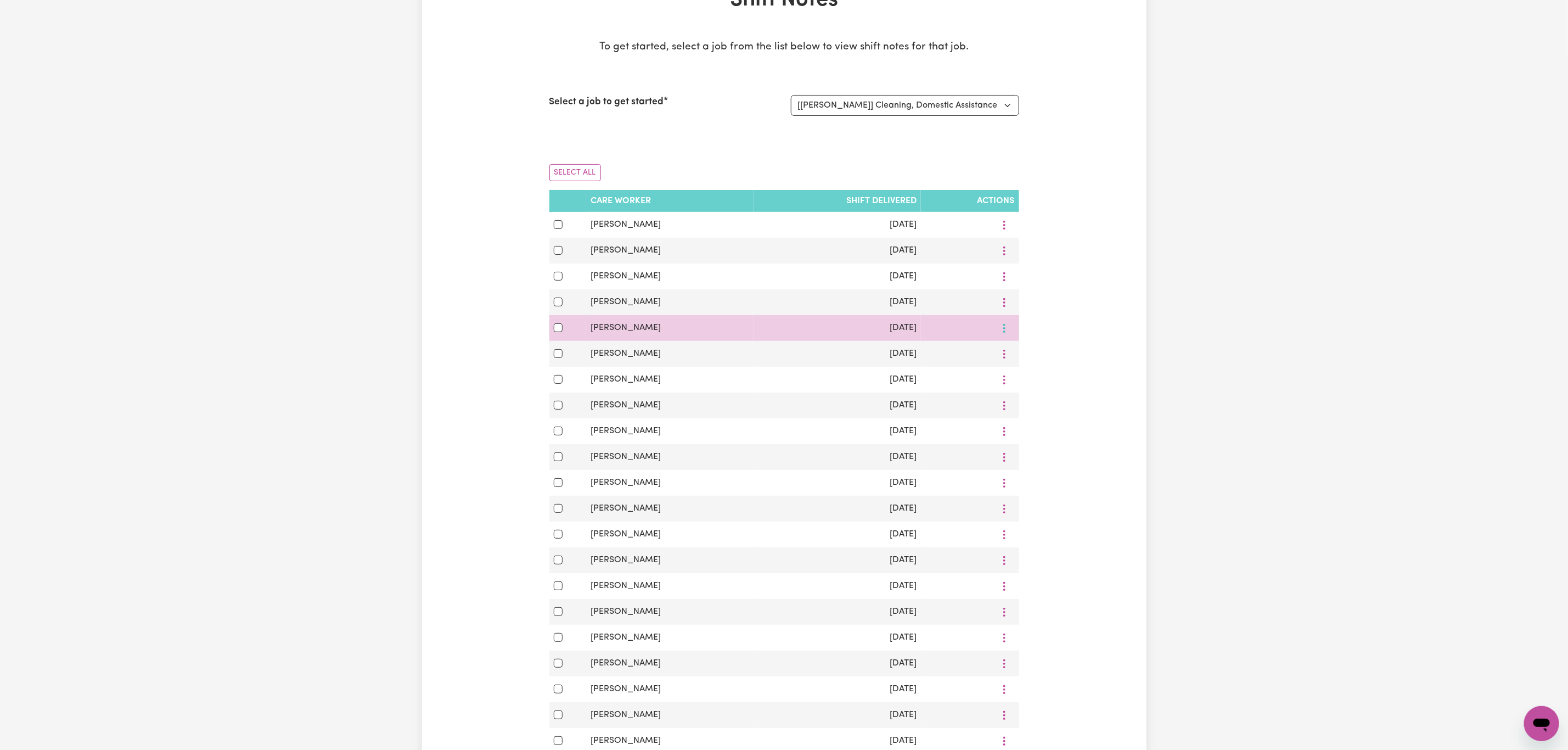
click at [1005, 334] on icon "More options" at bounding box center [1005, 328] width 11 height 11
click at [1006, 361] on span at bounding box center [1011, 354] width 9 height 13
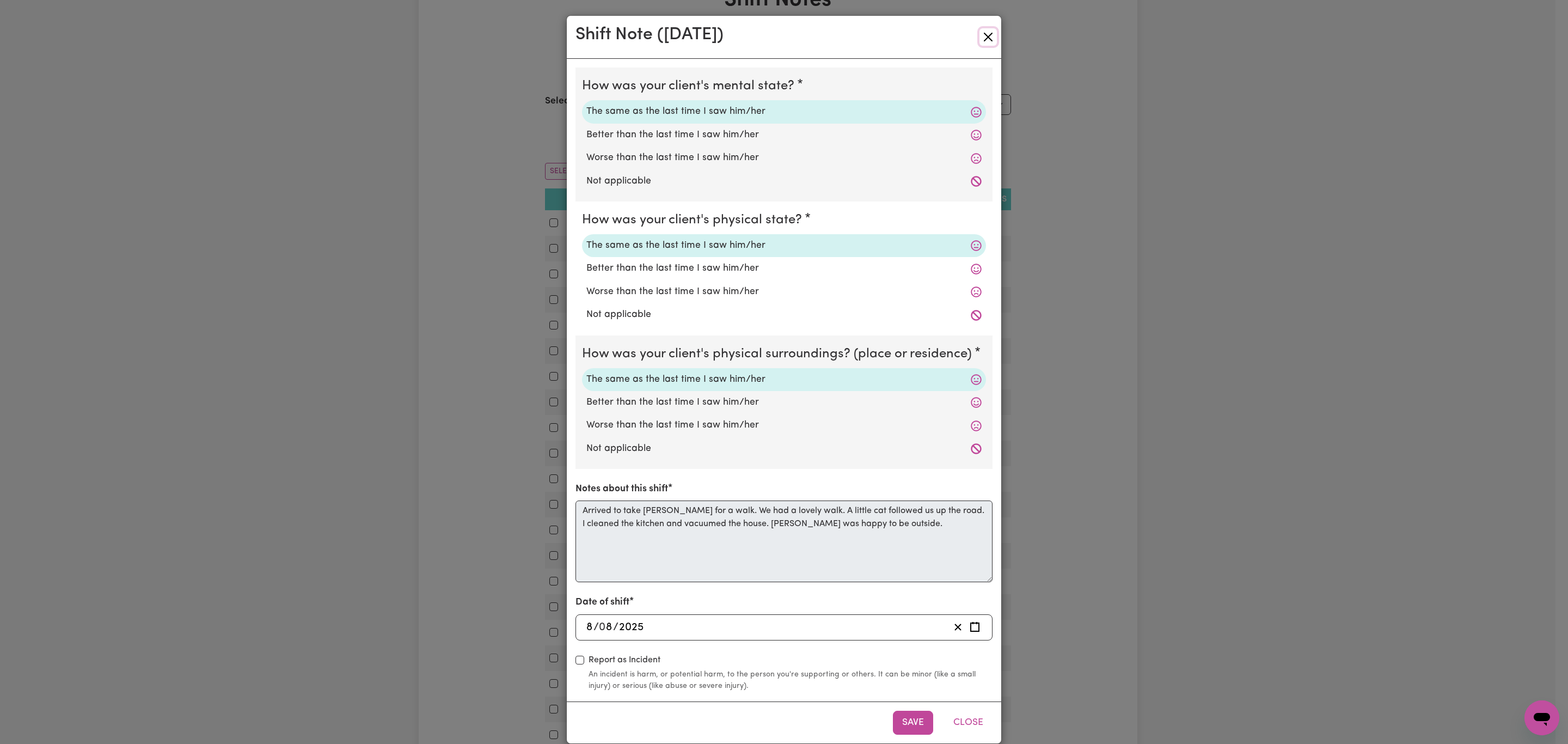
click at [981, 38] on button "Close" at bounding box center [988, 37] width 18 height 18
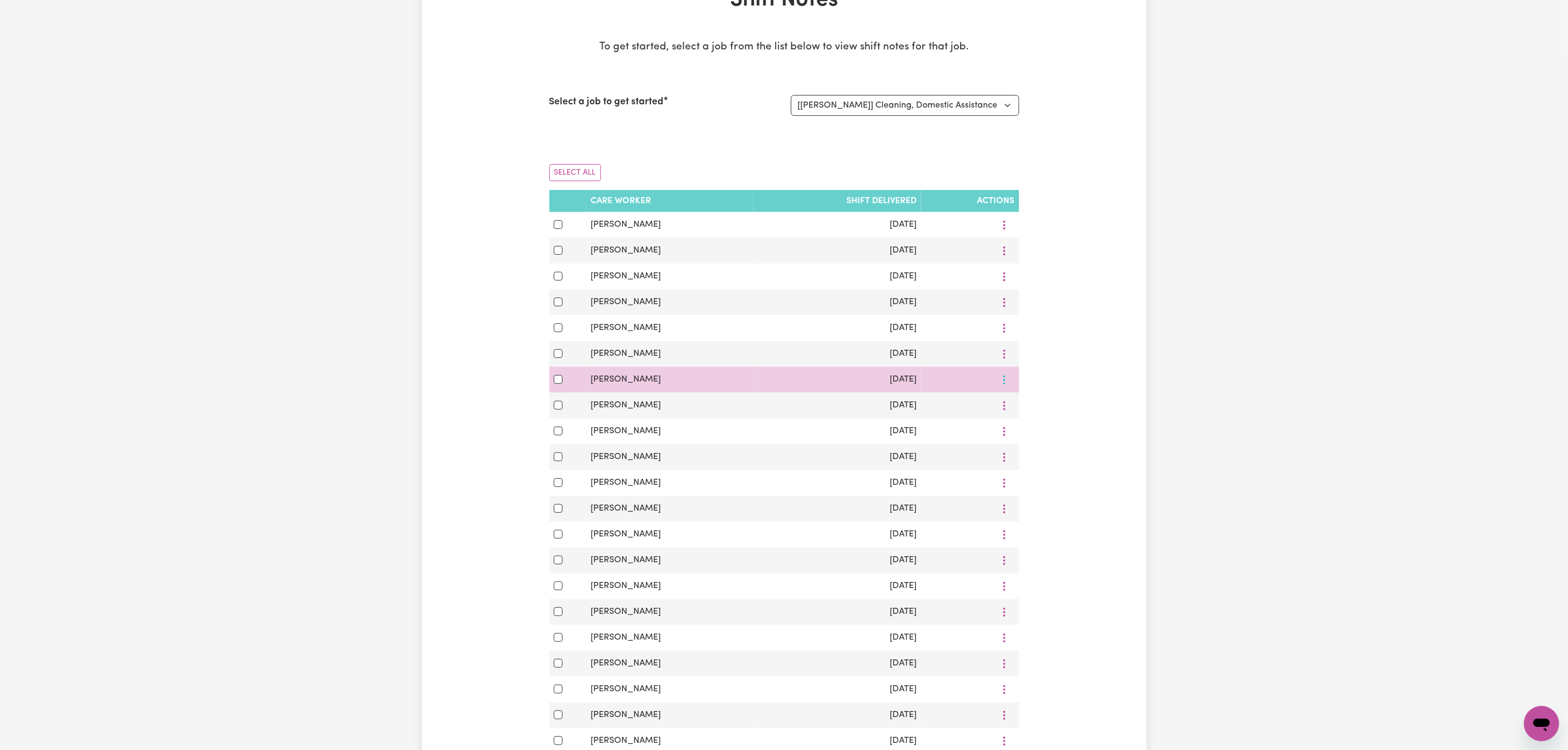
click at [1011, 381] on button "More options" at bounding box center [1005, 380] width 21 height 17
click at [1006, 407] on span at bounding box center [1011, 405] width 9 height 13
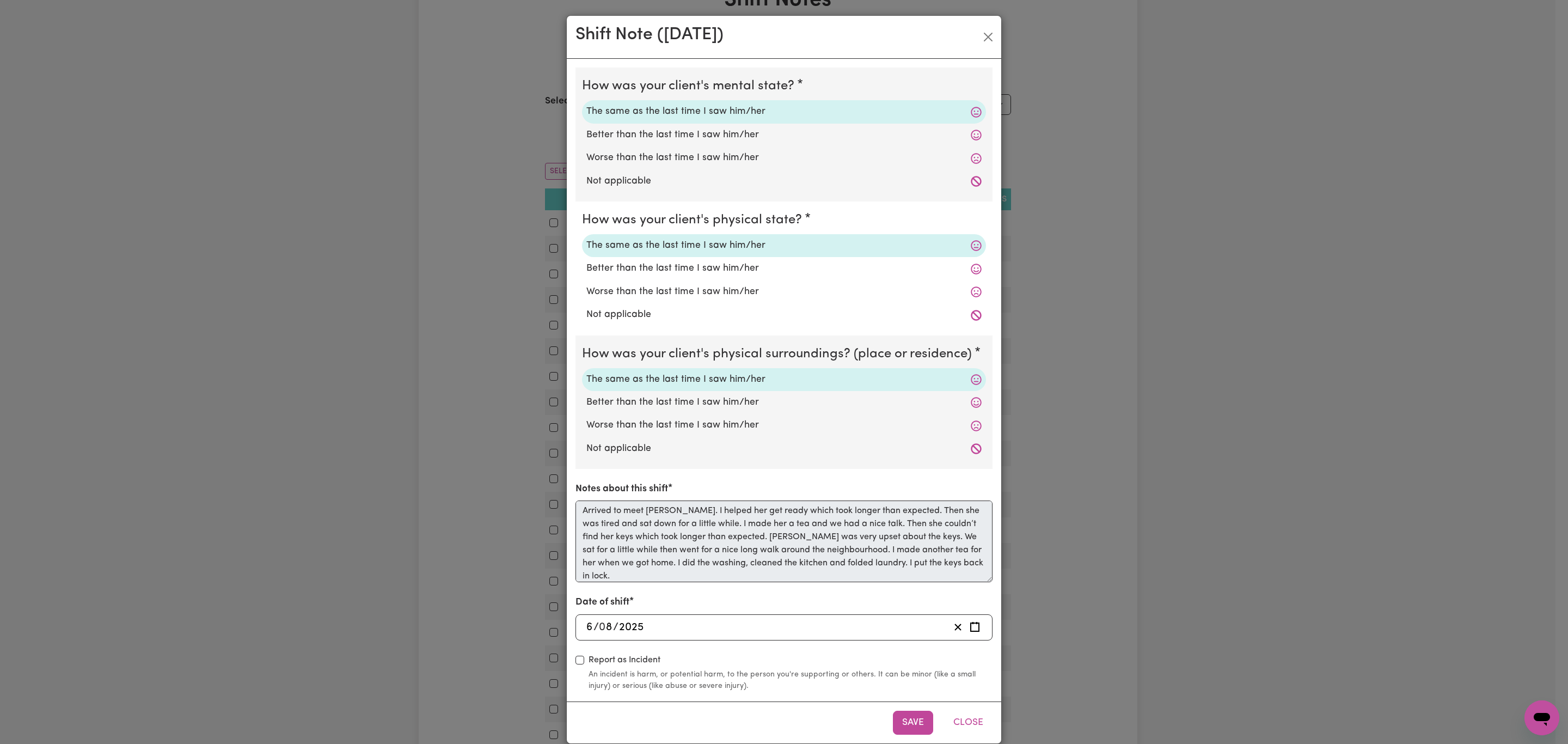
scroll to position [17, 0]
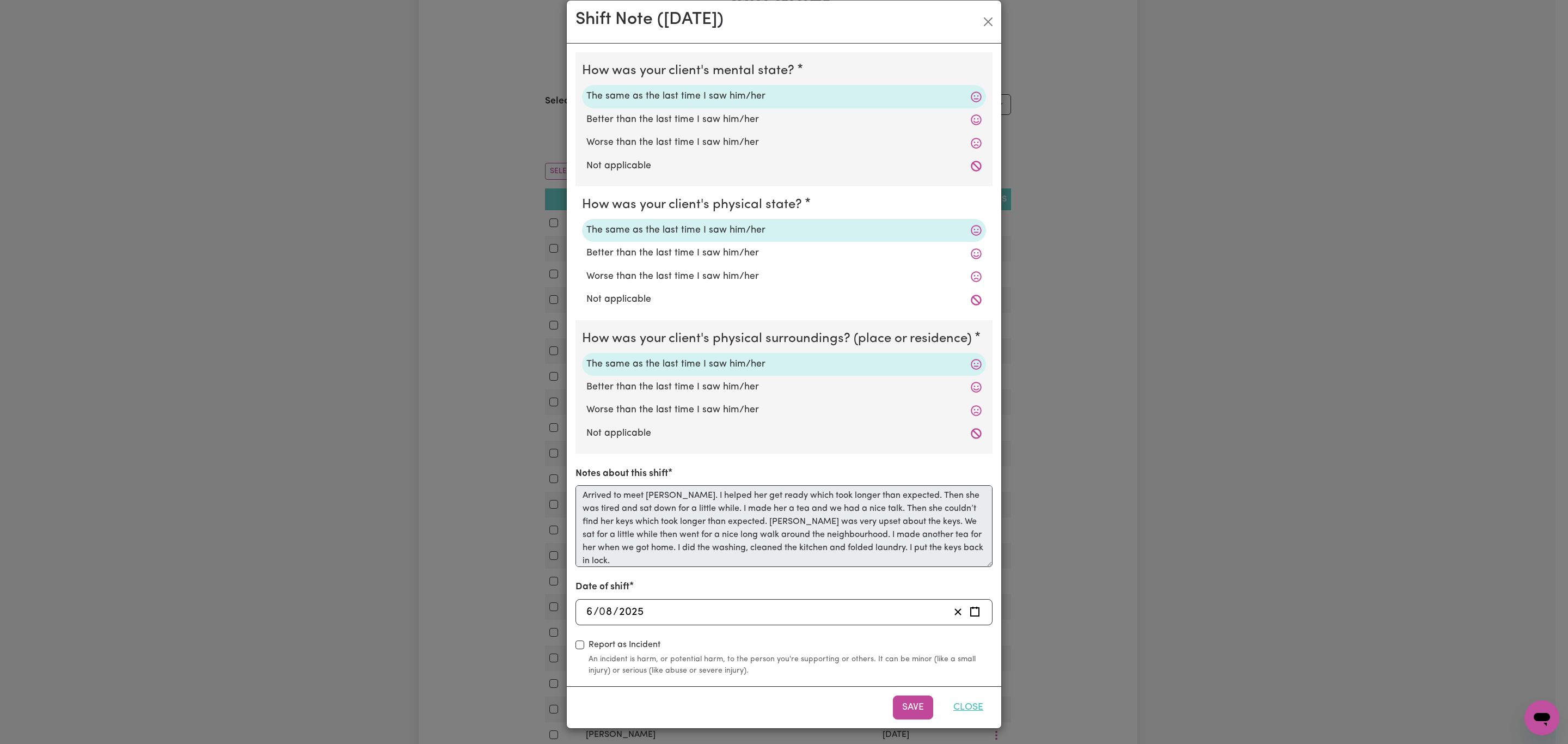
click at [968, 709] on button "Close" at bounding box center [968, 707] width 49 height 24
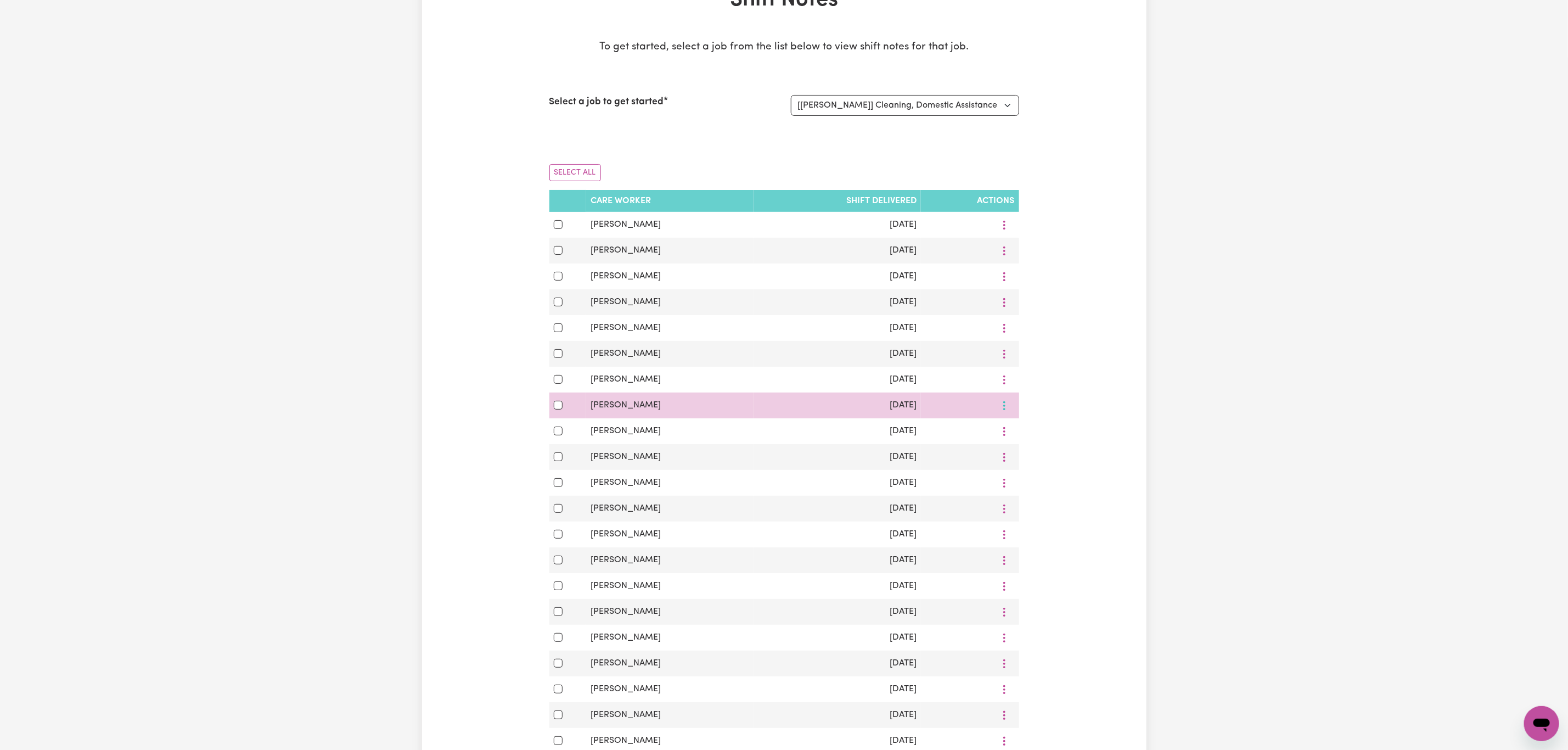
click at [1002, 411] on icon "More options" at bounding box center [1005, 406] width 11 height 11
click at [1011, 436] on icon at bounding box center [1011, 432] width 9 height 9
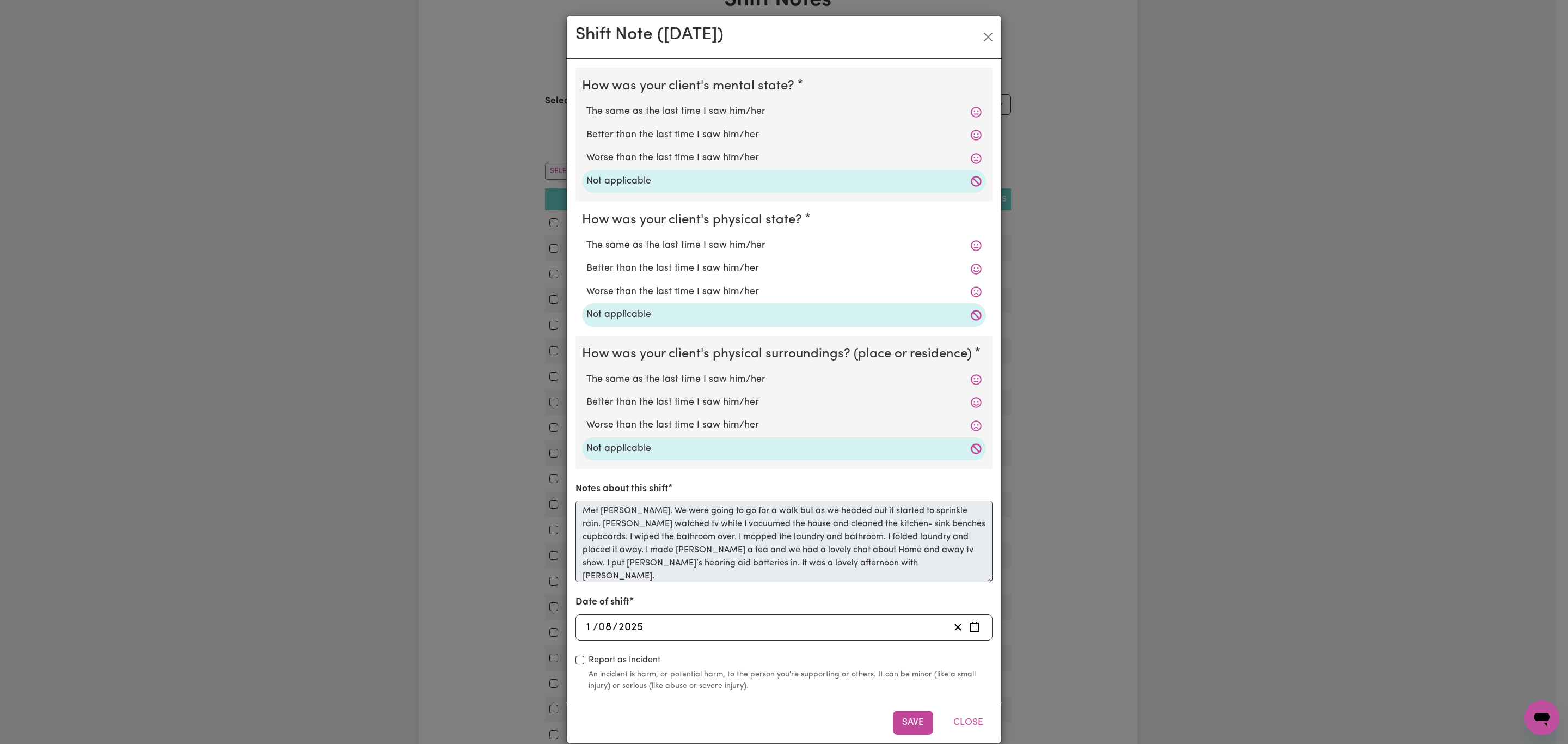
click at [961, 737] on div "Save Close" at bounding box center [784, 722] width 435 height 42
click at [957, 725] on button "Close" at bounding box center [968, 722] width 49 height 24
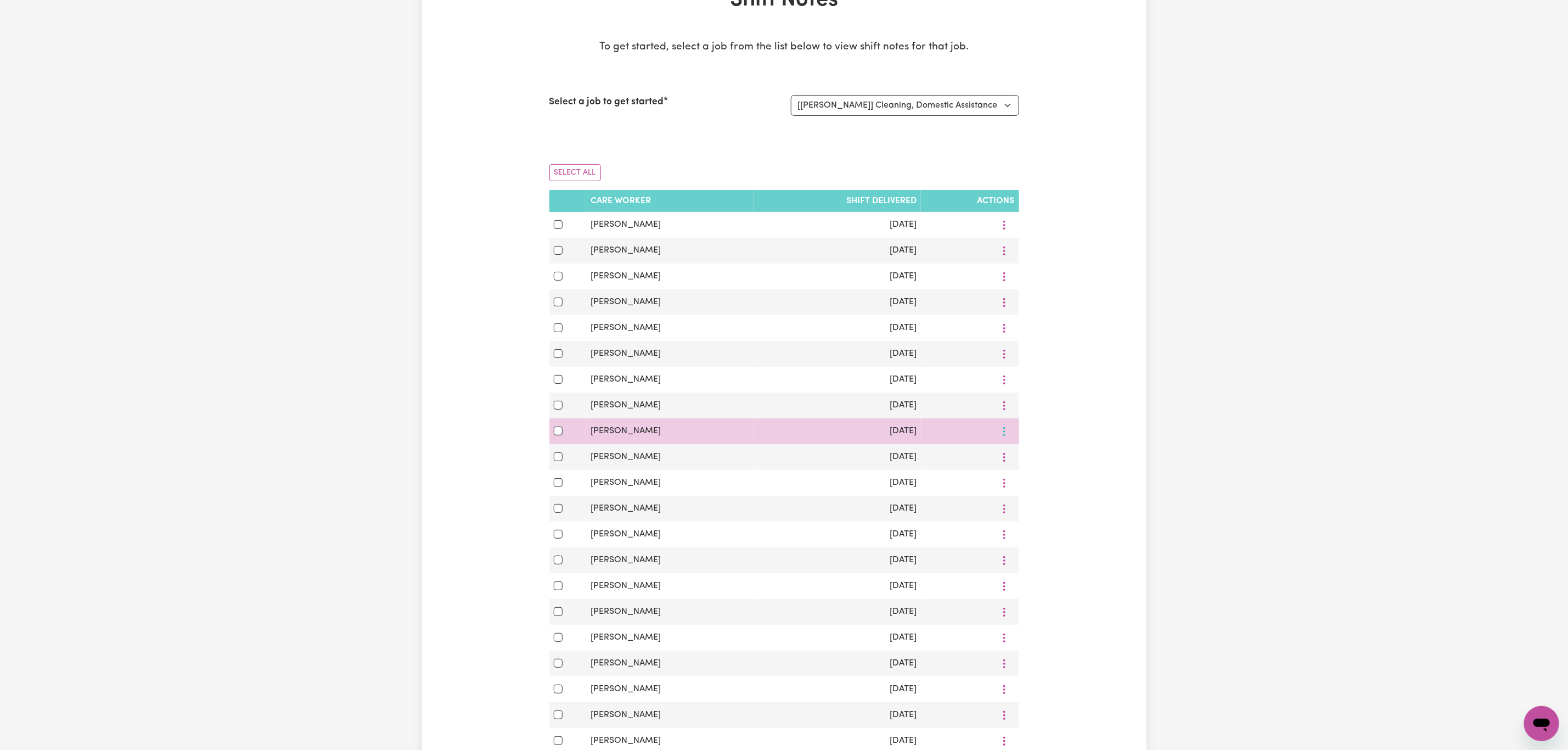
click at [1005, 437] on icon "More options" at bounding box center [1005, 431] width 11 height 11
click at [1020, 462] on span "View Shift Note" at bounding box center [1049, 457] width 60 height 9
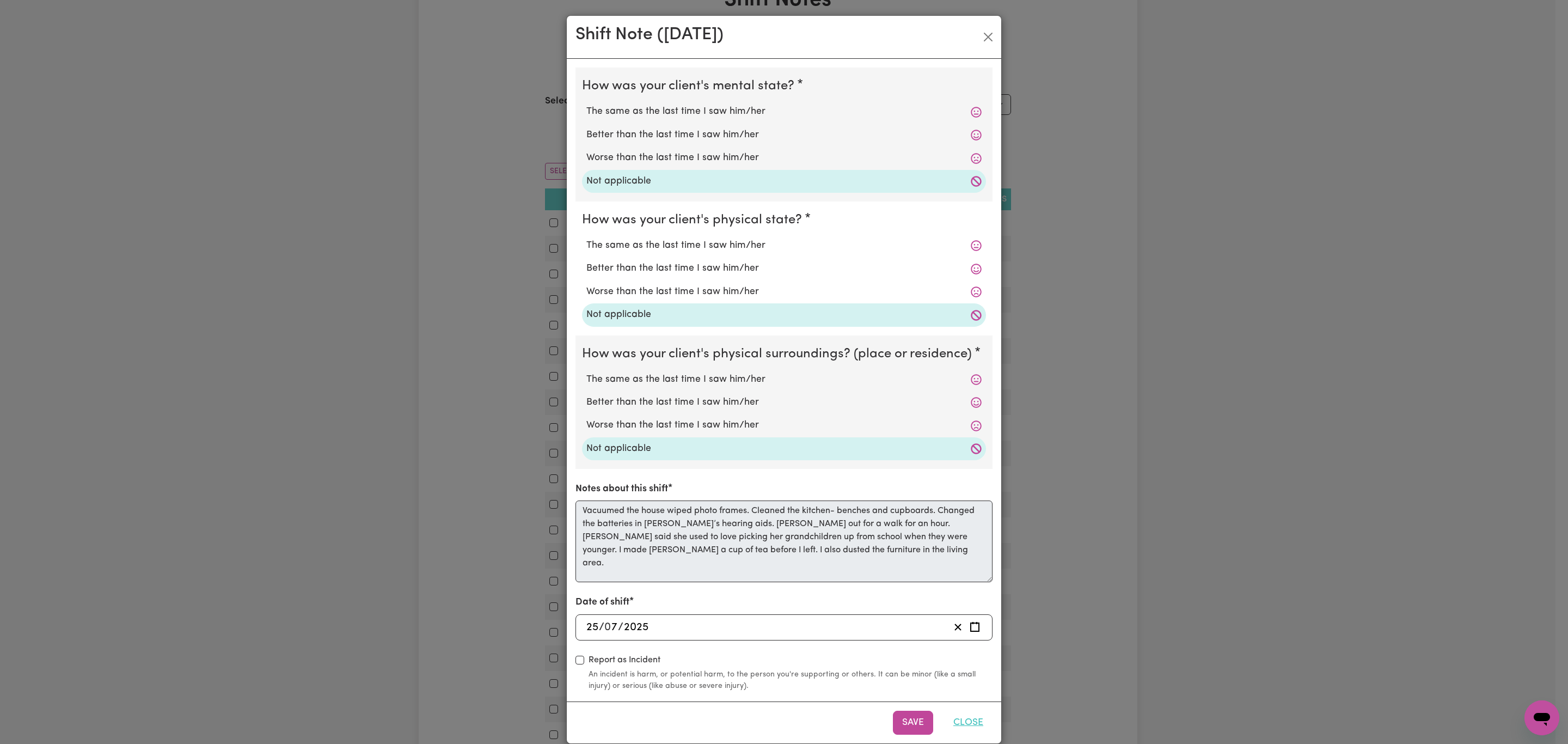
click at [967, 720] on button "Close" at bounding box center [968, 722] width 49 height 24
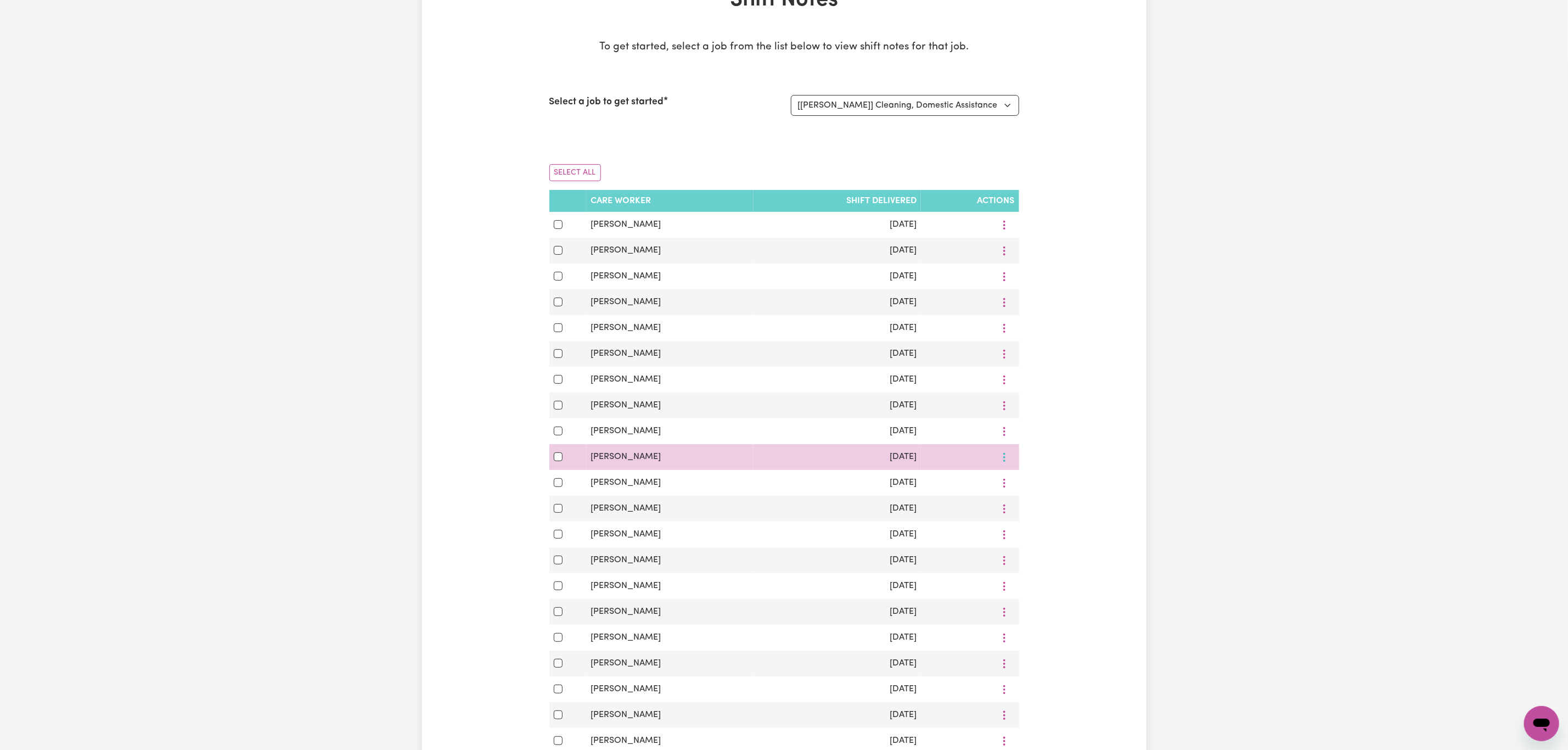
click at [1006, 461] on icon "More options" at bounding box center [1005, 457] width 11 height 11
click at [1006, 488] on icon at bounding box center [1011, 484] width 9 height 9
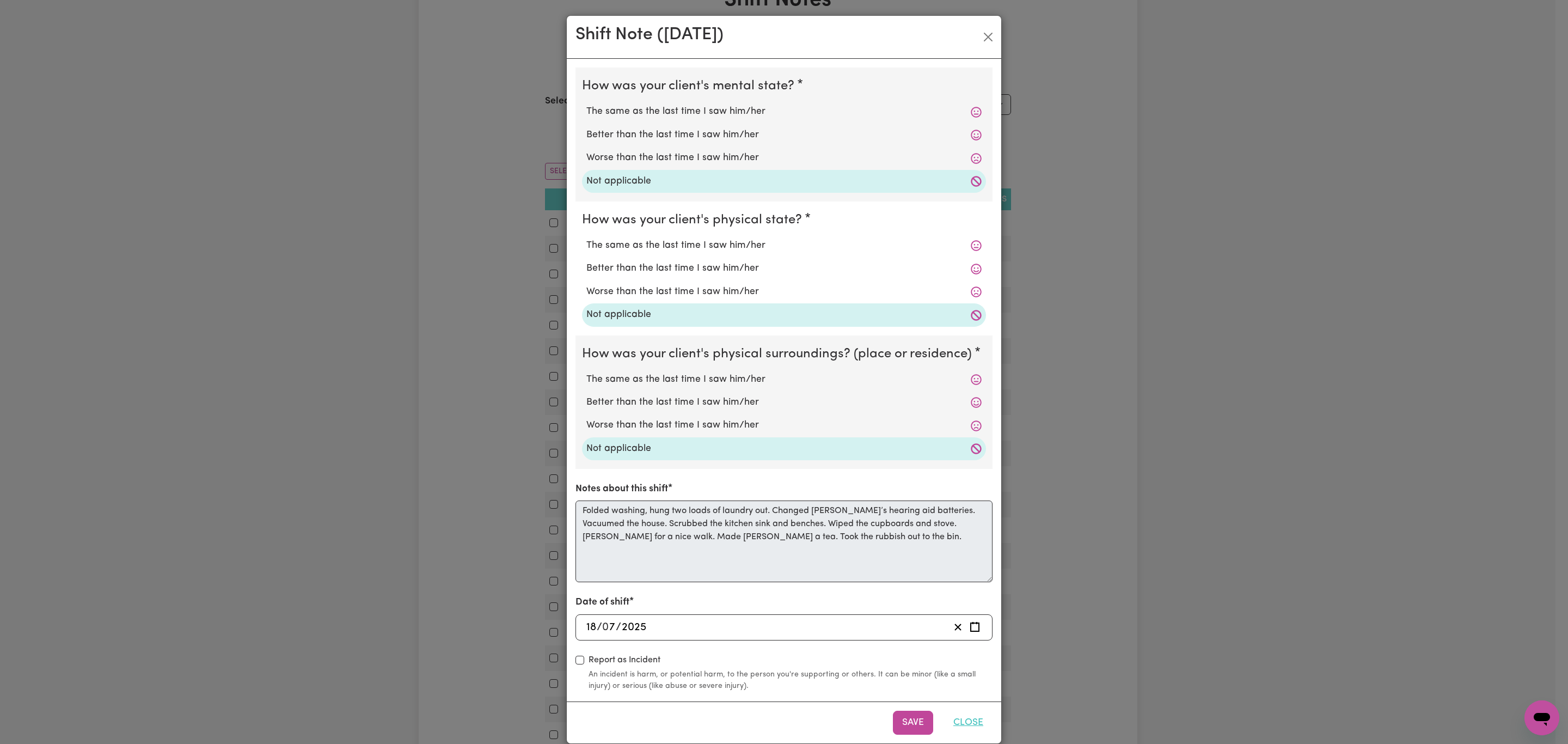
scroll to position [17, 0]
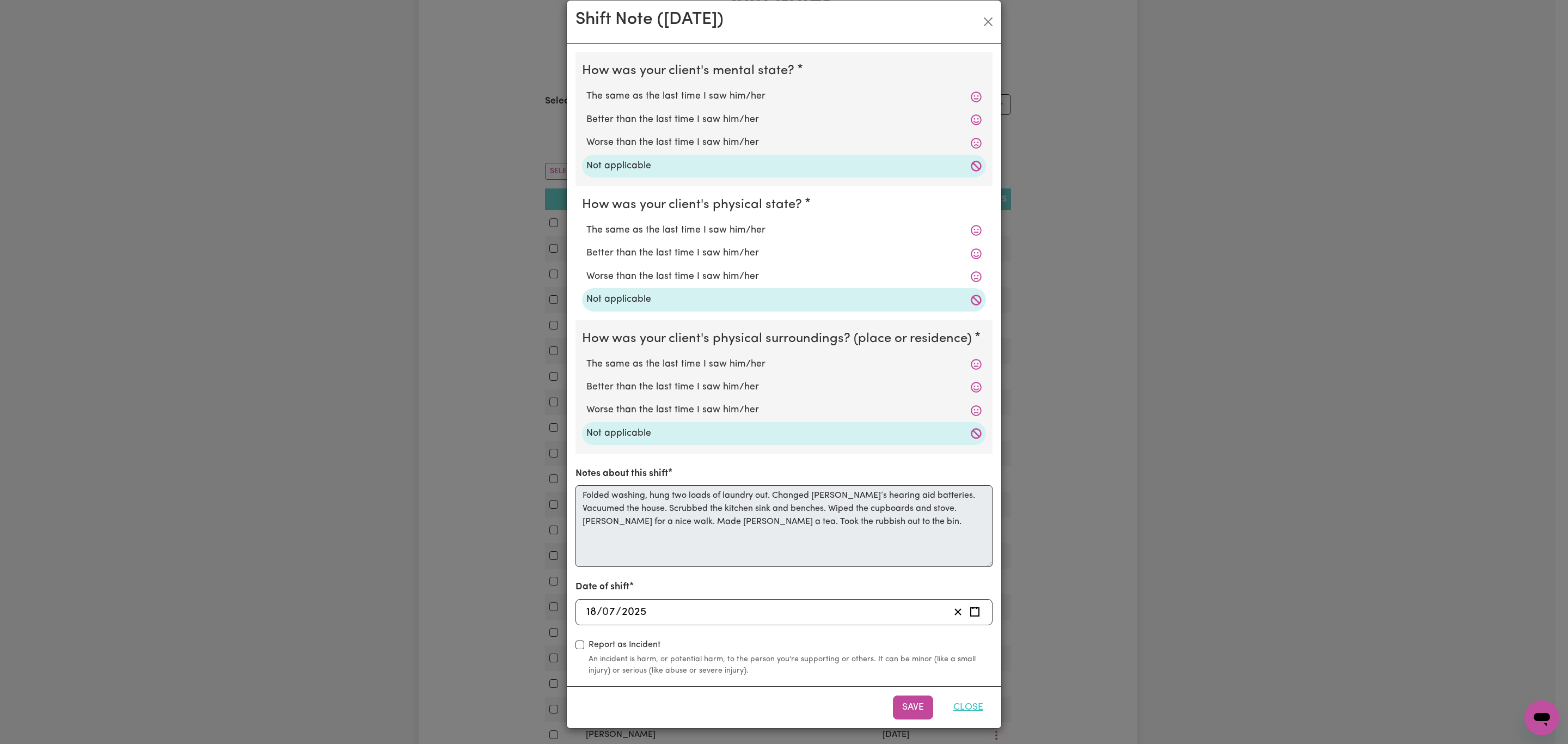
click at [967, 709] on button "Close" at bounding box center [968, 707] width 49 height 24
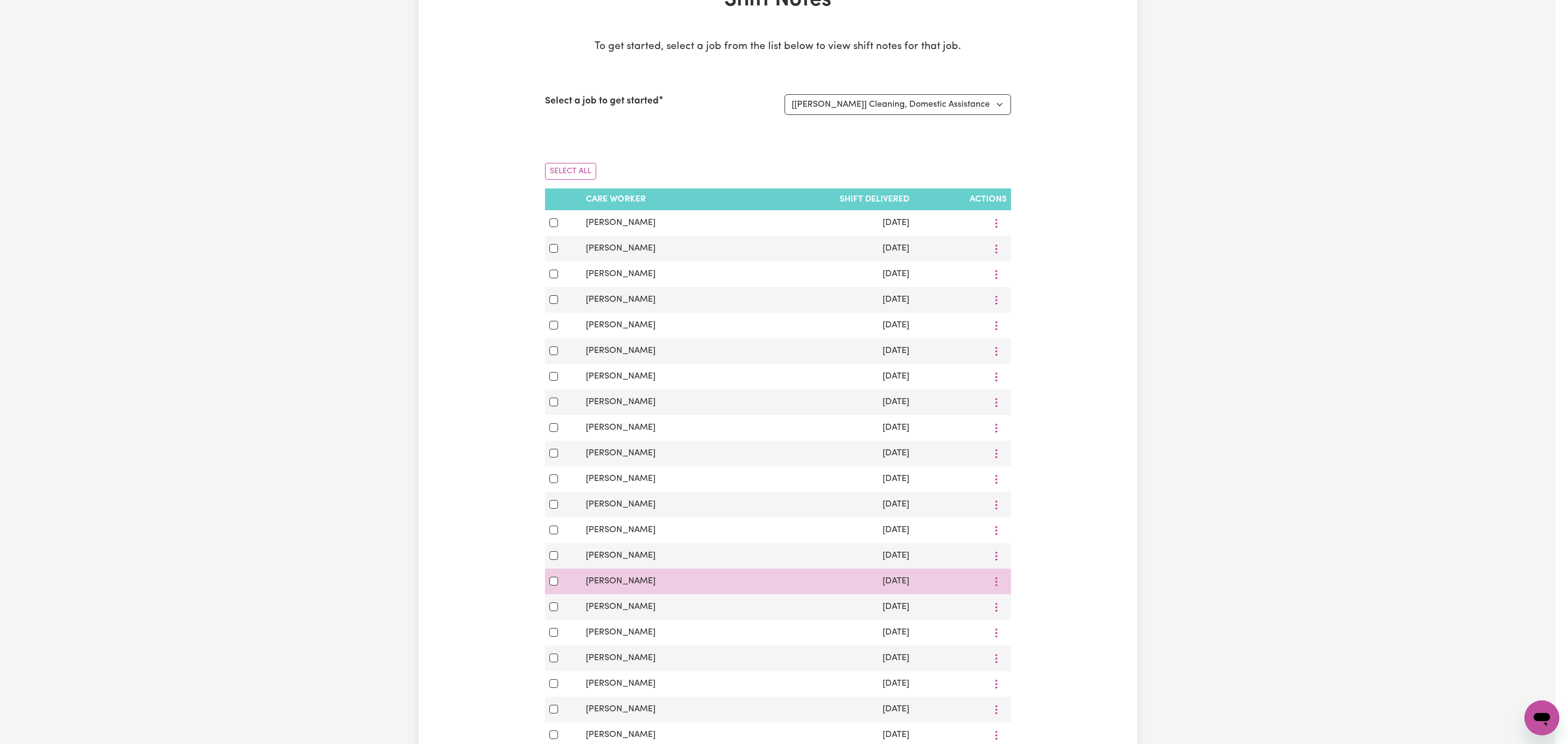
scroll to position [0, 0]
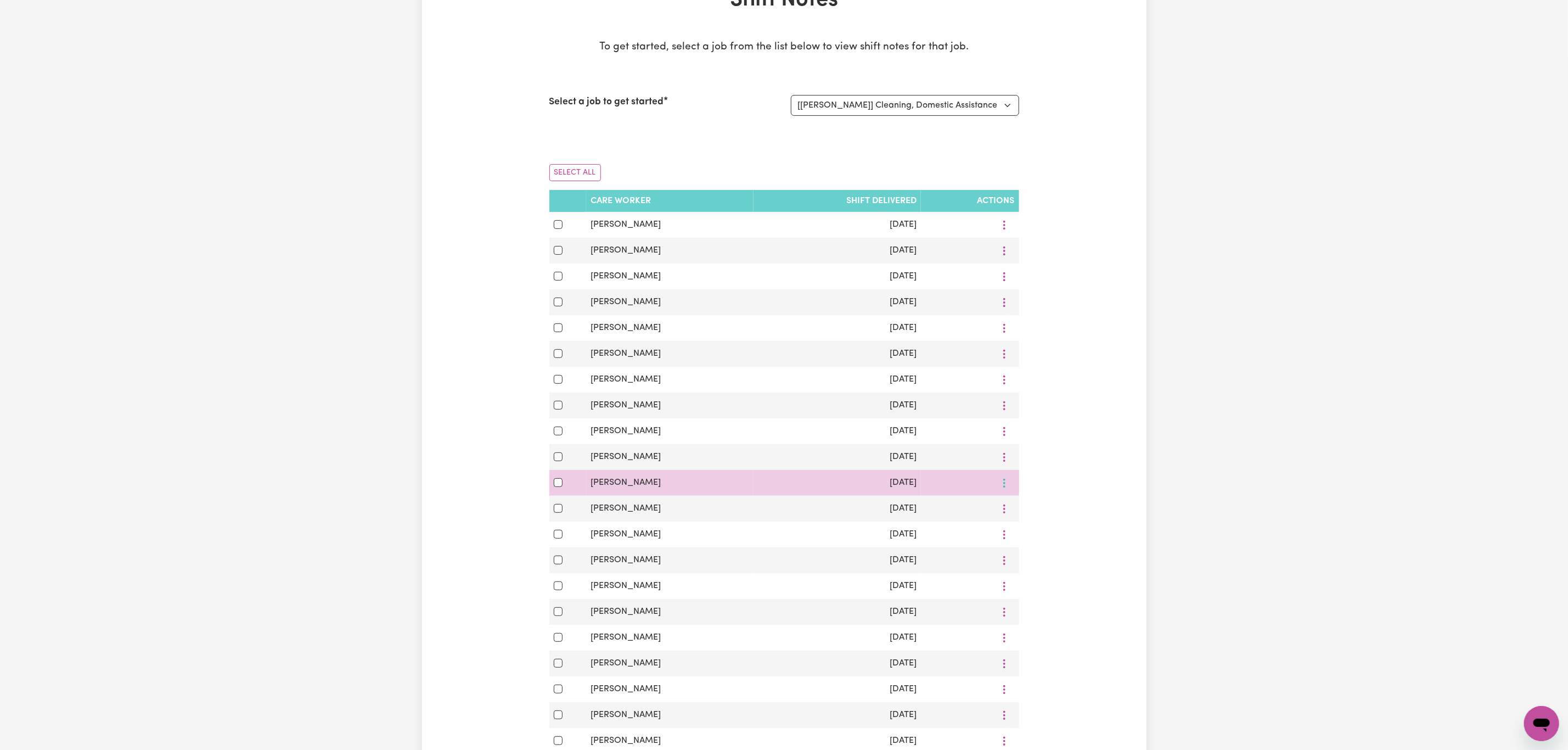
click at [1003, 489] on icon "More options" at bounding box center [1005, 483] width 11 height 11
click at [1022, 520] on link "View Shift Note" at bounding box center [1043, 509] width 91 height 22
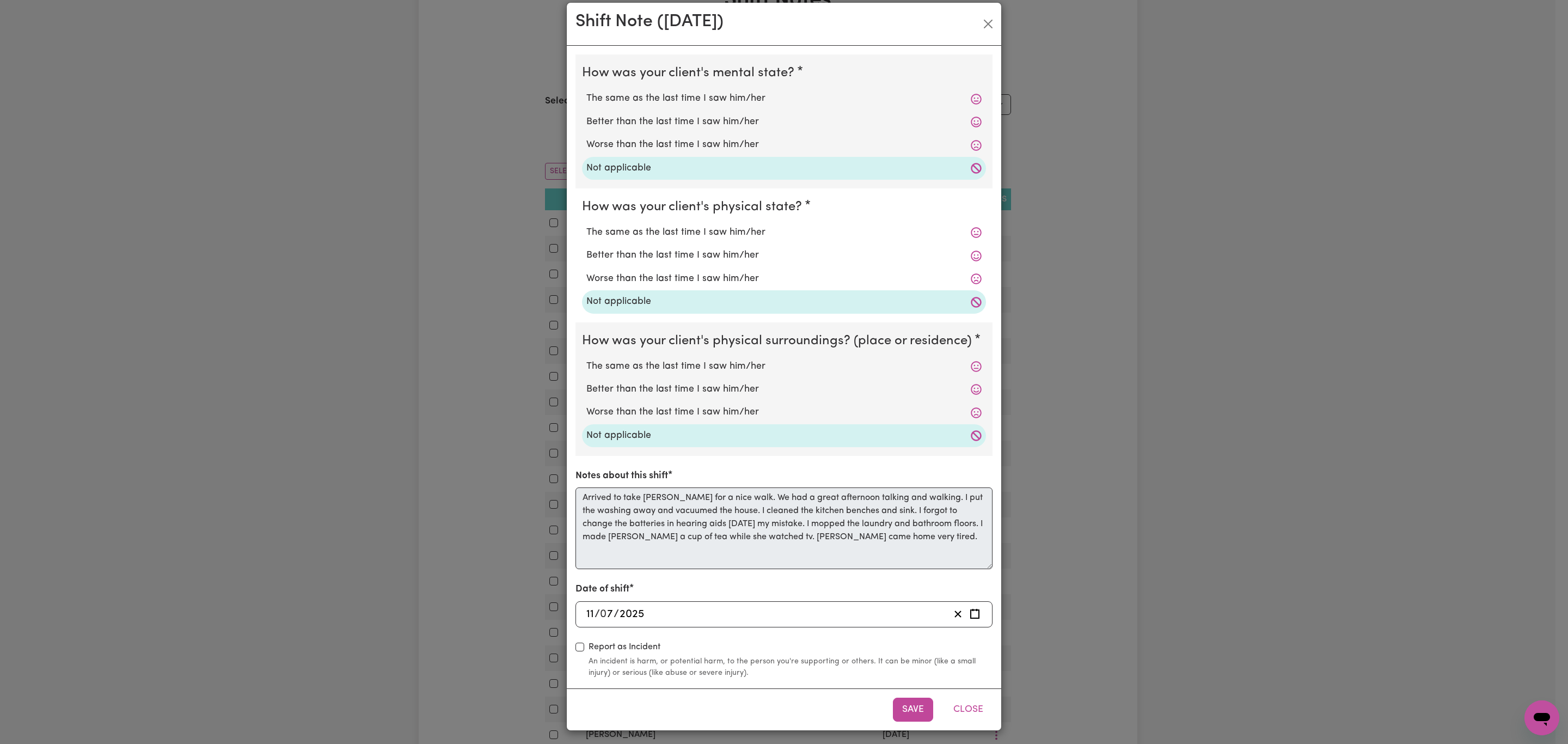
scroll to position [17, 0]
click at [962, 703] on button "Close" at bounding box center [968, 707] width 49 height 24
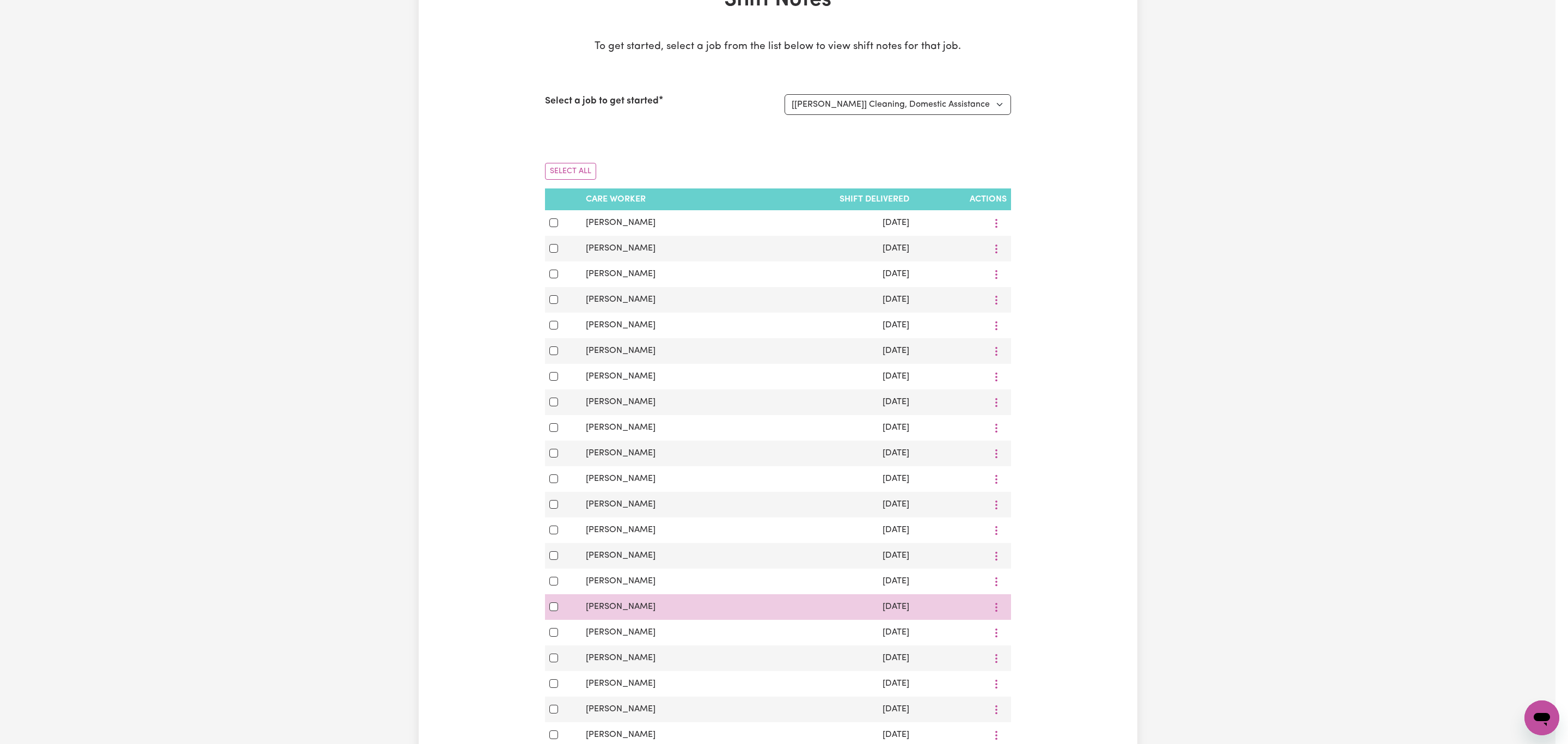
scroll to position [0, 0]
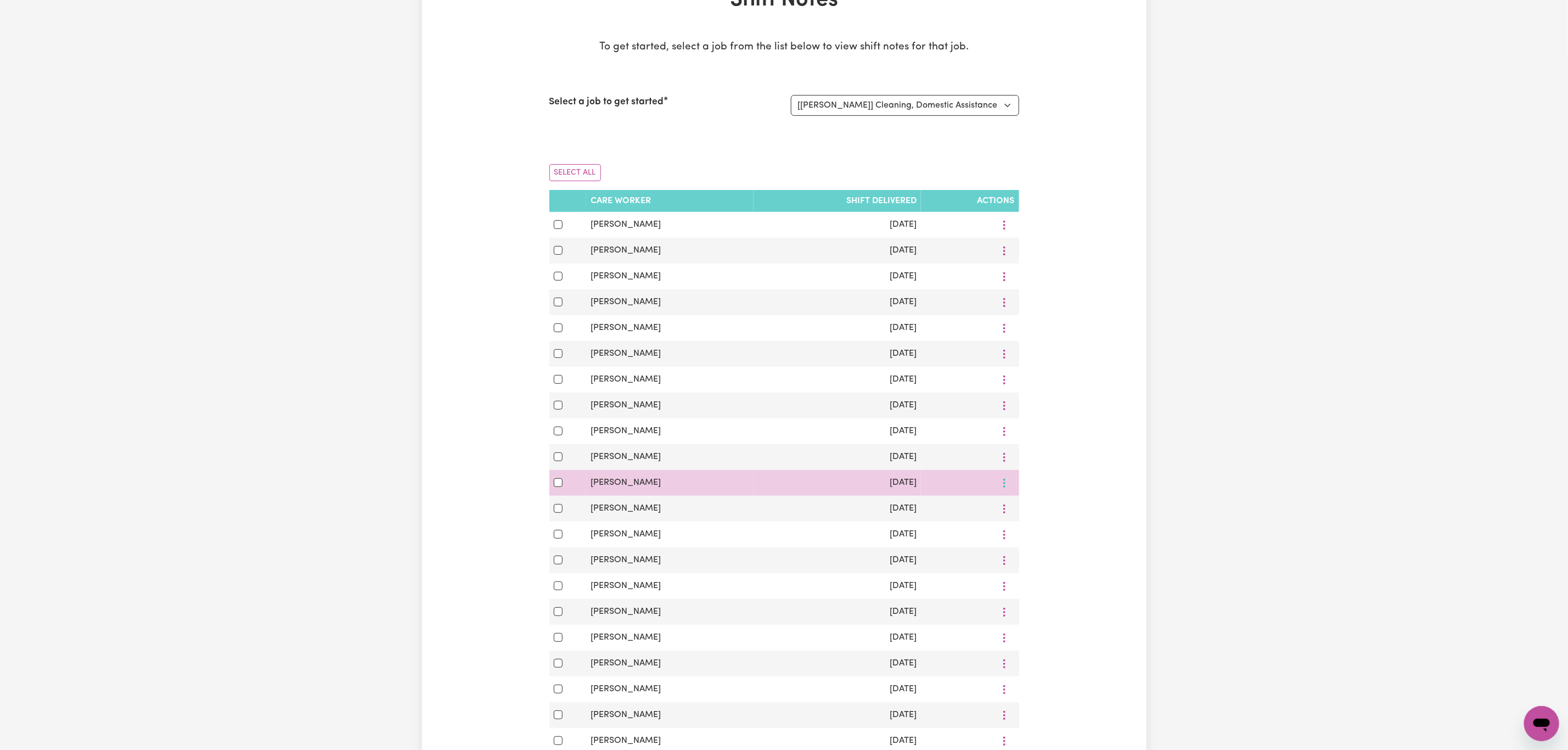
click at [1000, 492] on button "More options" at bounding box center [1005, 483] width 21 height 17
click at [1014, 519] on link "View Shift Note" at bounding box center [1043, 509] width 91 height 22
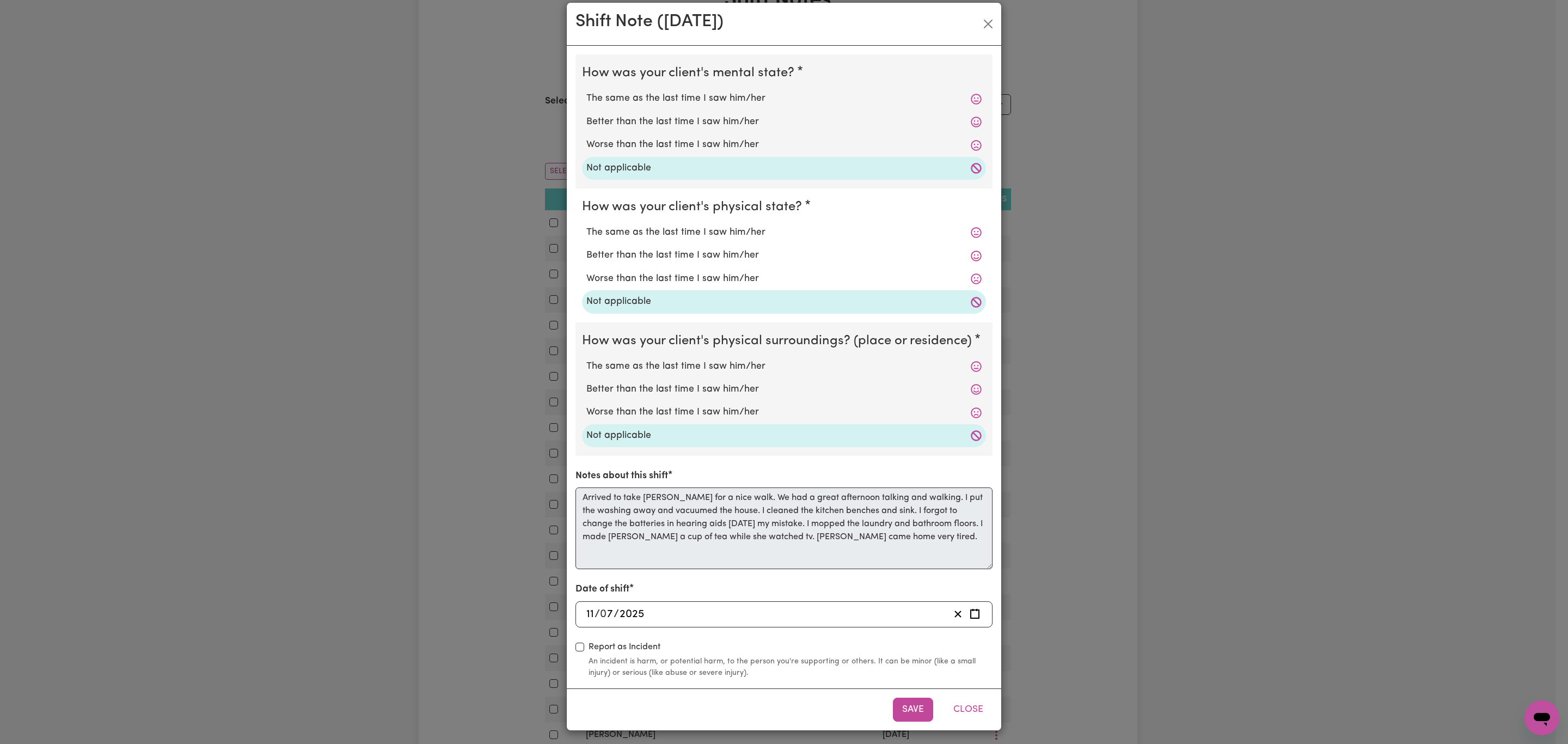
scroll to position [17, 0]
click at [966, 704] on button "Close" at bounding box center [968, 707] width 49 height 24
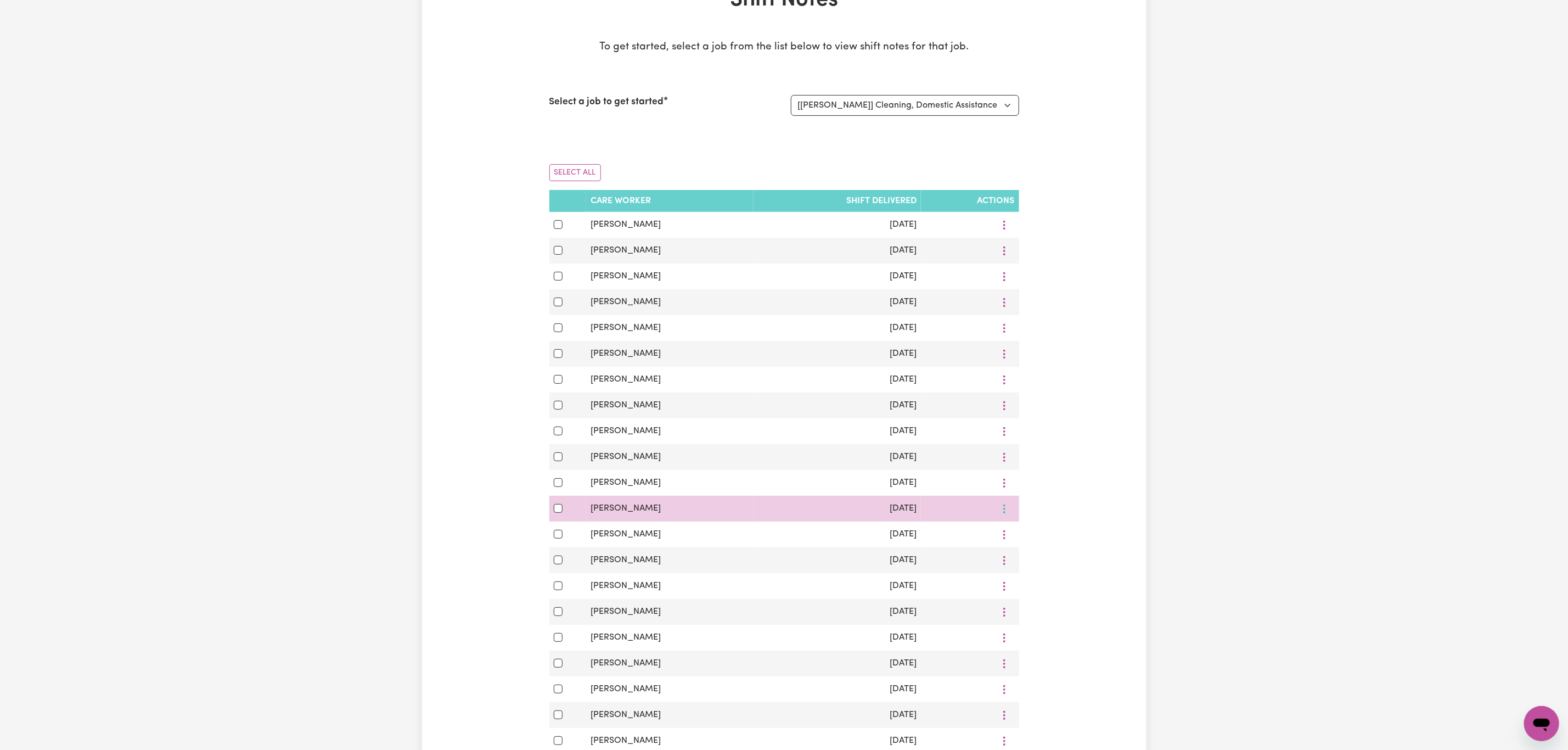
click at [1006, 514] on icon "More options" at bounding box center [1005, 509] width 11 height 11
click at [1011, 539] on icon at bounding box center [1011, 535] width 9 height 9
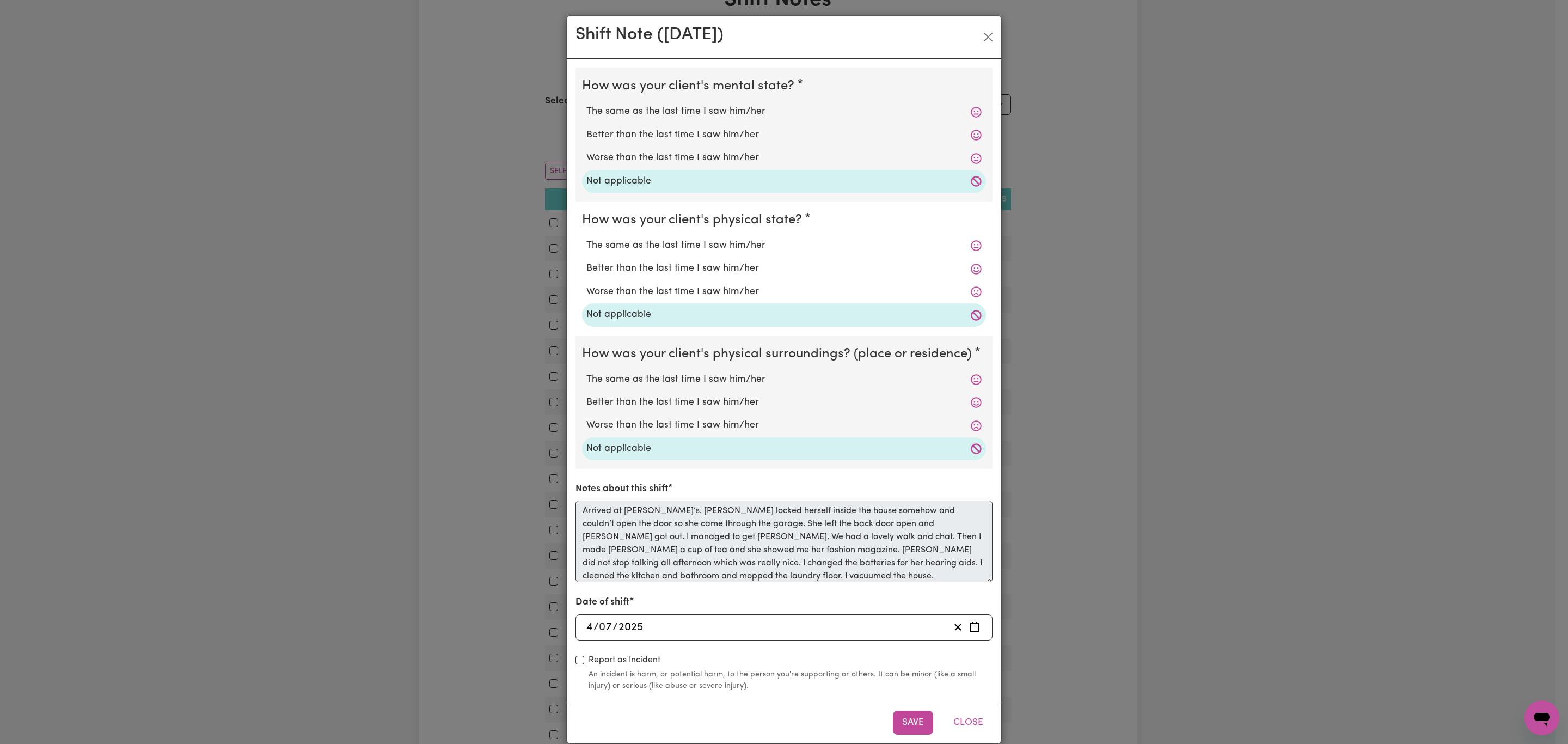
scroll to position [5, 0]
click at [967, 728] on button "Close" at bounding box center [968, 722] width 49 height 24
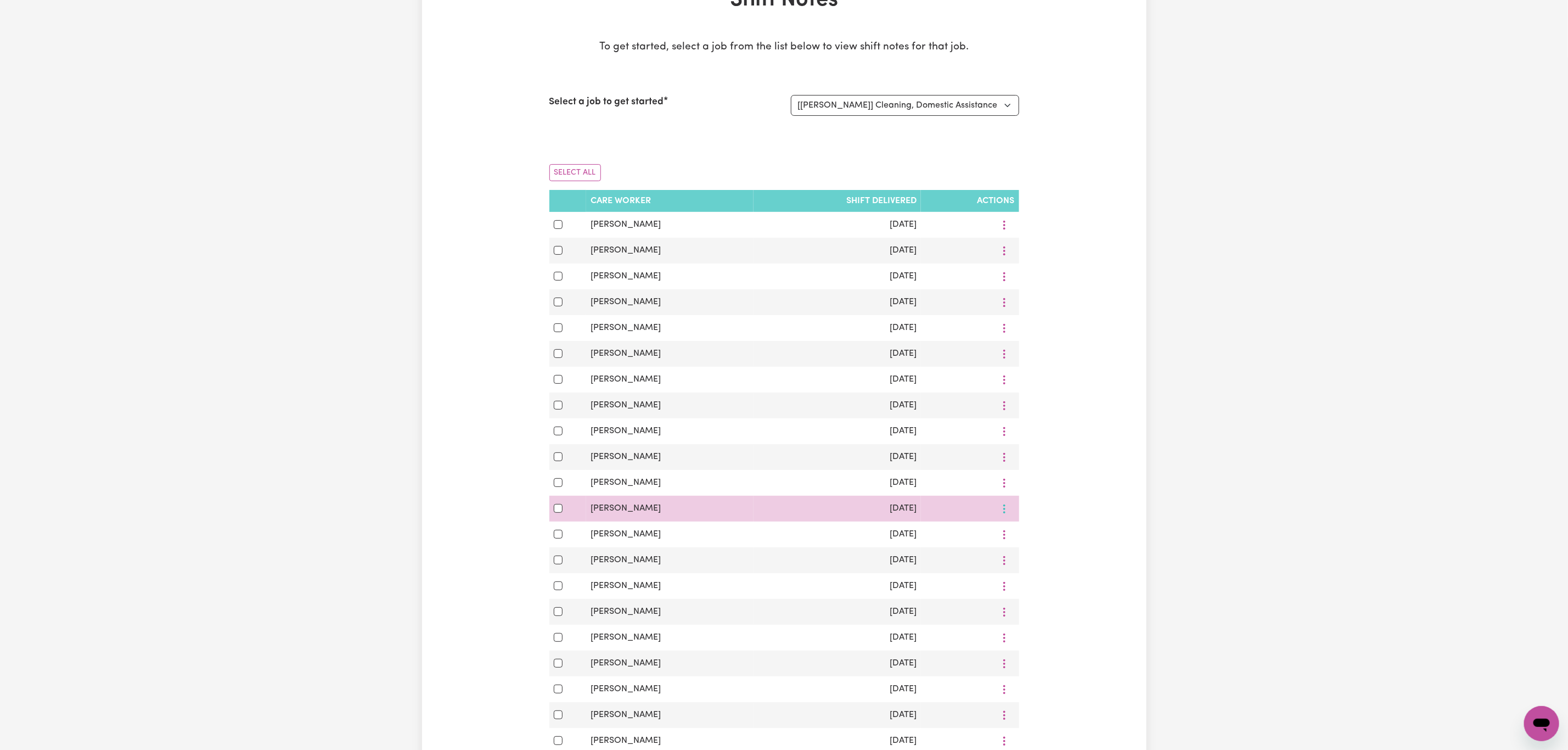
click at [999, 514] on icon "More options" at bounding box center [1005, 509] width 11 height 11
click at [1020, 539] on span "View Shift Note" at bounding box center [1049, 535] width 60 height 9
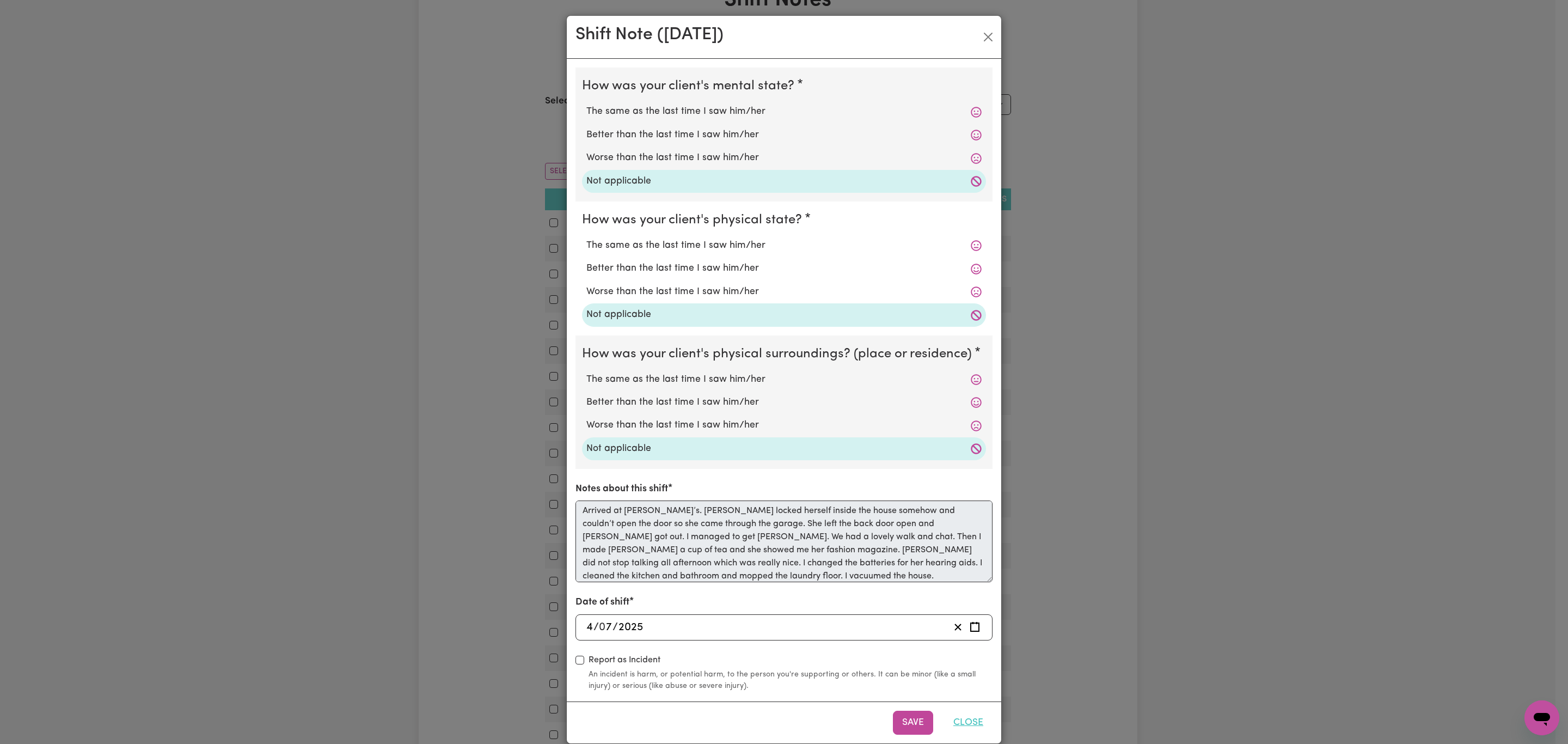
click at [959, 726] on button "Close" at bounding box center [968, 722] width 49 height 24
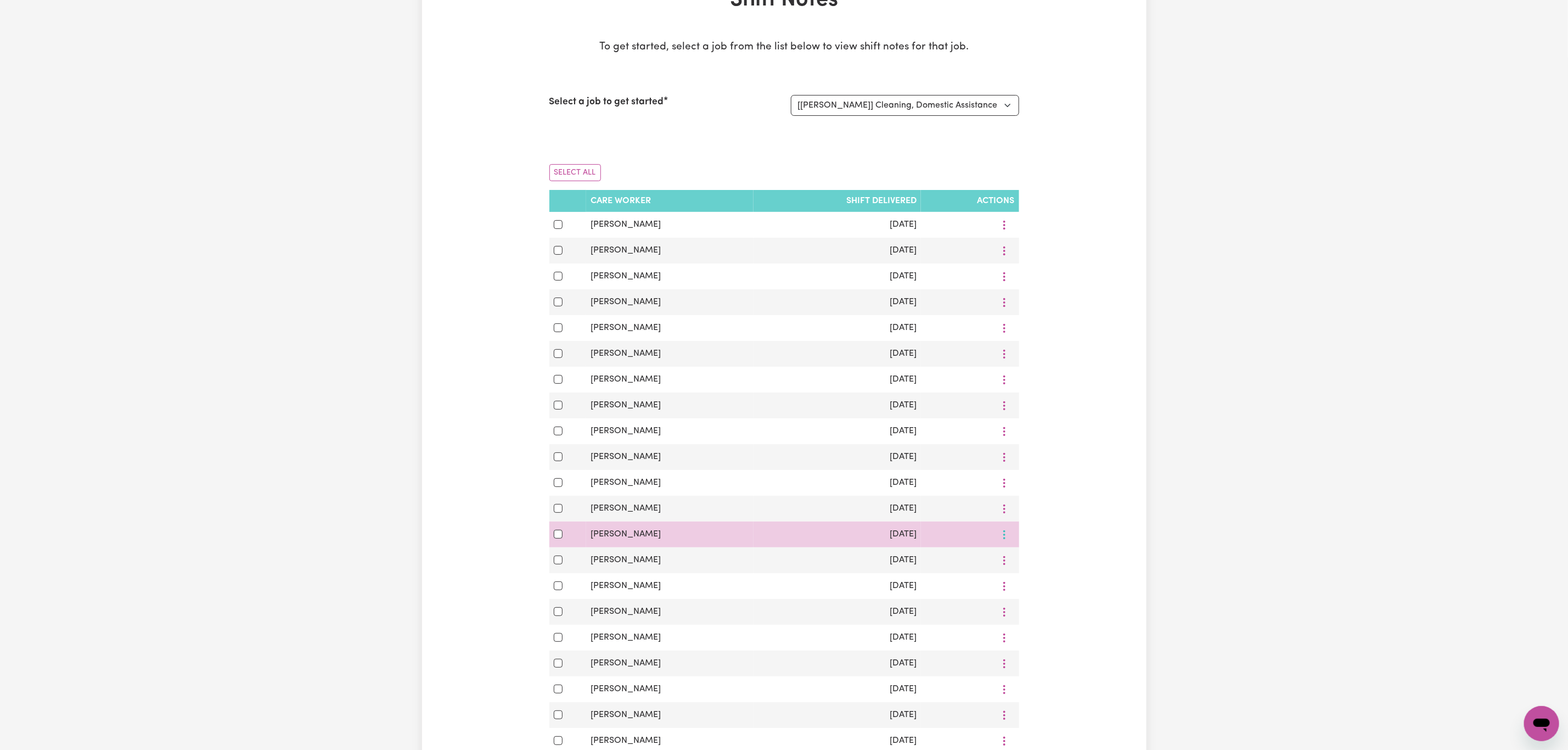
click at [1006, 543] on button "More options" at bounding box center [1005, 535] width 21 height 17
click at [1030, 565] on span "View Shift Note" at bounding box center [1049, 560] width 60 height 9
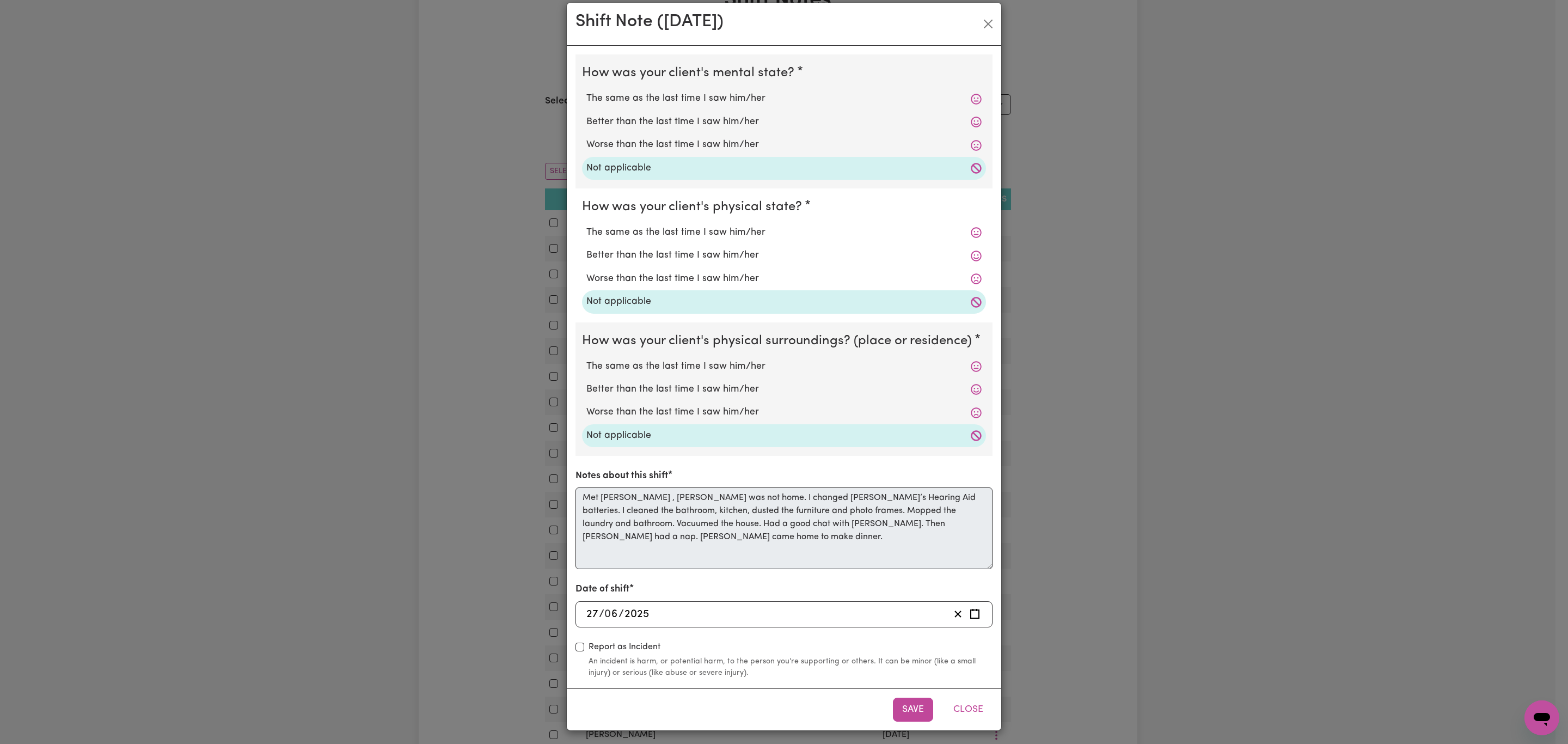
scroll to position [17, 0]
click at [959, 713] on button "Close" at bounding box center [968, 707] width 49 height 24
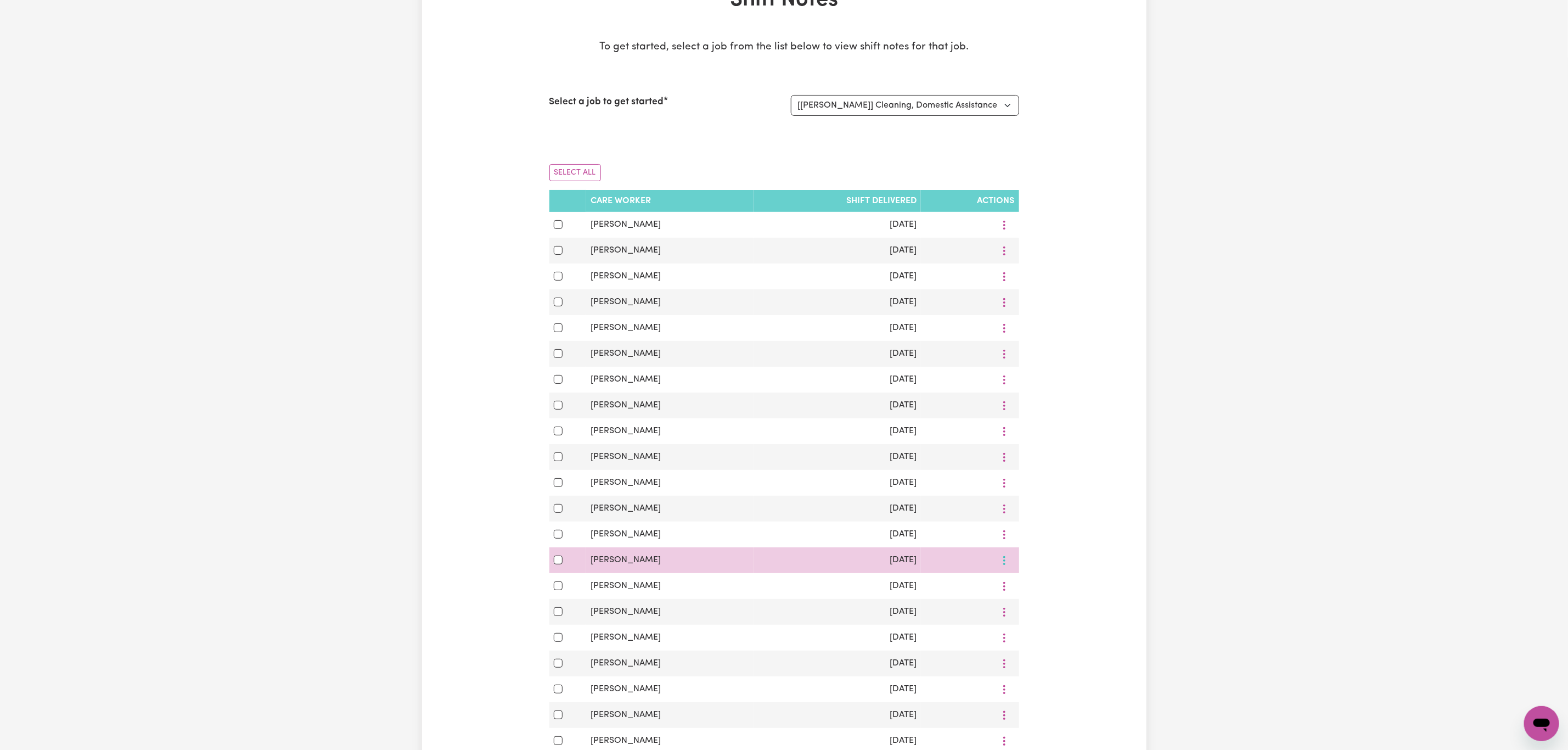
click at [1008, 569] on button "More options" at bounding box center [1005, 560] width 21 height 17
click at [1020, 590] on span "View Shift Note" at bounding box center [1049, 586] width 60 height 9
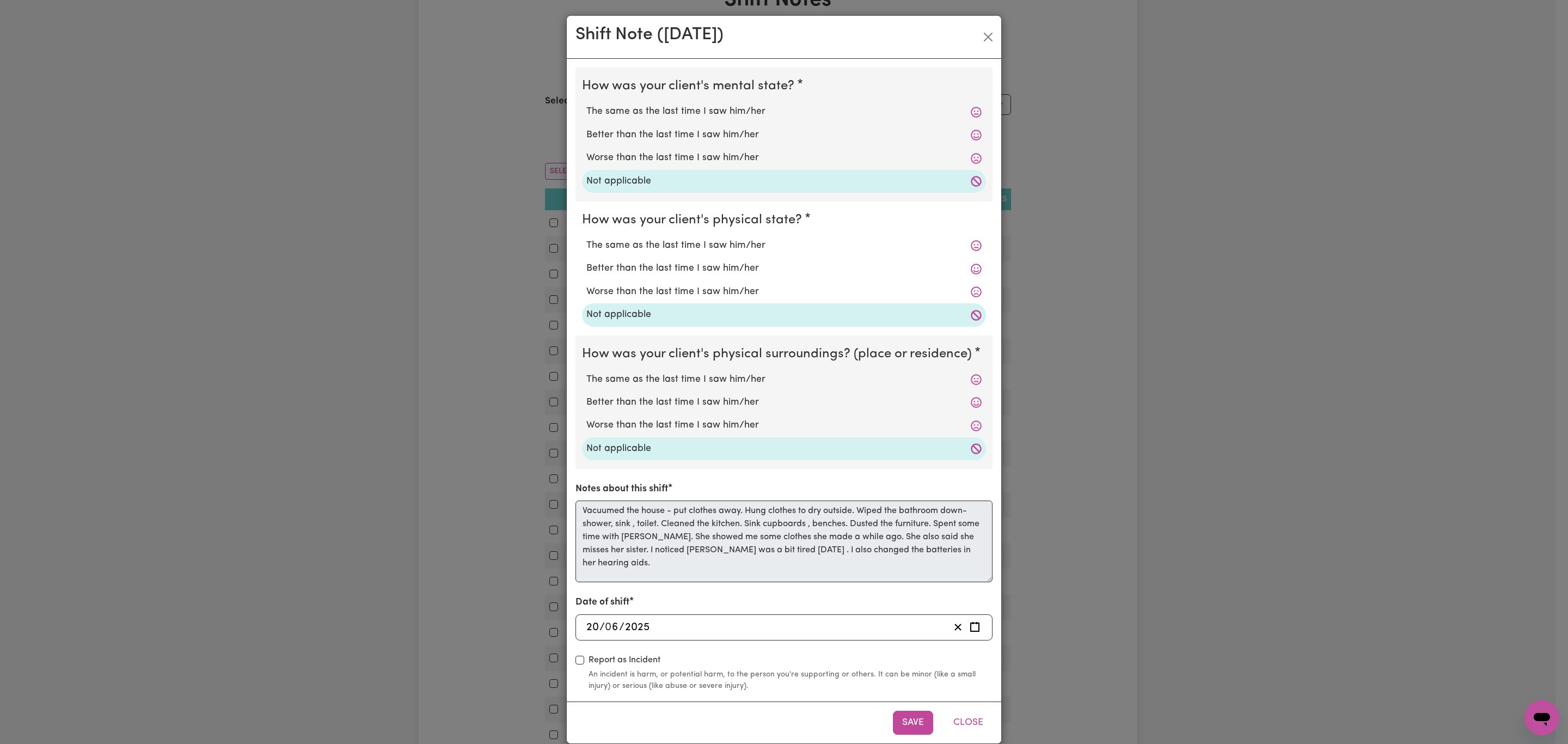
scroll to position [17, 0]
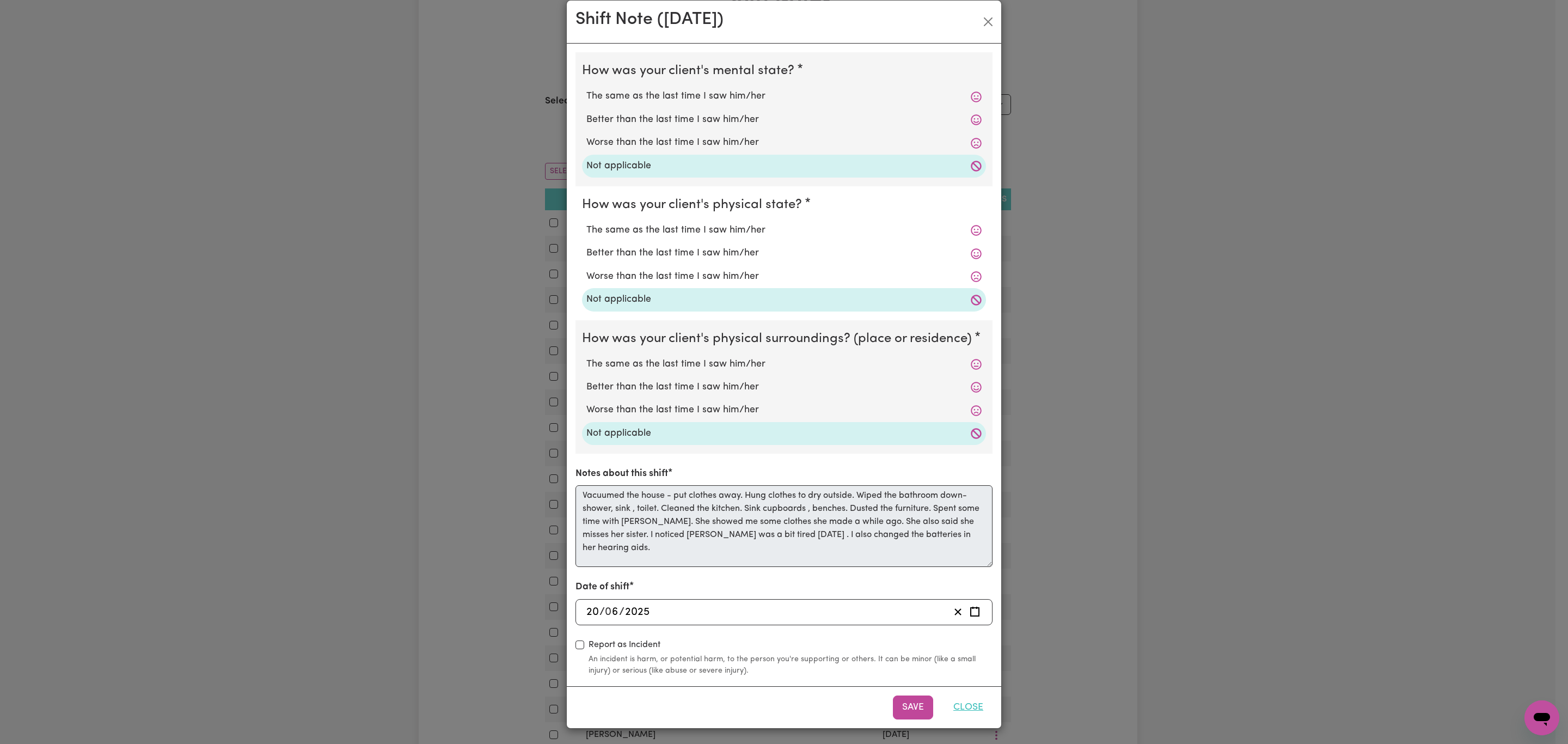
click at [964, 709] on button "Close" at bounding box center [968, 707] width 49 height 24
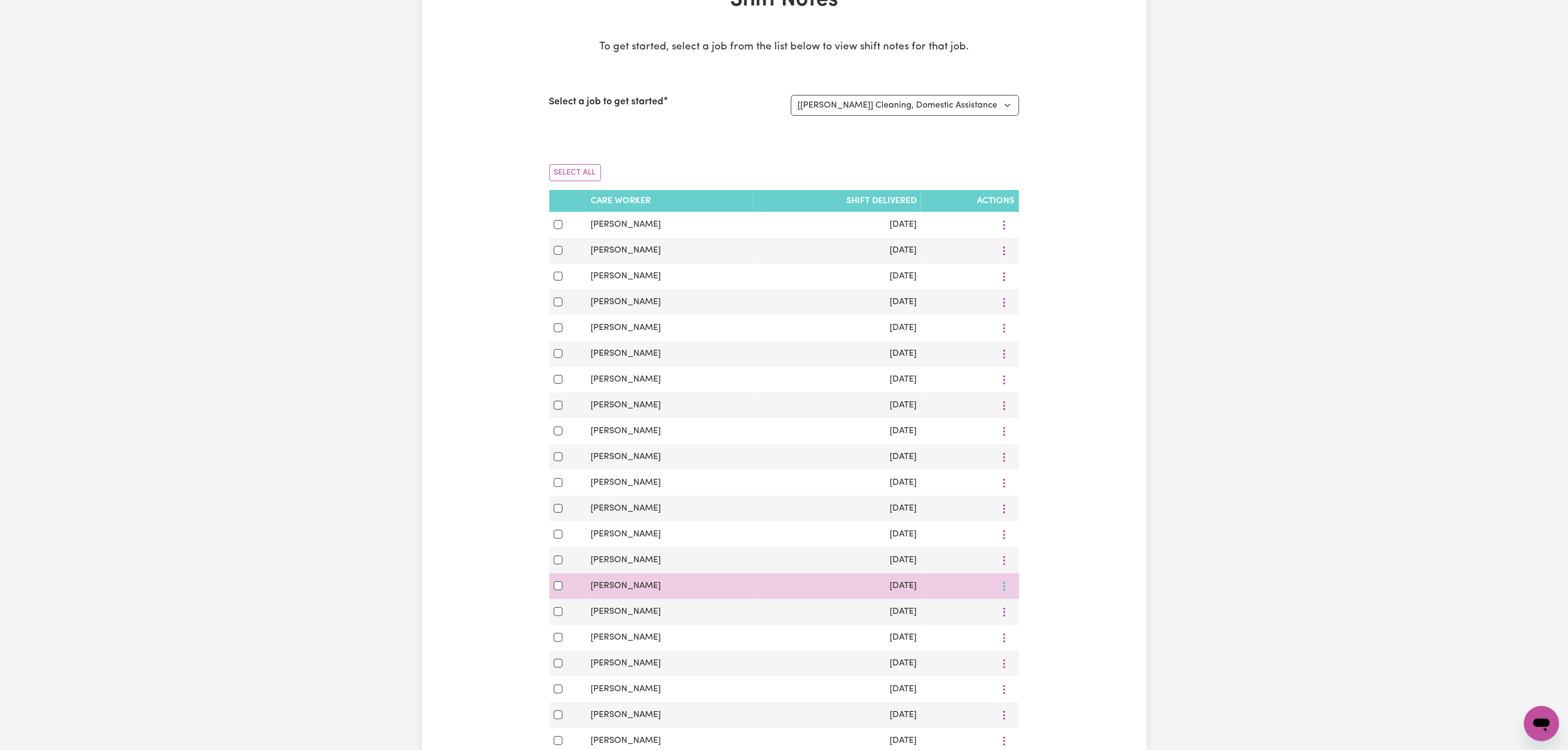
click at [1011, 593] on button "More options" at bounding box center [1005, 586] width 21 height 17
click at [1026, 616] on span "View Shift Note" at bounding box center [1049, 612] width 60 height 9
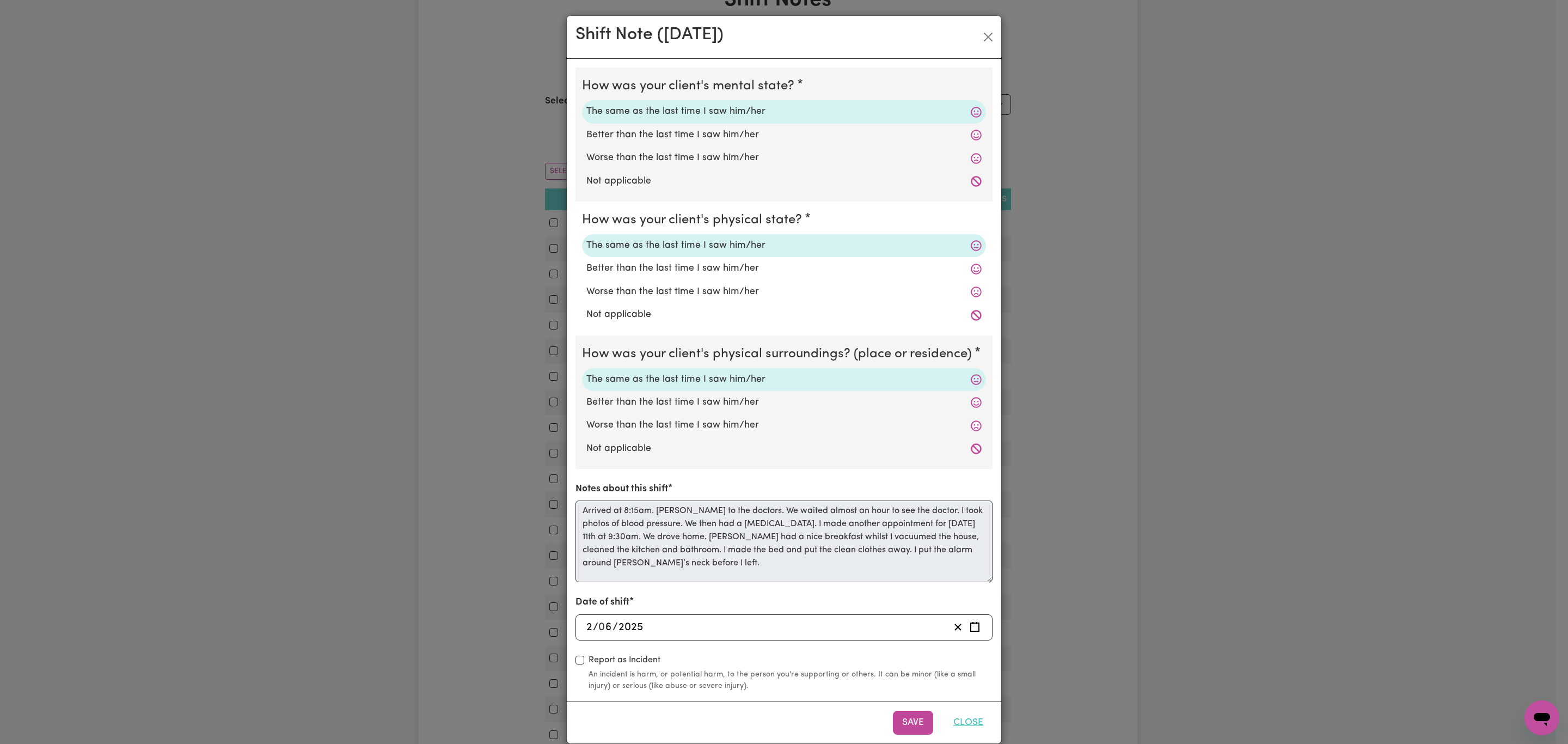
click at [961, 725] on button "Close" at bounding box center [968, 722] width 49 height 24
